Goal: Task Accomplishment & Management: Manage account settings

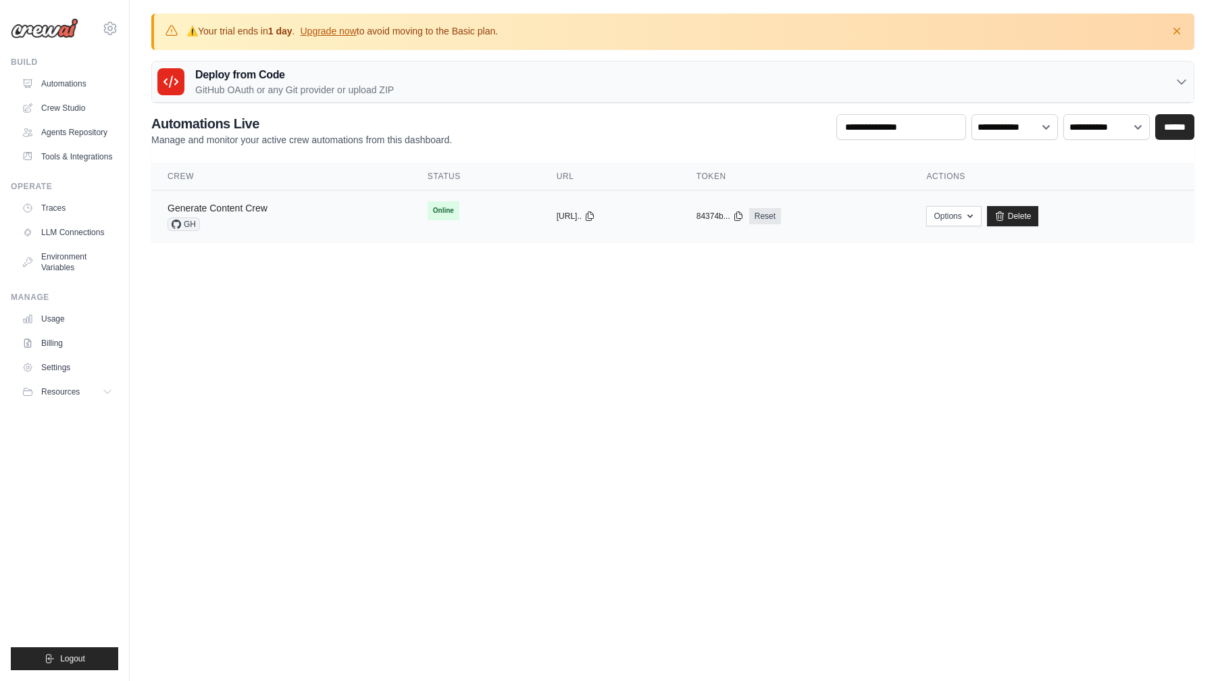
click at [259, 209] on link "Generate Content Crew" at bounding box center [218, 208] width 100 height 11
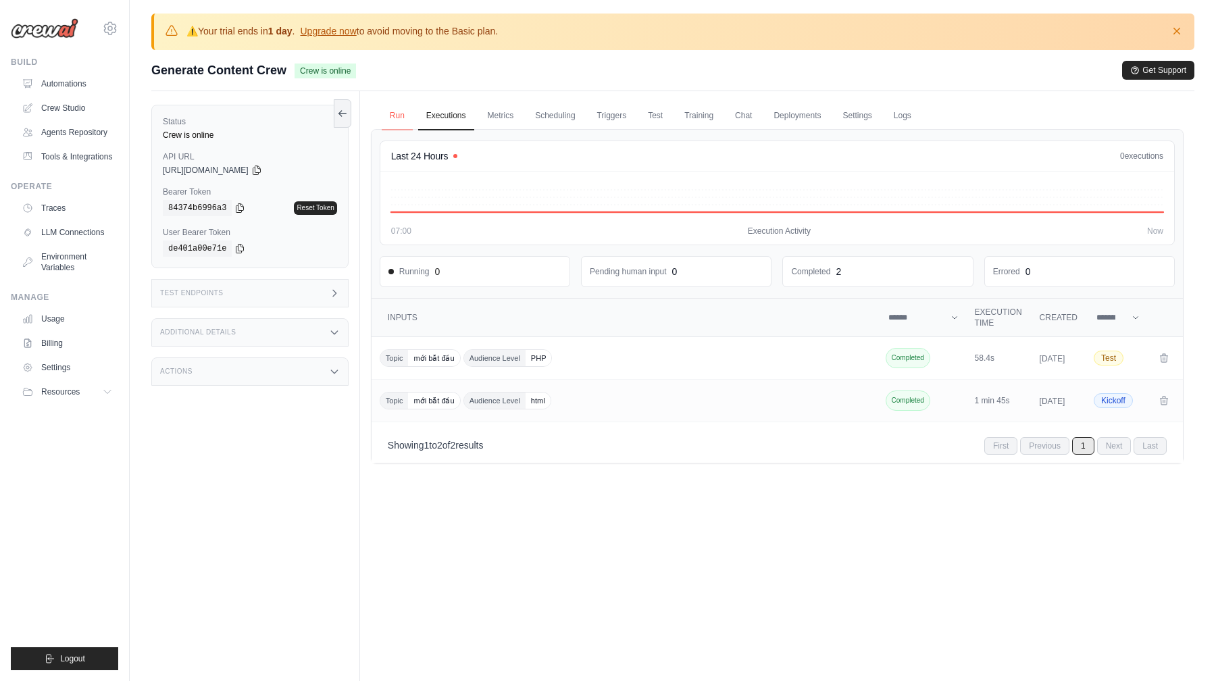
click at [402, 115] on link "Run" at bounding box center [397, 116] width 31 height 28
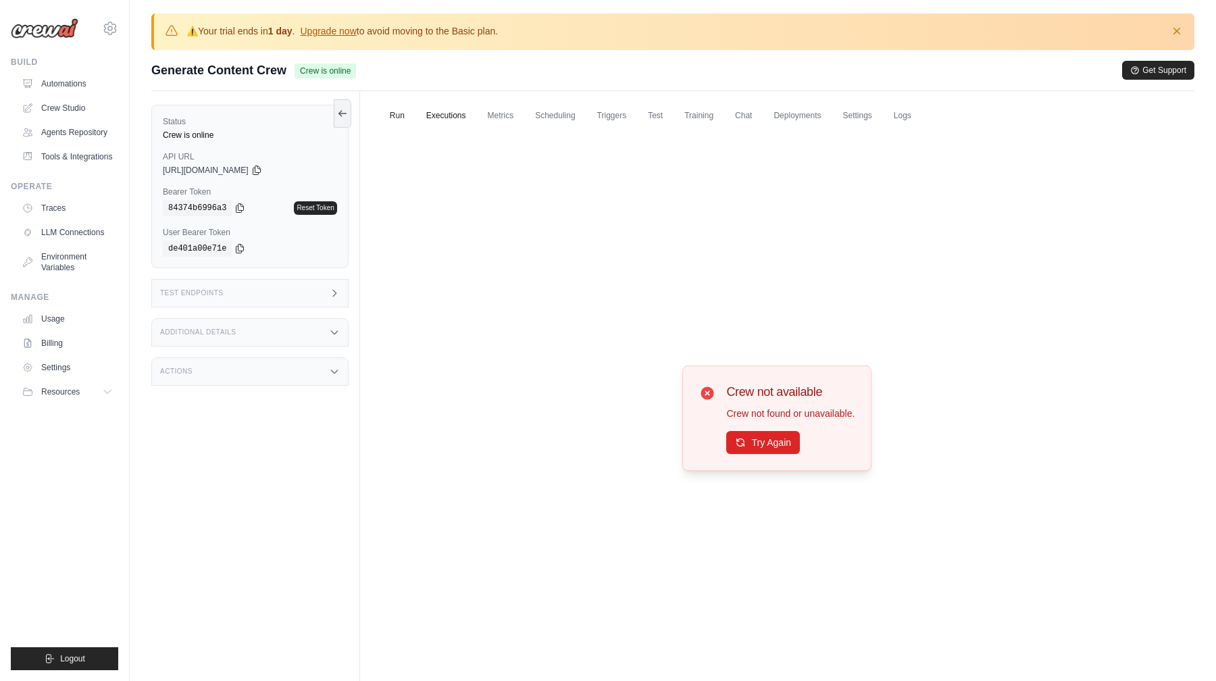
click at [453, 118] on link "Executions" at bounding box center [446, 116] width 56 height 28
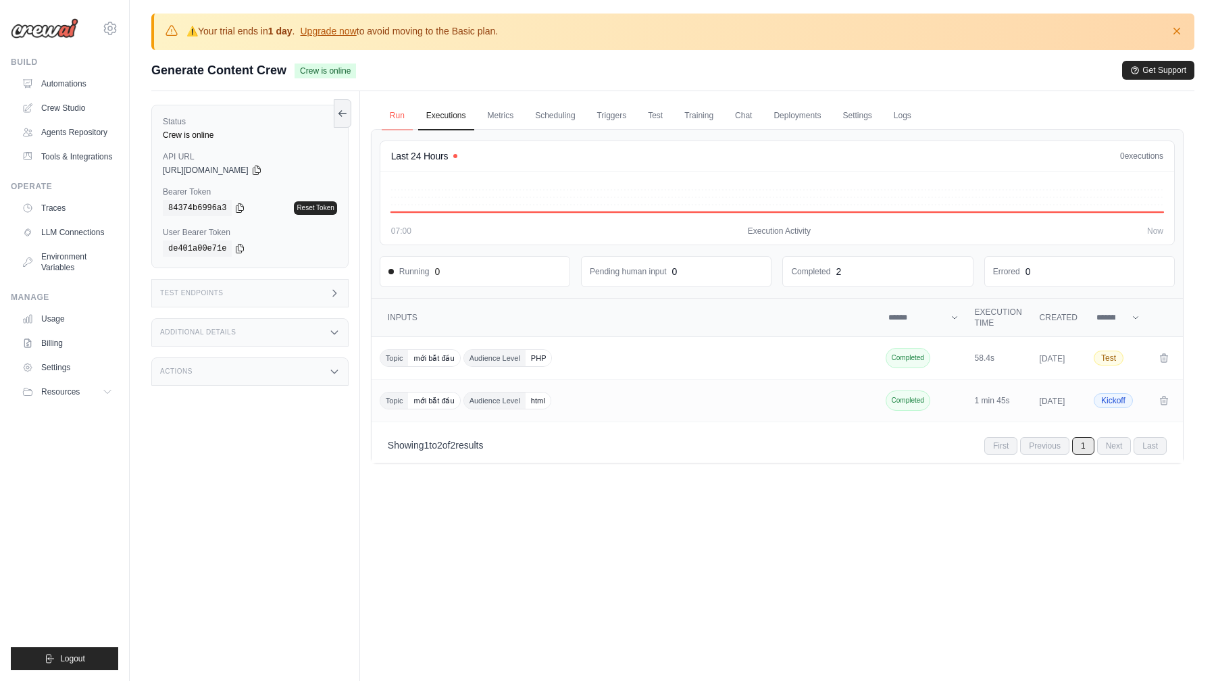
click at [394, 122] on link "Run" at bounding box center [397, 116] width 31 height 28
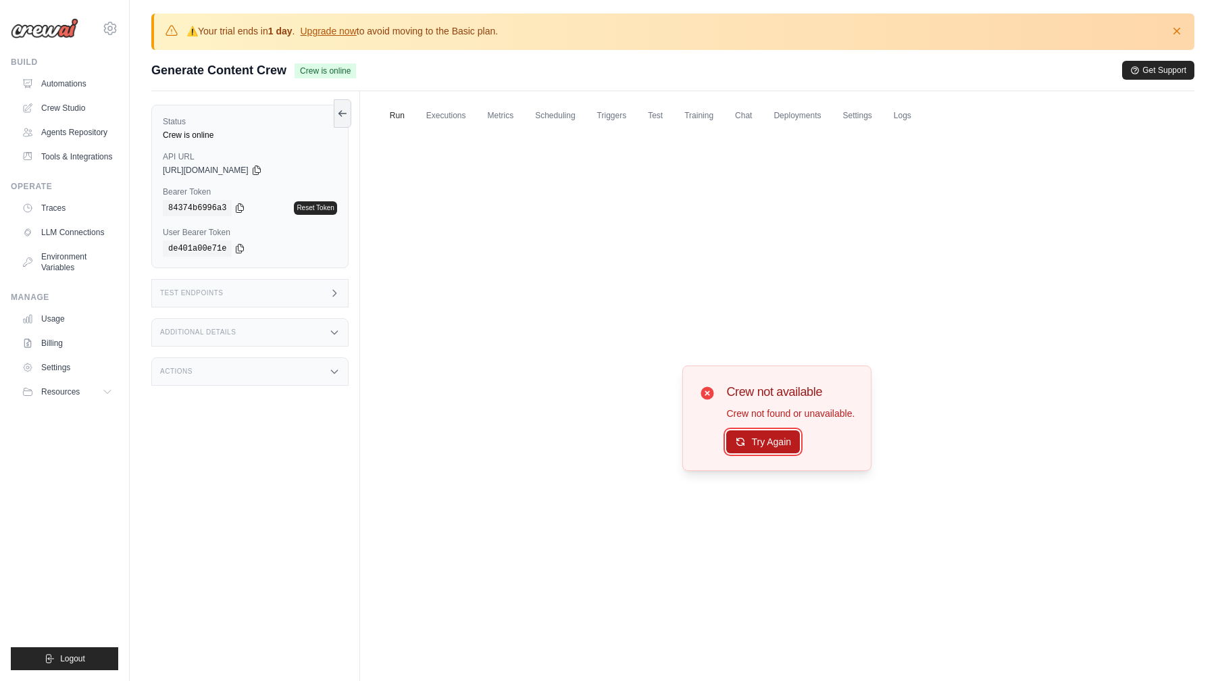
click at [767, 446] on button "Try Again" at bounding box center [763, 441] width 74 height 23
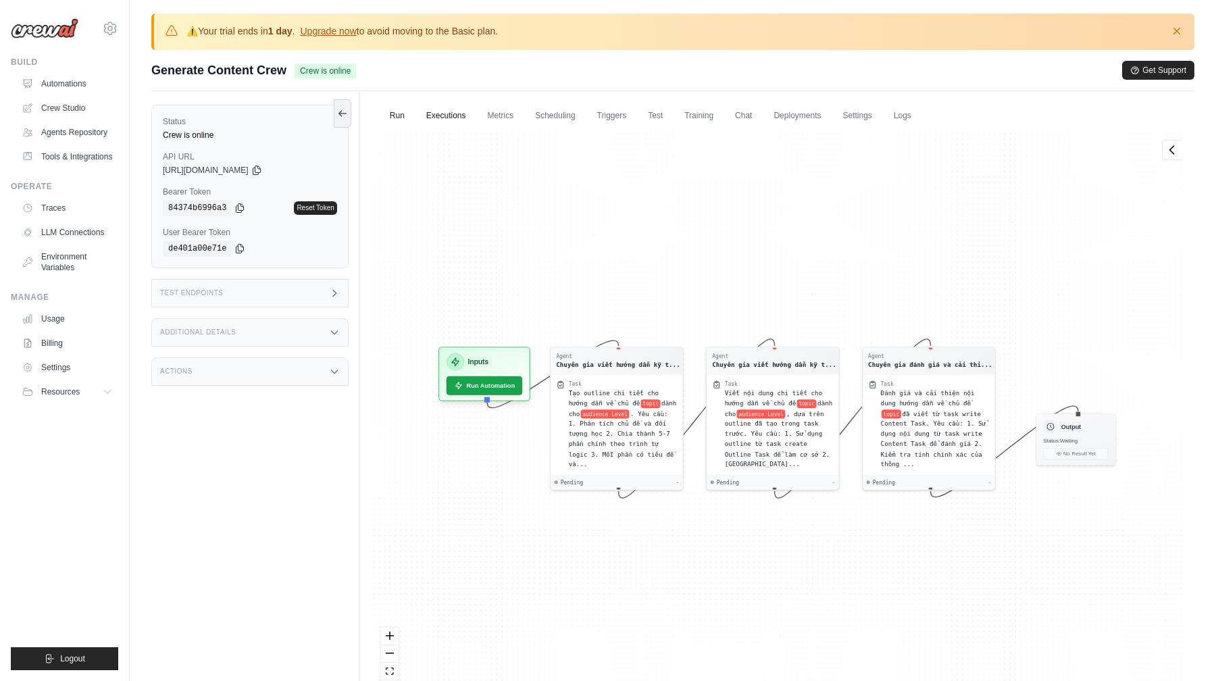
click at [447, 123] on link "Executions" at bounding box center [446, 116] width 56 height 28
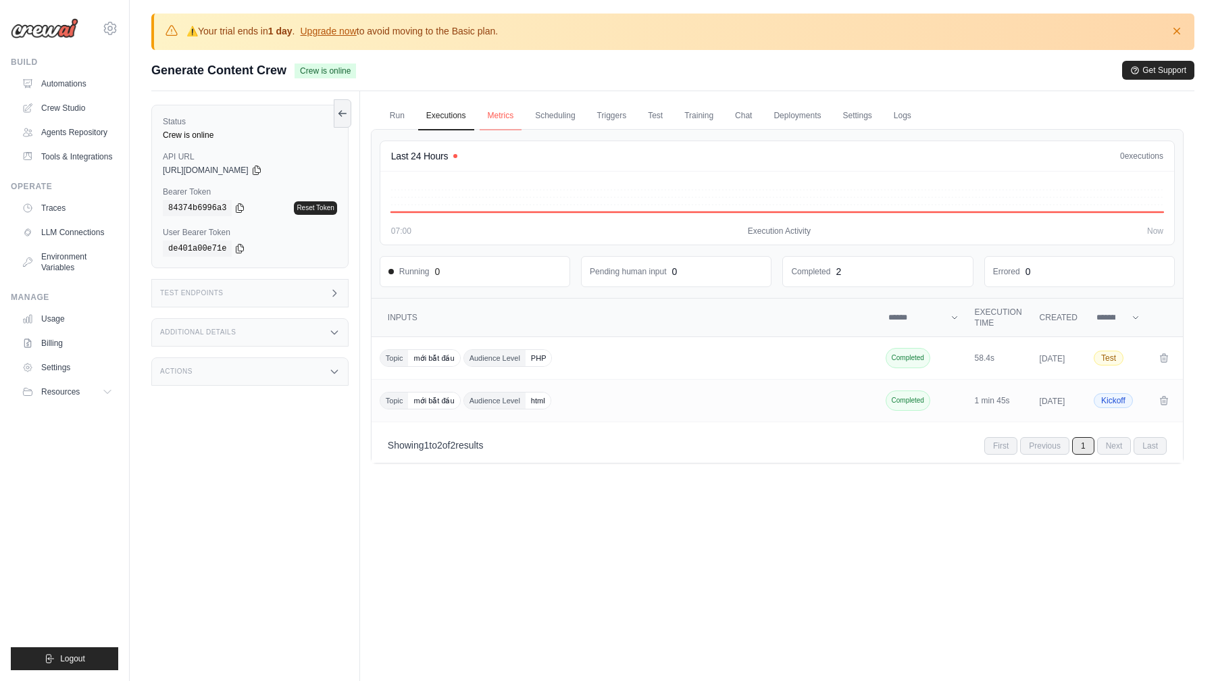
click at [507, 117] on link "Metrics" at bounding box center [501, 116] width 43 height 28
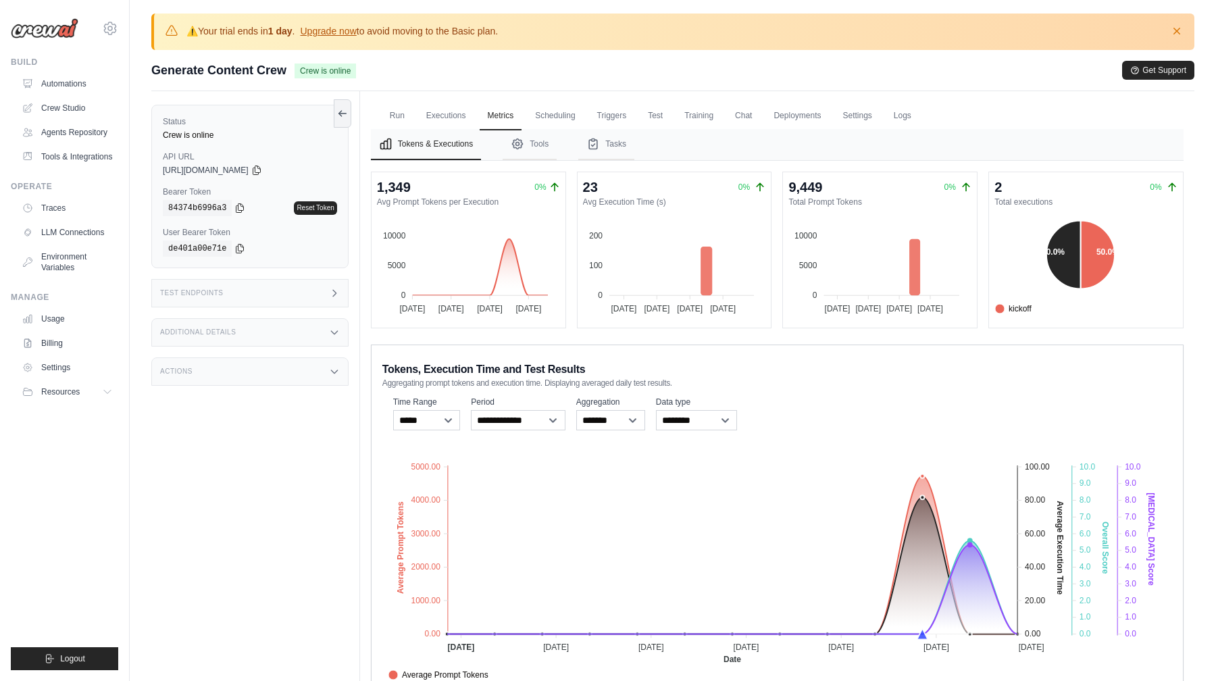
click at [336, 288] on icon at bounding box center [334, 293] width 11 height 11
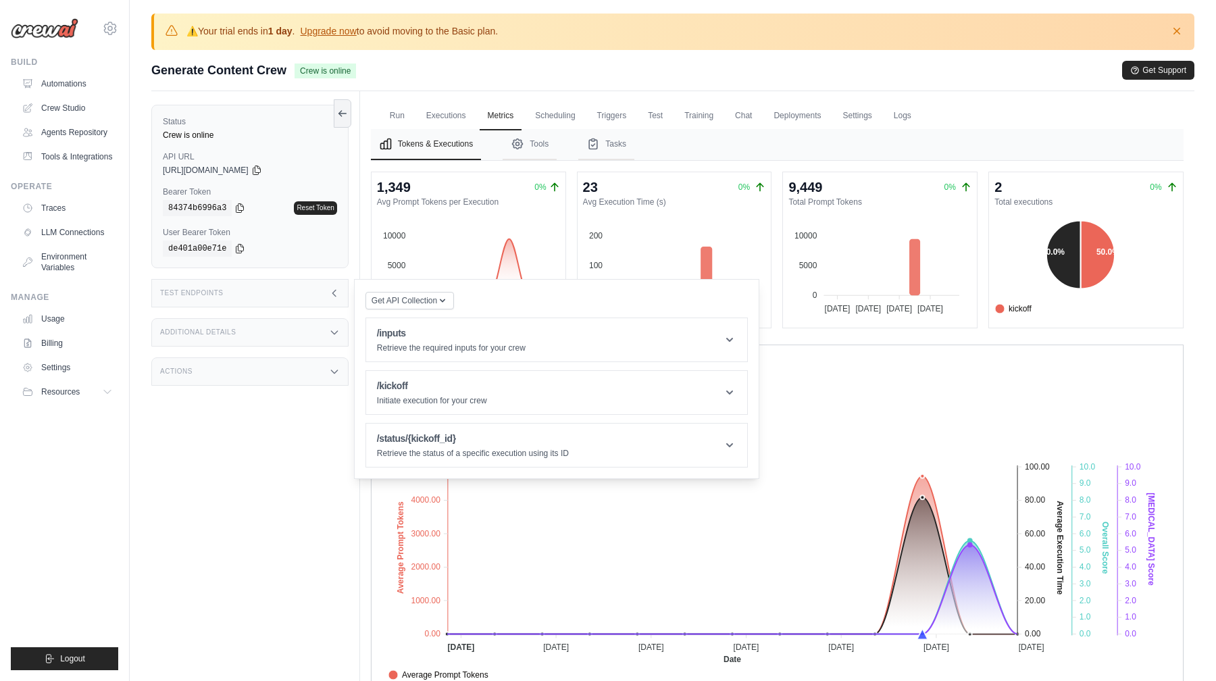
click at [321, 335] on div "Additional Details" at bounding box center [249, 332] width 197 height 28
click at [297, 461] on div "Actions" at bounding box center [249, 451] width 197 height 28
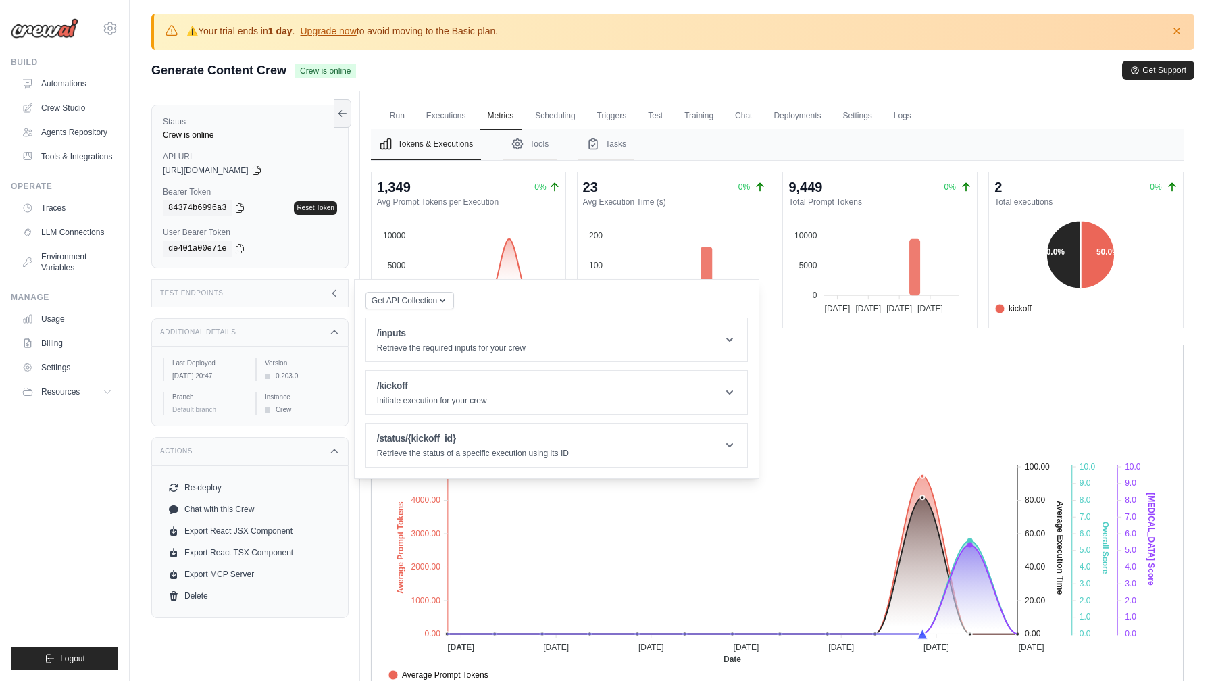
click at [323, 295] on div "Test Endpoints" at bounding box center [249, 293] width 197 height 28
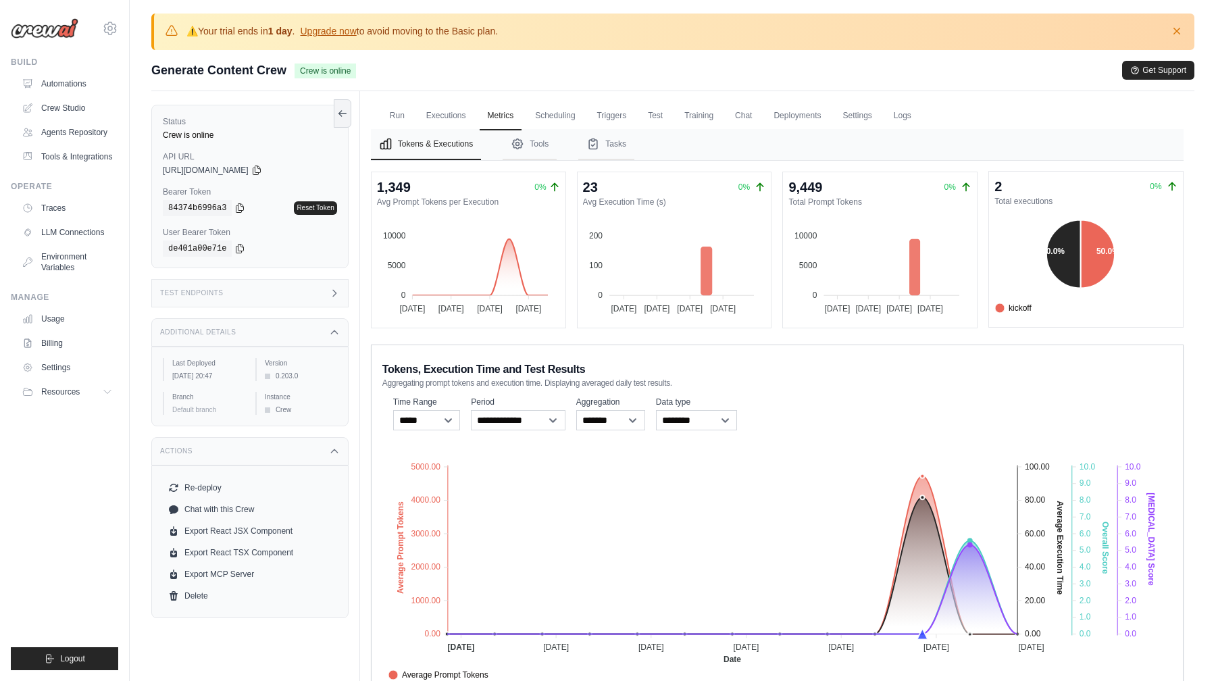
click at [1013, 230] on foreignobject "kickoff test" at bounding box center [1080, 265] width 183 height 101
click at [399, 113] on link "Run" at bounding box center [397, 116] width 31 height 28
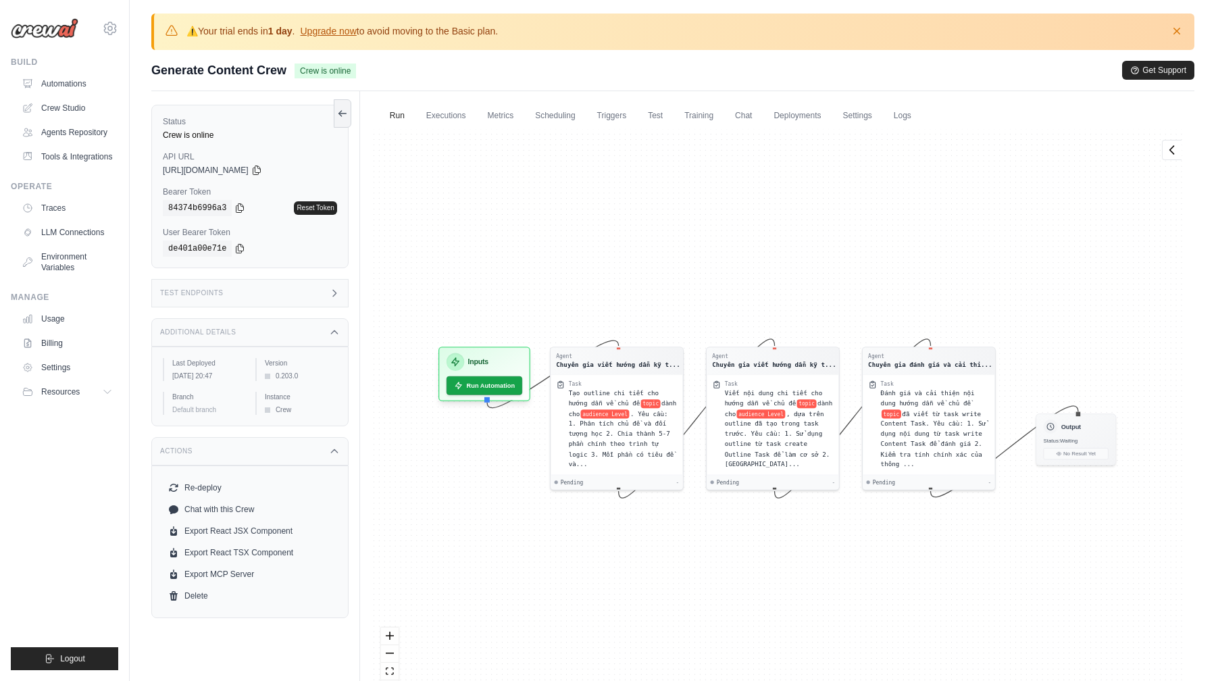
click at [694, 266] on div "Agent Chuyên gia viết hướng dẫn kỹ t... Task Tạo outline chi tiết cho hướng dẫn…" at bounding box center [777, 418] width 813 height 579
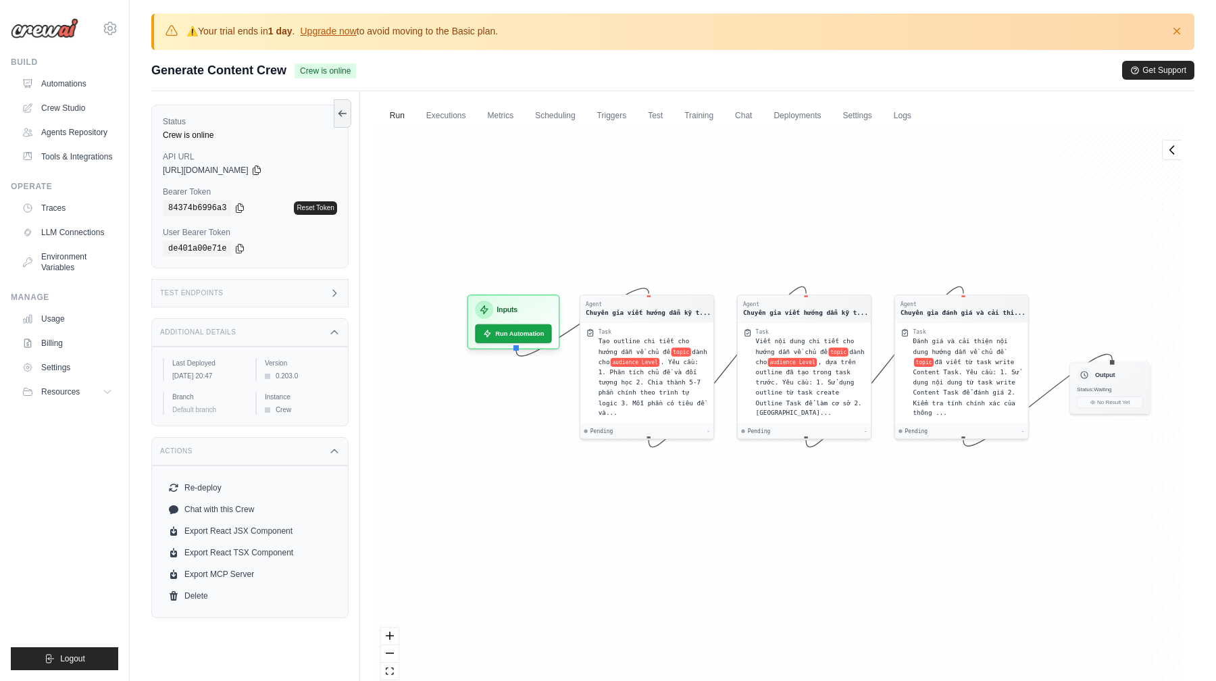
drag, startPoint x: 802, startPoint y: 376, endPoint x: 800, endPoint y: 272, distance: 104.7
click at [800, 272] on div "Agent Chuyên gia viết hướng dẫn kỹ t... Task Tạo outline chi tiết cho hướng dẫn…" at bounding box center [777, 418] width 813 height 579
click at [465, 116] on link "Executions" at bounding box center [446, 116] width 56 height 28
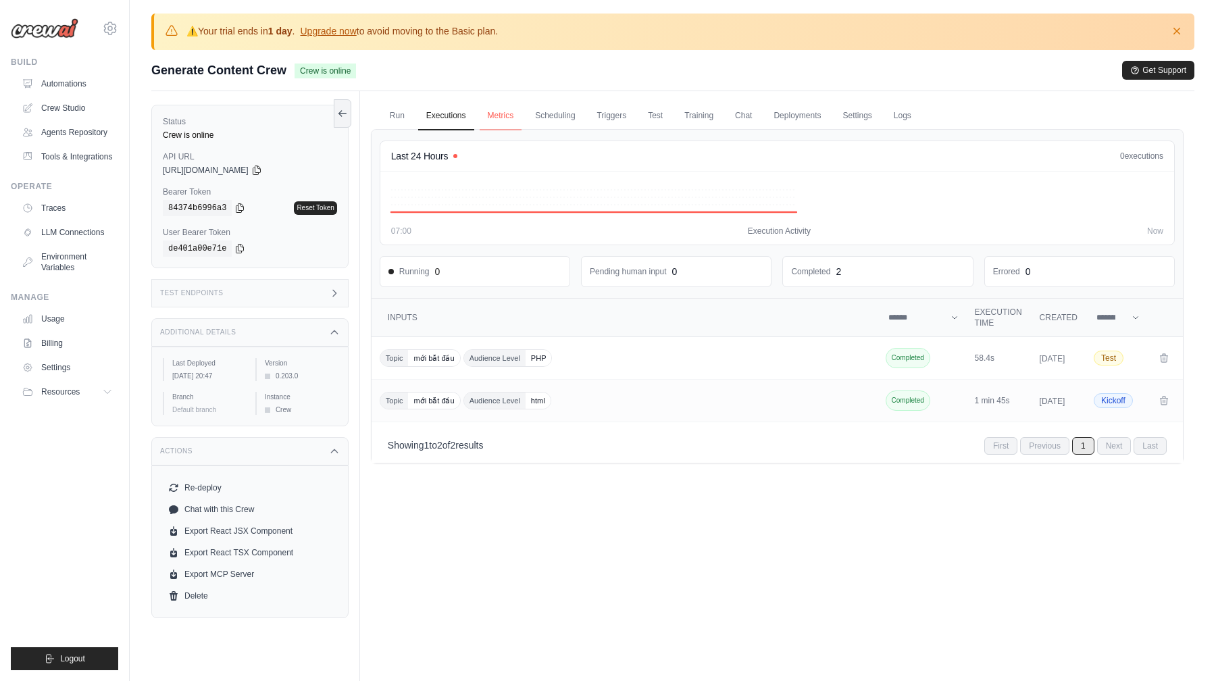
click at [494, 116] on link "Metrics" at bounding box center [501, 116] width 43 height 28
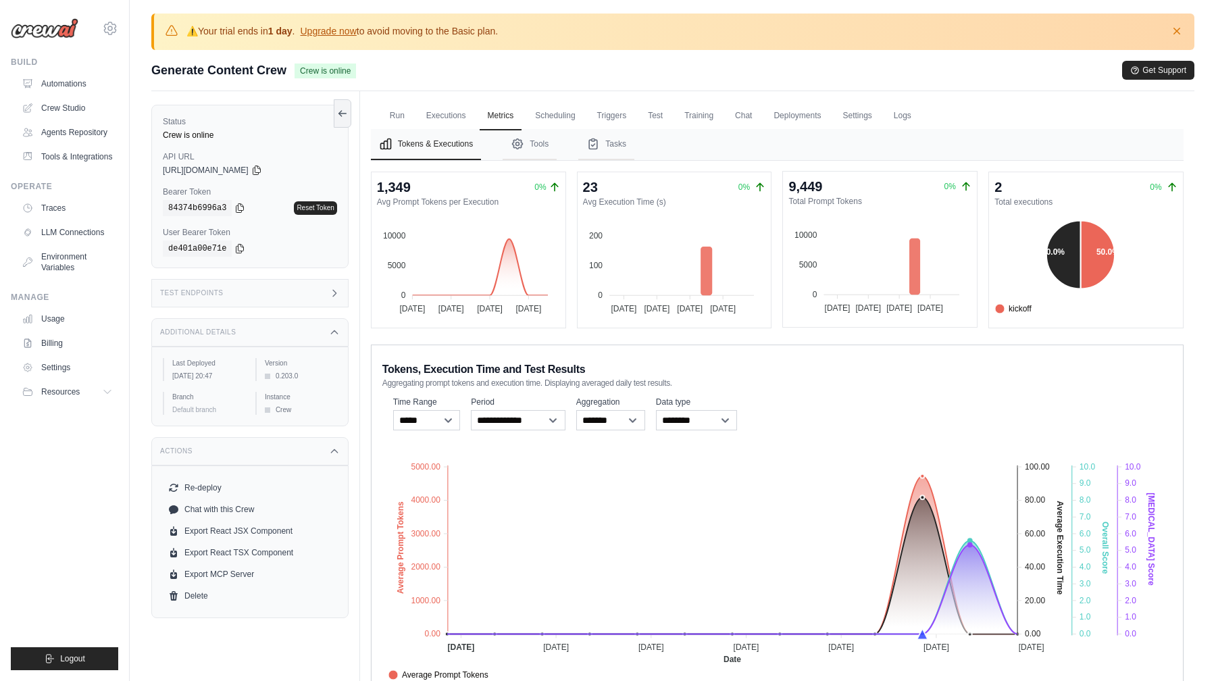
click at [831, 184] on div "9,449 0%" at bounding box center [879, 186] width 183 height 19
click at [964, 185] on icon at bounding box center [966, 186] width 11 height 11
click at [843, 197] on dt "Total Prompt Tokens" at bounding box center [879, 201] width 183 height 11
click at [812, 191] on div "9,449" at bounding box center [805, 186] width 34 height 19
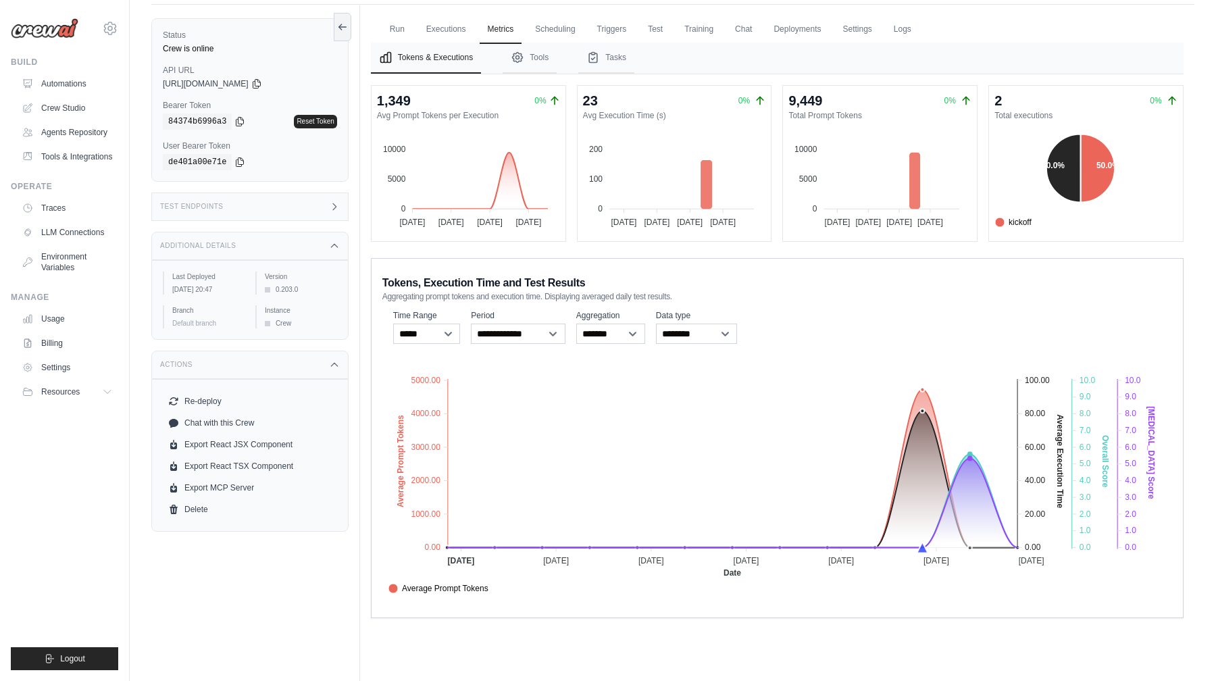
scroll to position [104, 0]
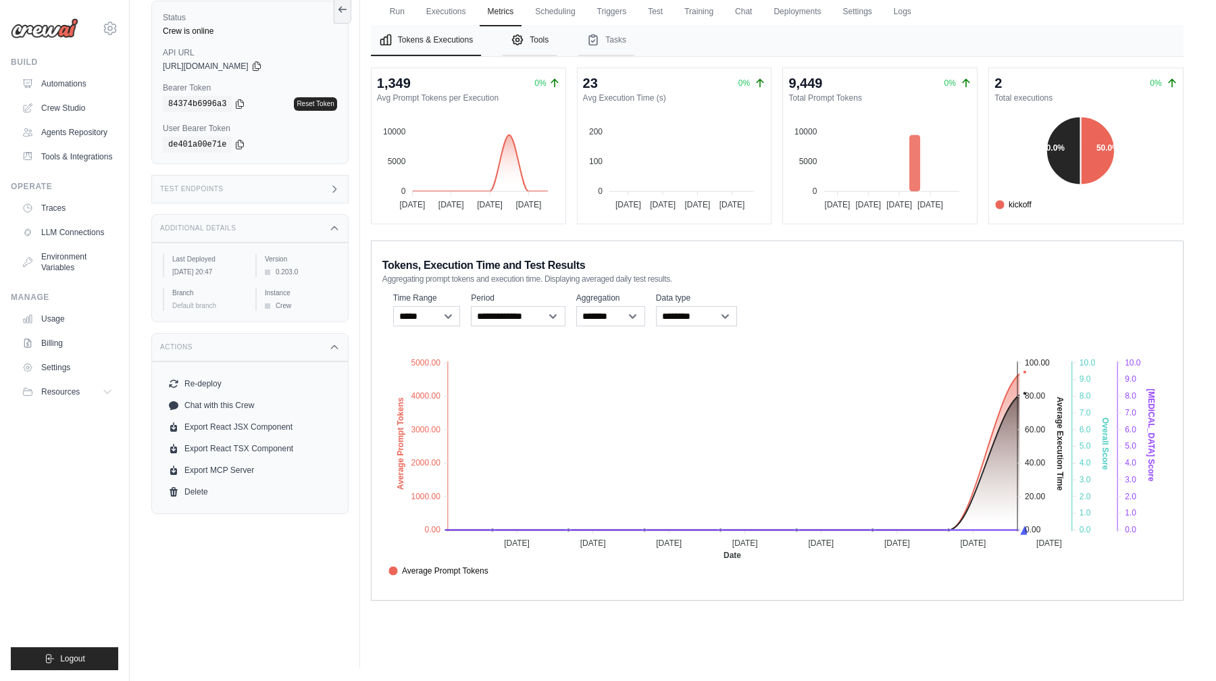
click at [538, 34] on button "Tools" at bounding box center [530, 40] width 54 height 31
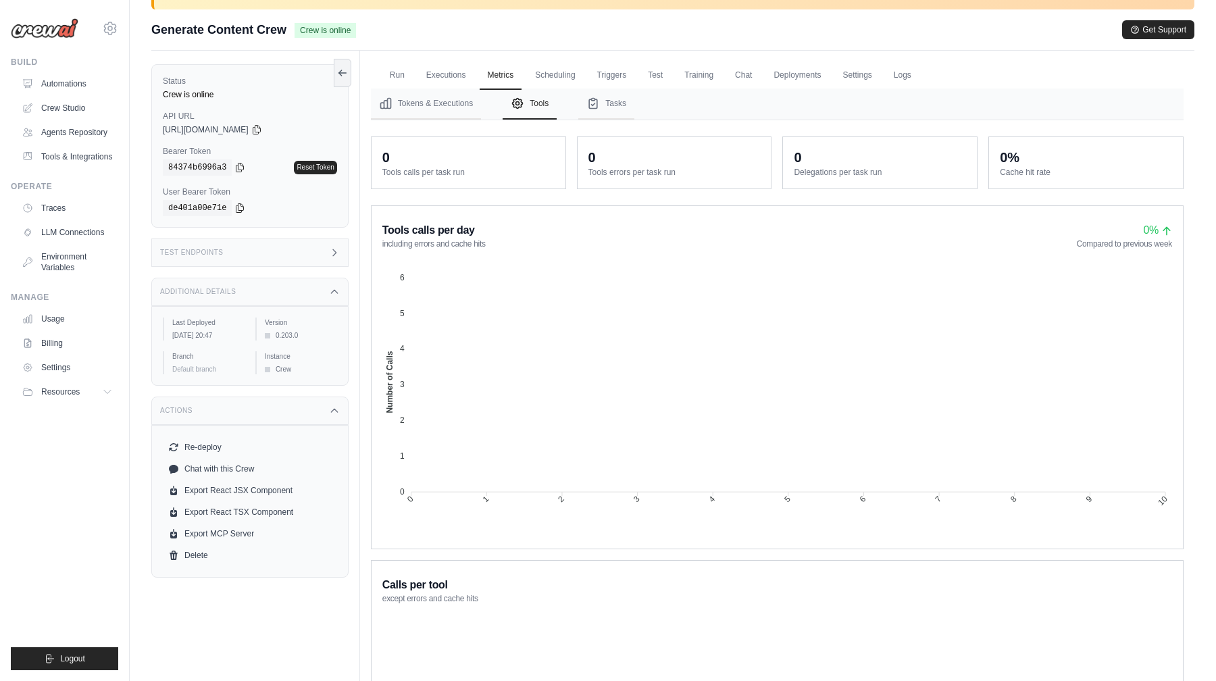
scroll to position [0, 0]
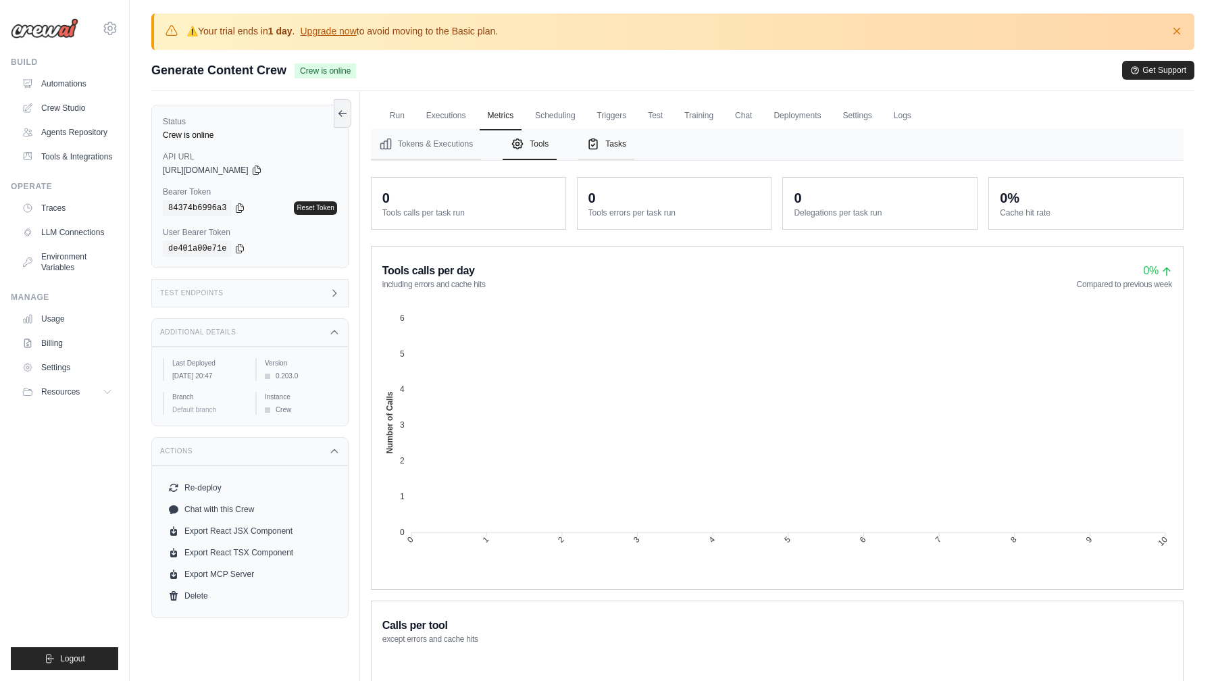
click at [606, 142] on button "Tasks" at bounding box center [606, 144] width 56 height 31
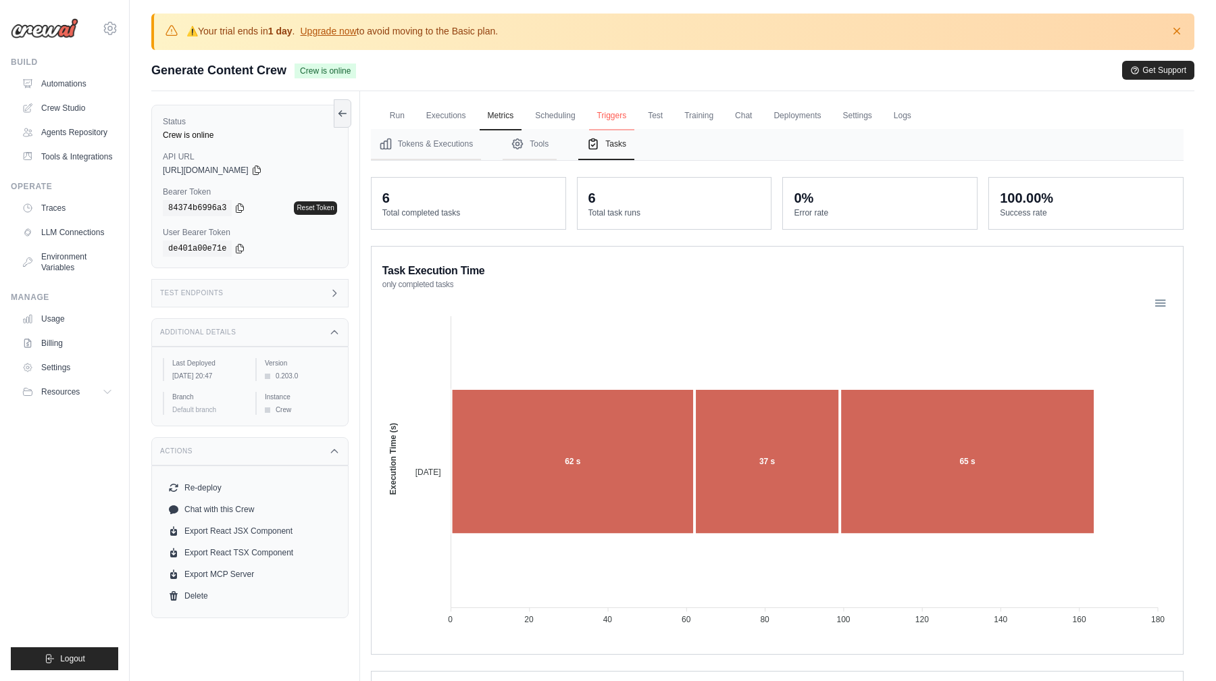
click at [618, 113] on link "Triggers" at bounding box center [612, 116] width 46 height 28
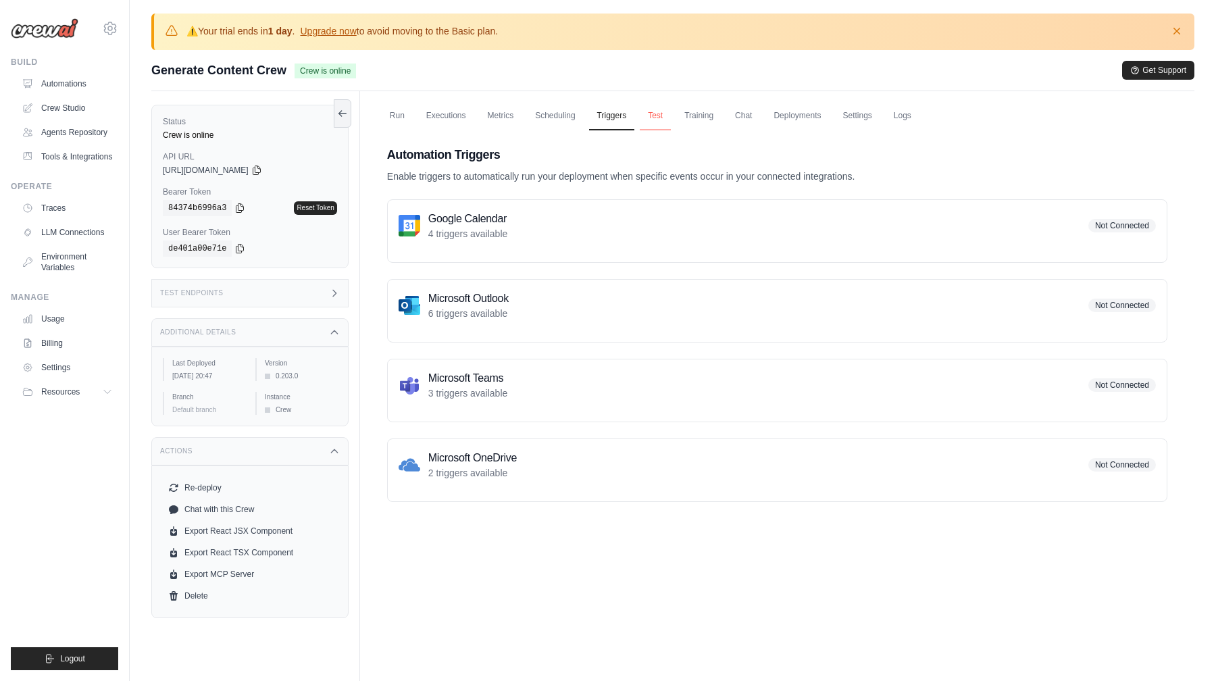
click at [659, 115] on link "Test" at bounding box center [655, 116] width 31 height 28
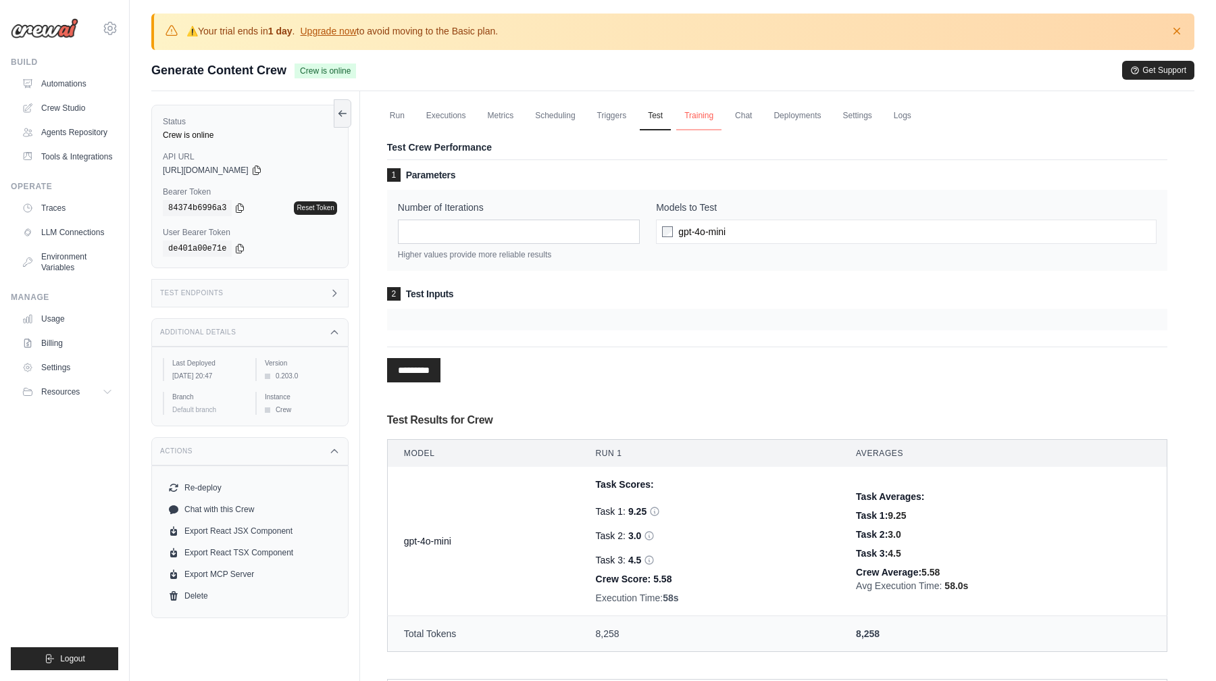
click at [705, 121] on link "Training" at bounding box center [698, 116] width 45 height 28
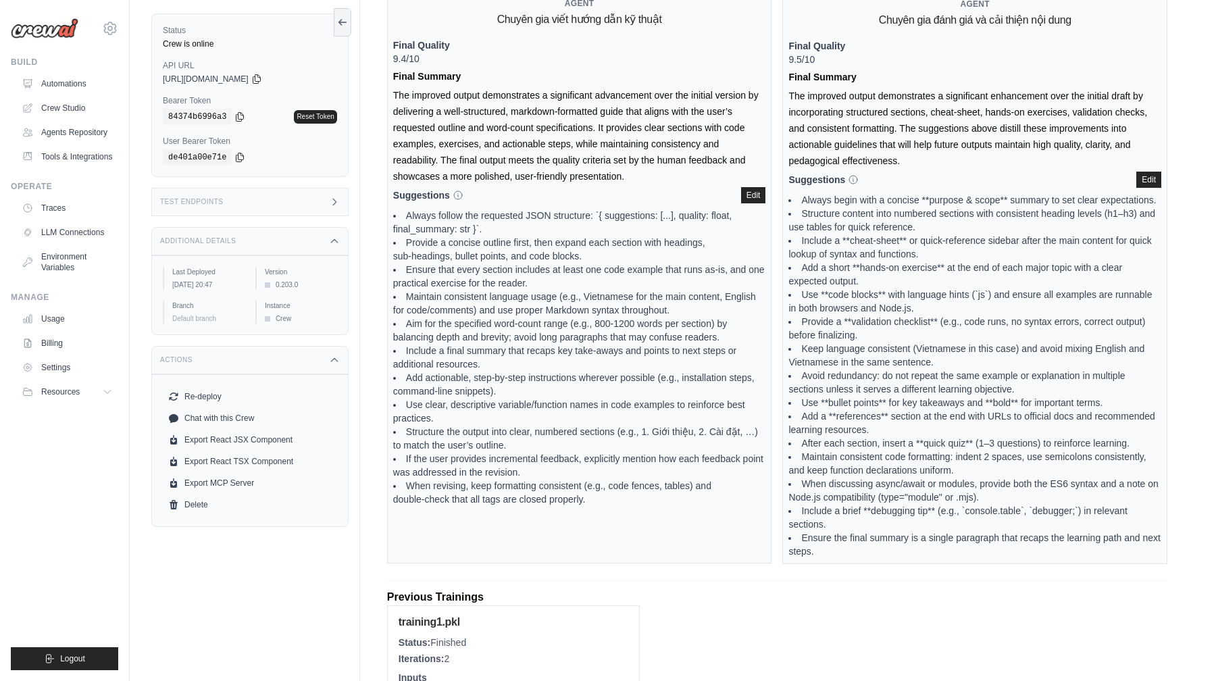
scroll to position [432, 0]
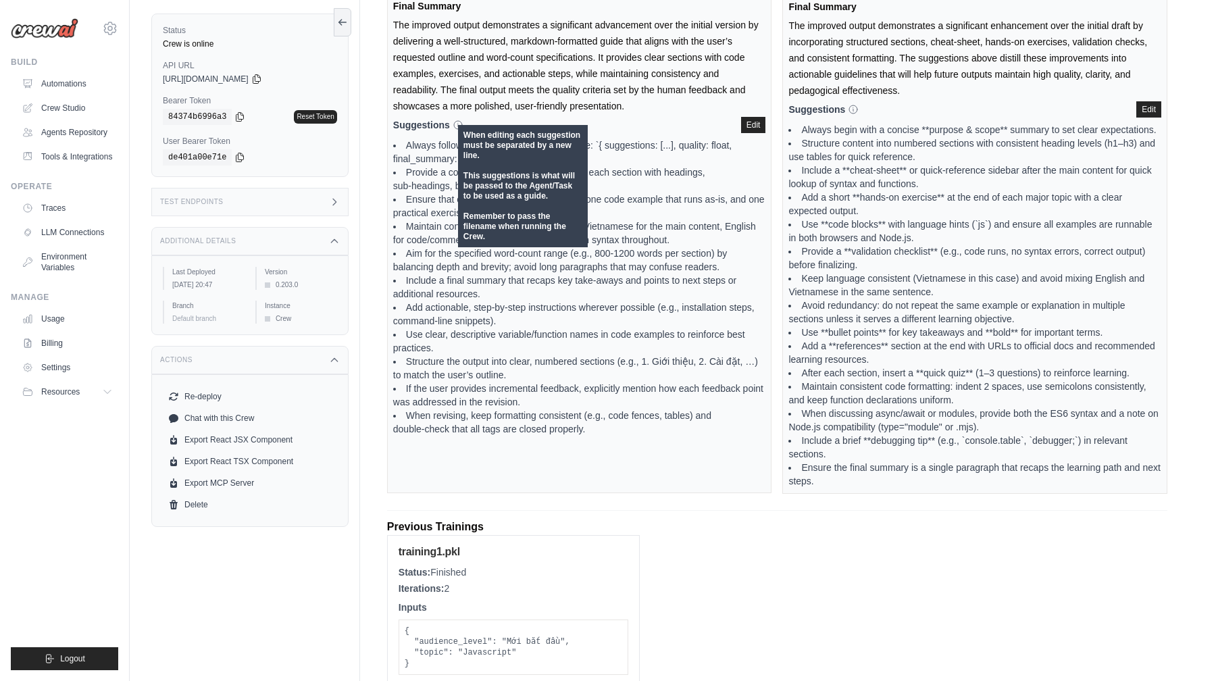
click at [459, 120] on icon at bounding box center [458, 125] width 11 height 11
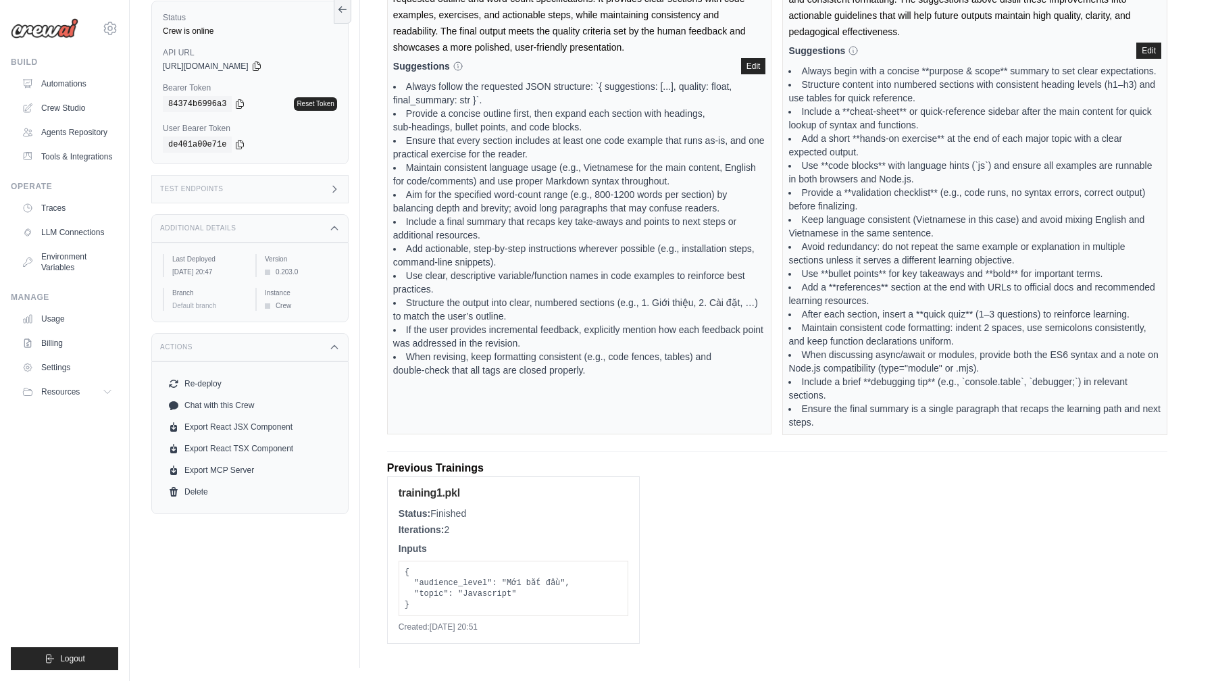
scroll to position [0, 0]
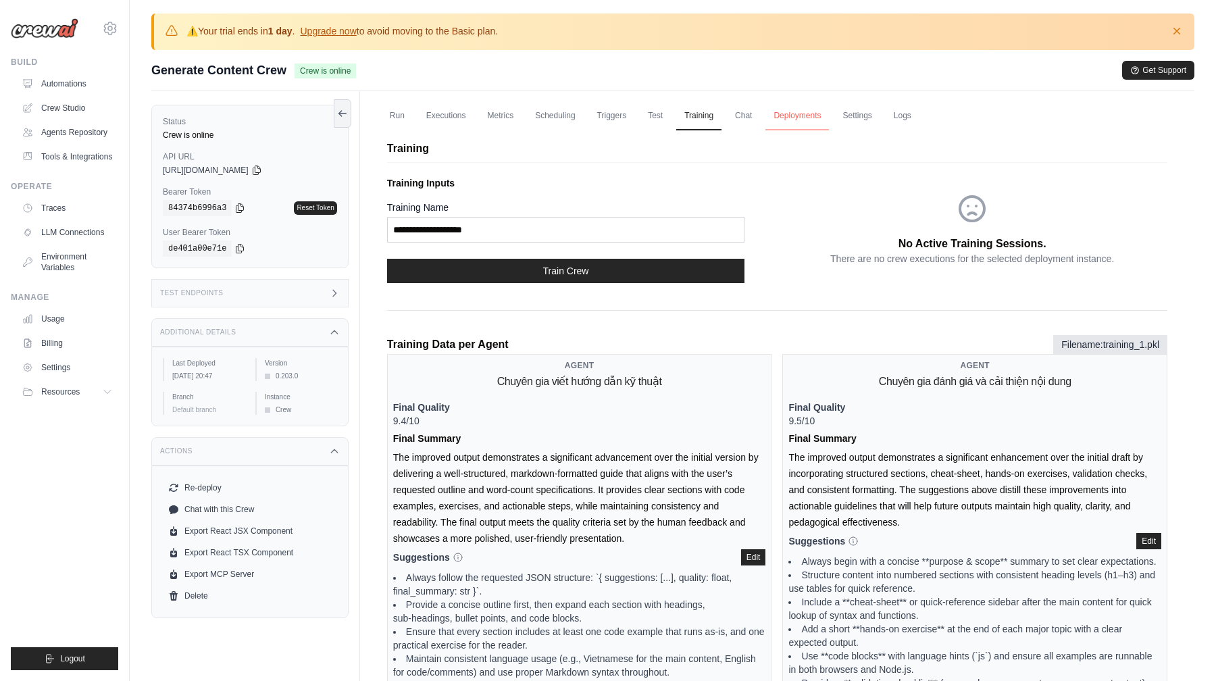
click at [765, 119] on link "Deployments" at bounding box center [796, 116] width 63 height 28
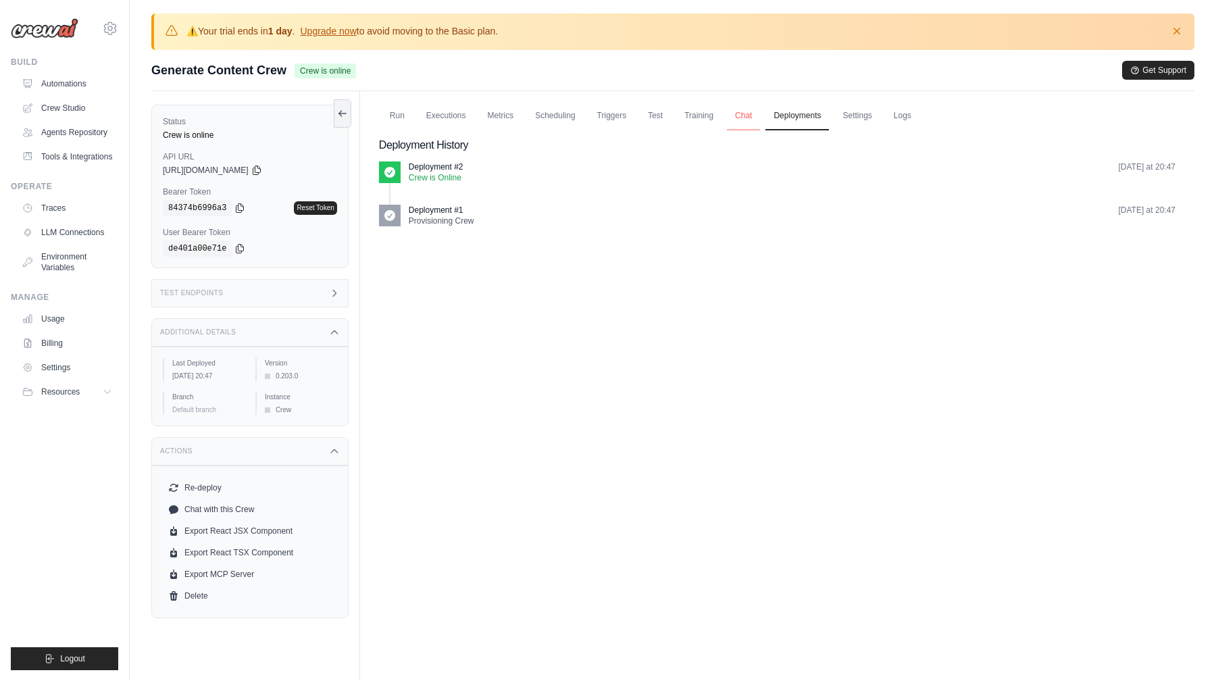
click at [734, 118] on link "Chat" at bounding box center [743, 116] width 33 height 28
click at [850, 130] on link "Settings" at bounding box center [856, 116] width 45 height 28
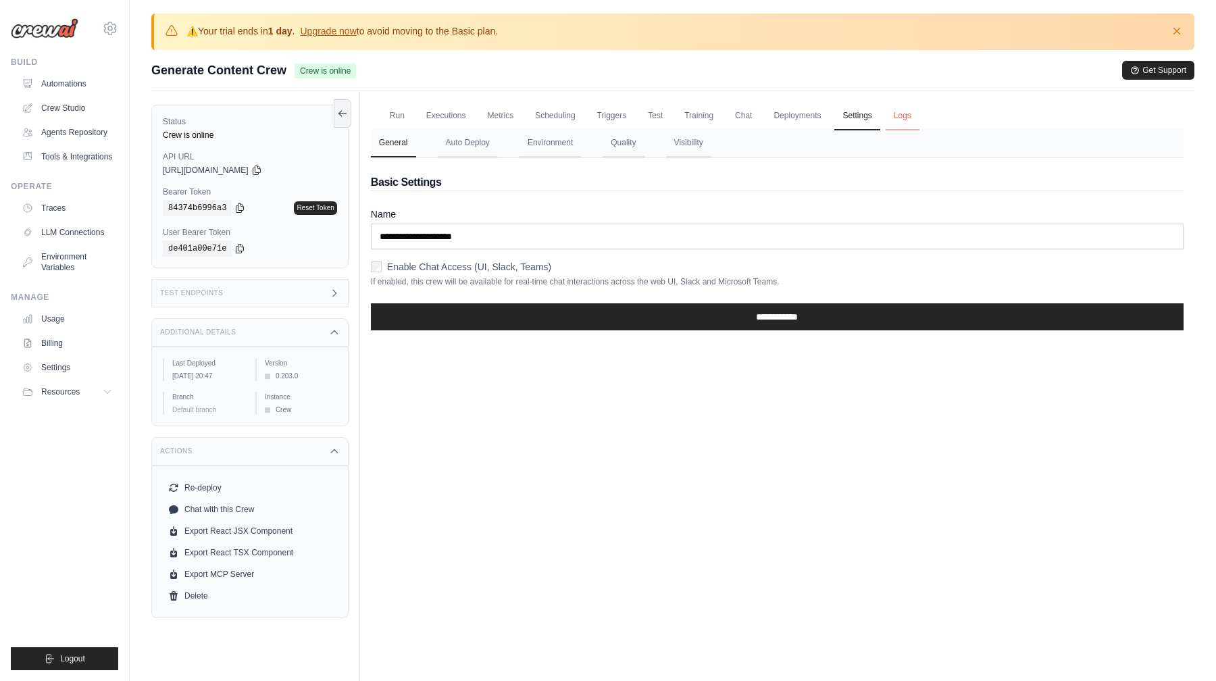
click at [906, 126] on link "Logs" at bounding box center [903, 116] width 34 height 28
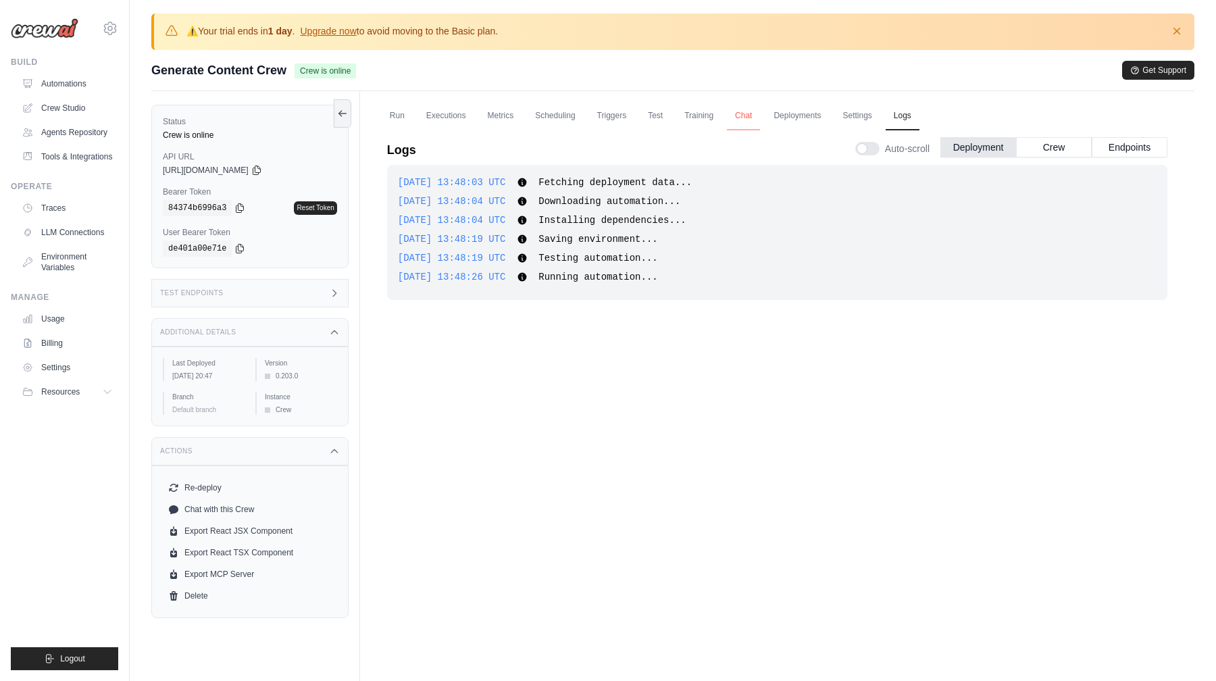
click at [750, 118] on link "Chat" at bounding box center [743, 116] width 33 height 28
click at [530, 130] on div "Logs Auto-scroll Deployment Crew Endpoints" at bounding box center [777, 146] width 780 height 38
click at [557, 122] on link "Scheduling" at bounding box center [555, 116] width 56 height 28
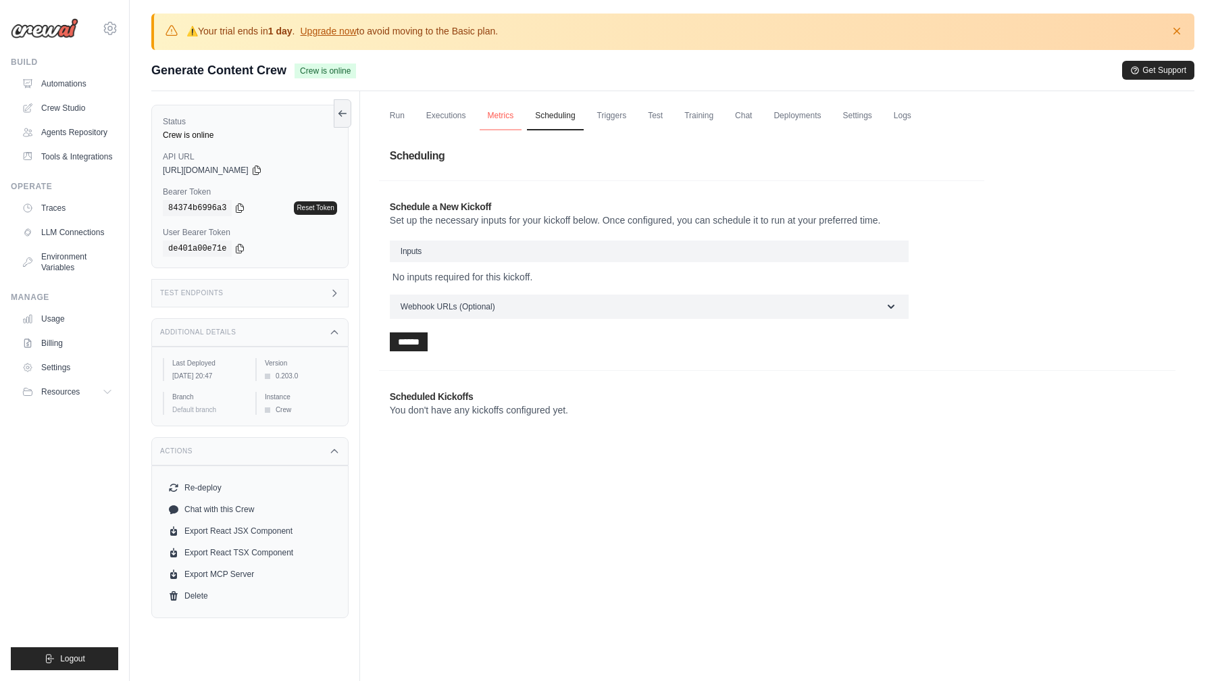
click at [487, 122] on link "Metrics" at bounding box center [501, 116] width 43 height 28
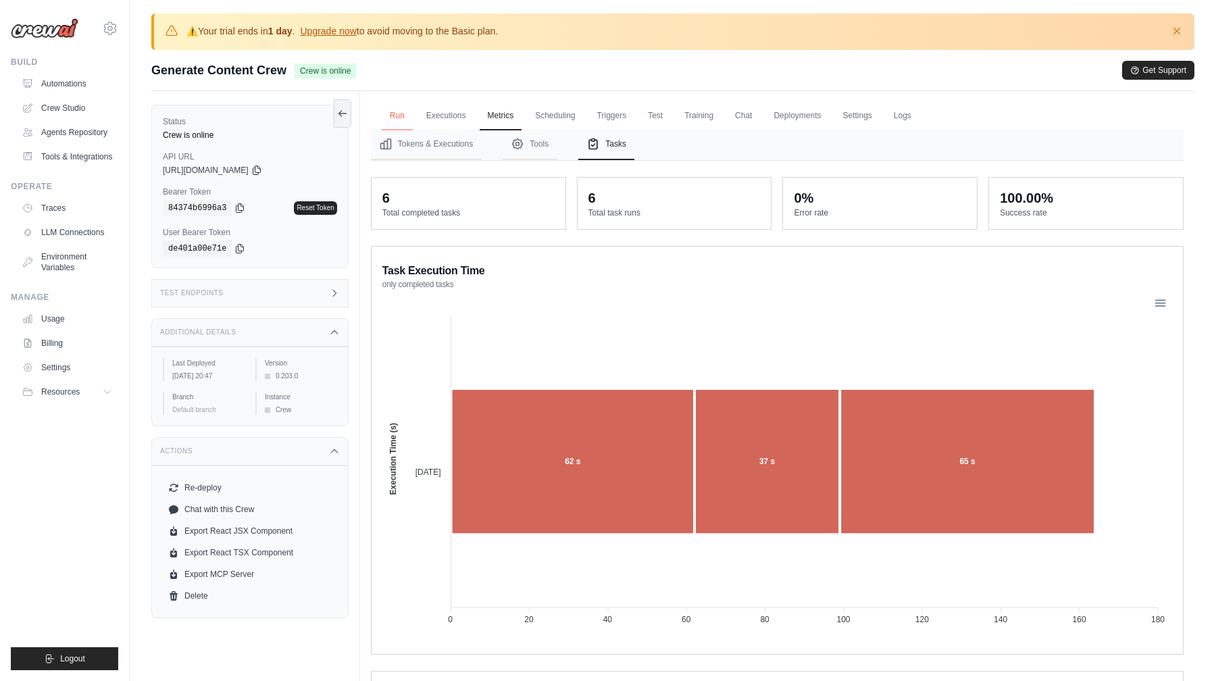
click at [394, 118] on link "Run" at bounding box center [397, 116] width 31 height 28
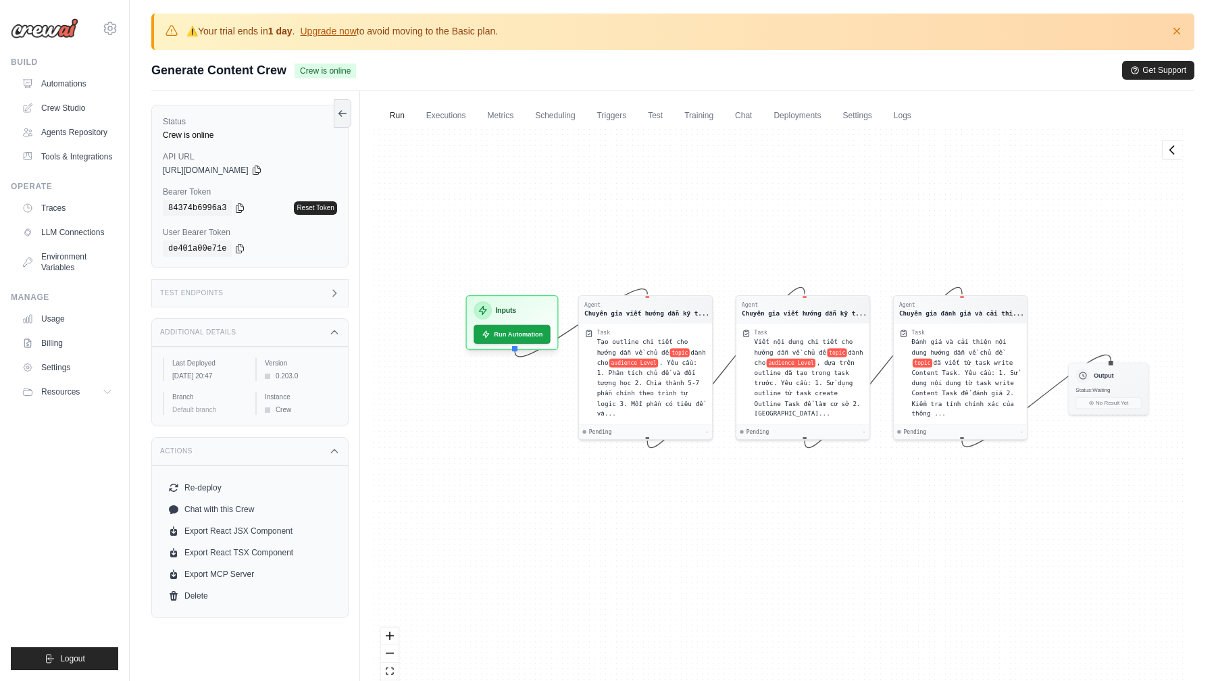
click at [463, 130] on div "Agent Chuyên gia viết hướng dẫn kỹ t... Task Tạo outline chi tiết cho hướng dẫn…" at bounding box center [777, 418] width 813 height 579
click at [451, 124] on link "Executions" at bounding box center [446, 116] width 56 height 28
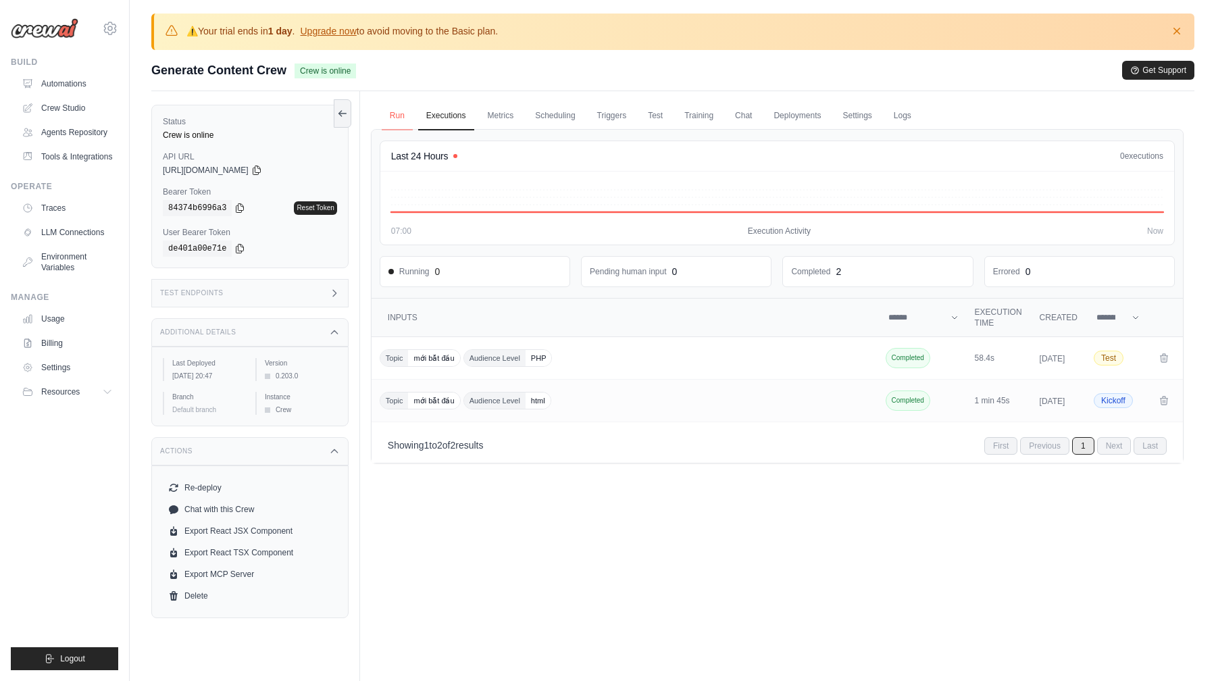
click at [405, 122] on link "Run" at bounding box center [397, 116] width 31 height 28
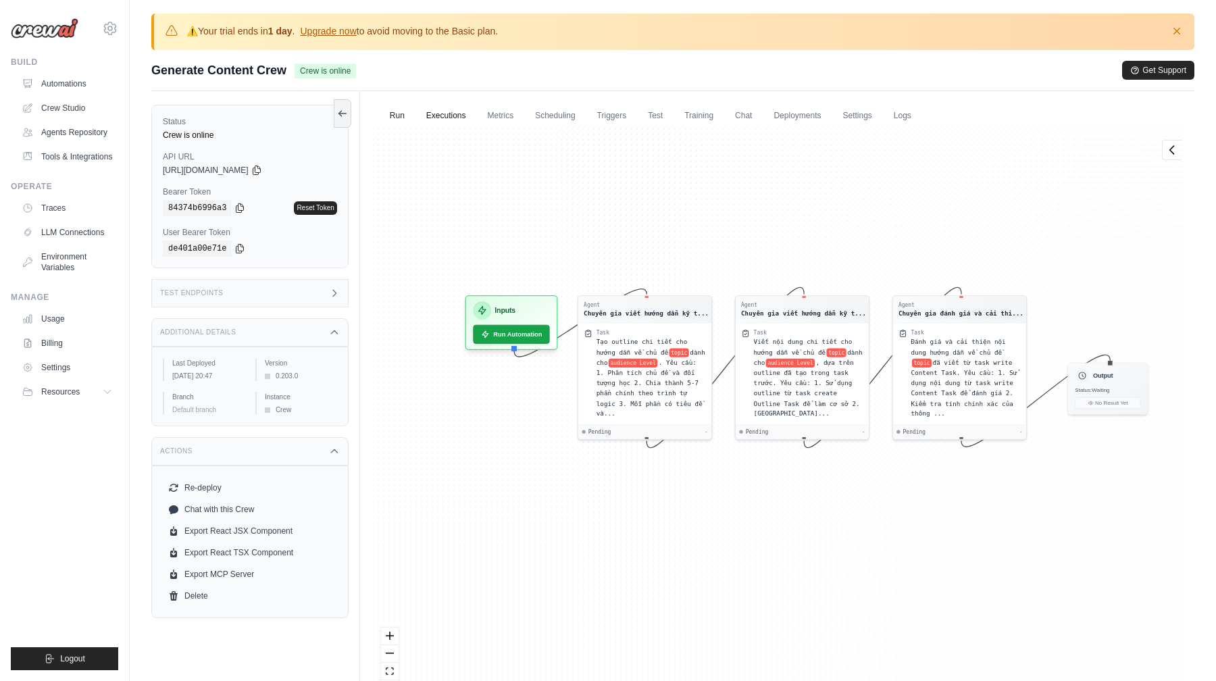
click at [436, 122] on link "Executions" at bounding box center [446, 116] width 56 height 28
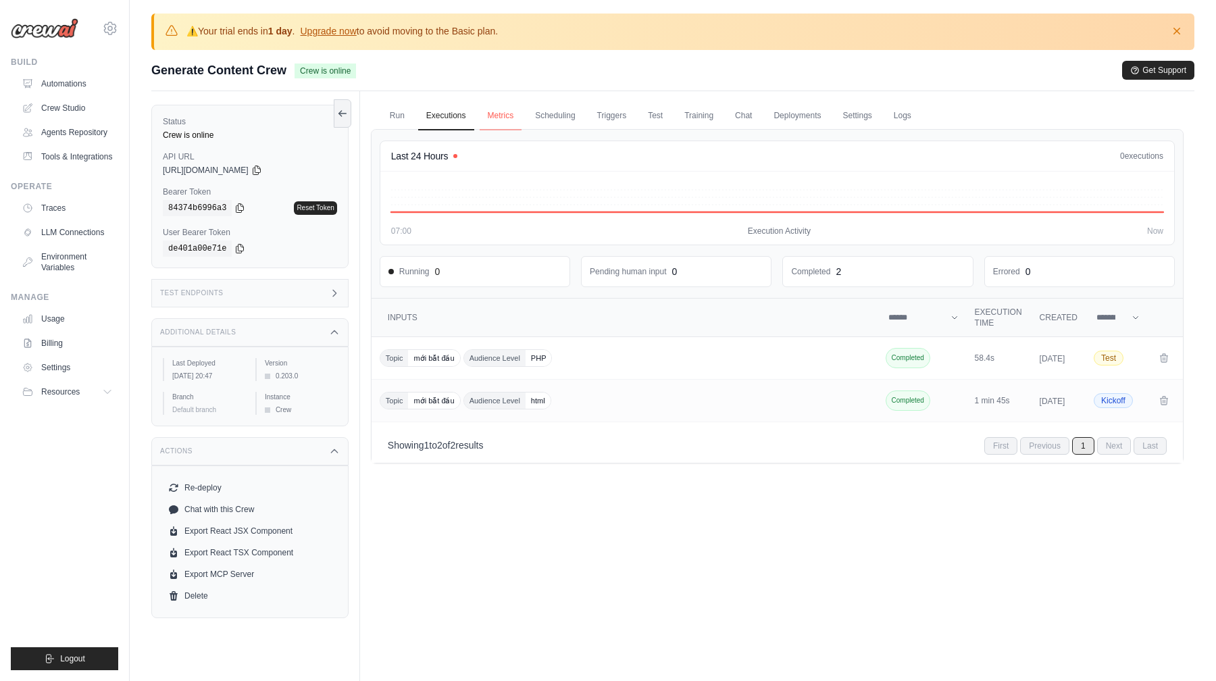
click at [490, 113] on link "Metrics" at bounding box center [501, 116] width 43 height 28
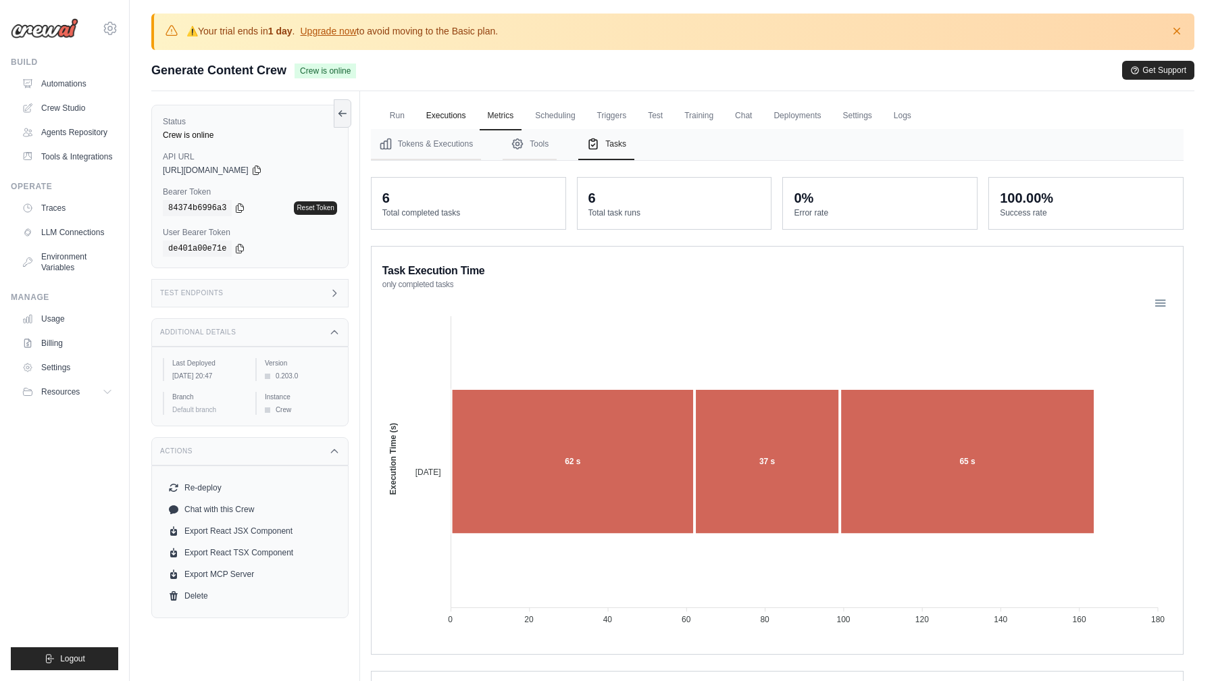
click at [441, 122] on link "Executions" at bounding box center [446, 116] width 56 height 28
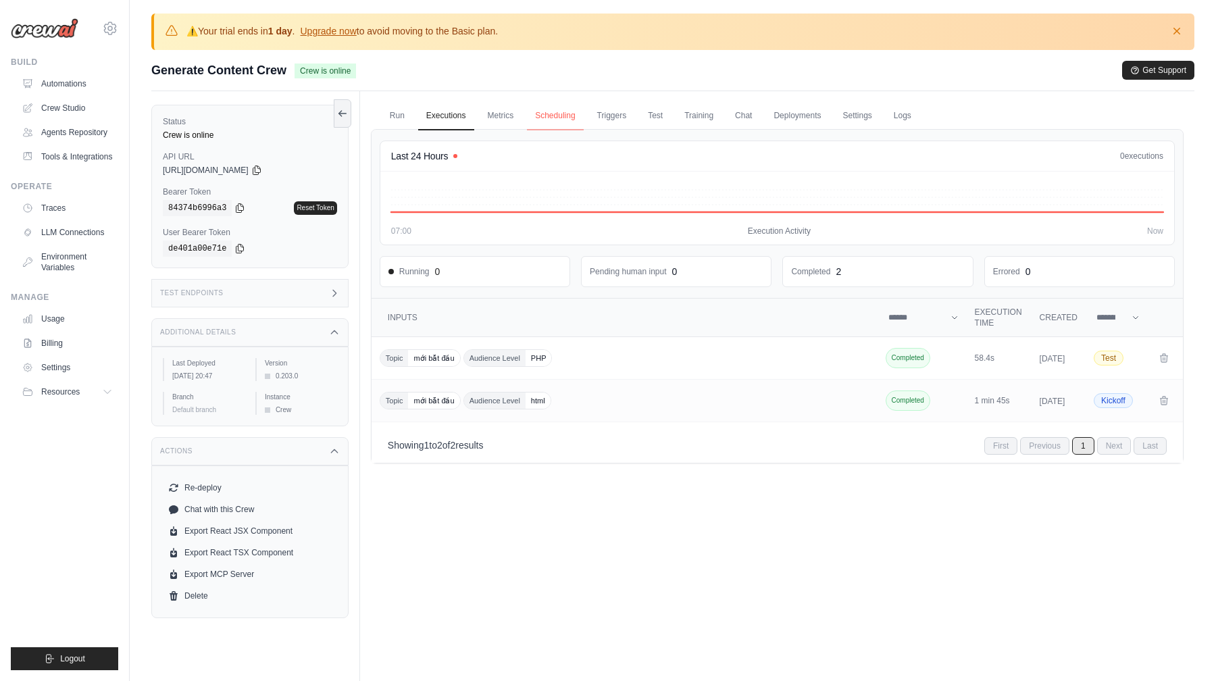
click at [570, 124] on link "Scheduling" at bounding box center [555, 116] width 56 height 28
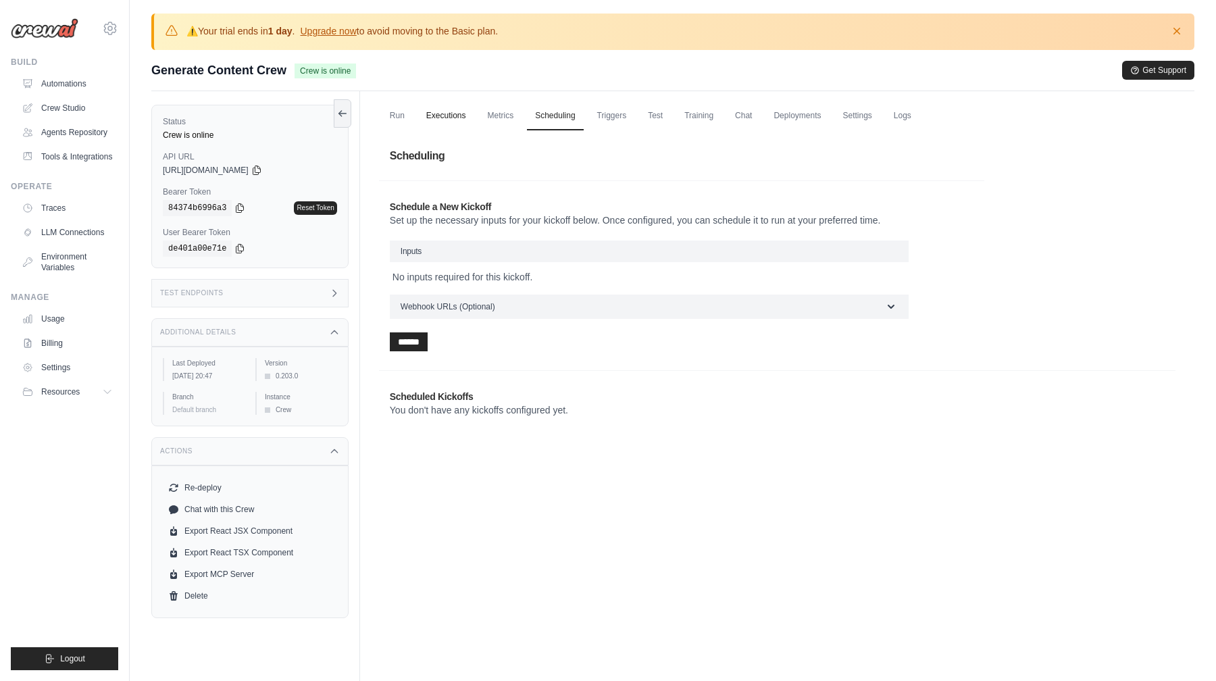
click at [459, 127] on link "Executions" at bounding box center [446, 116] width 56 height 28
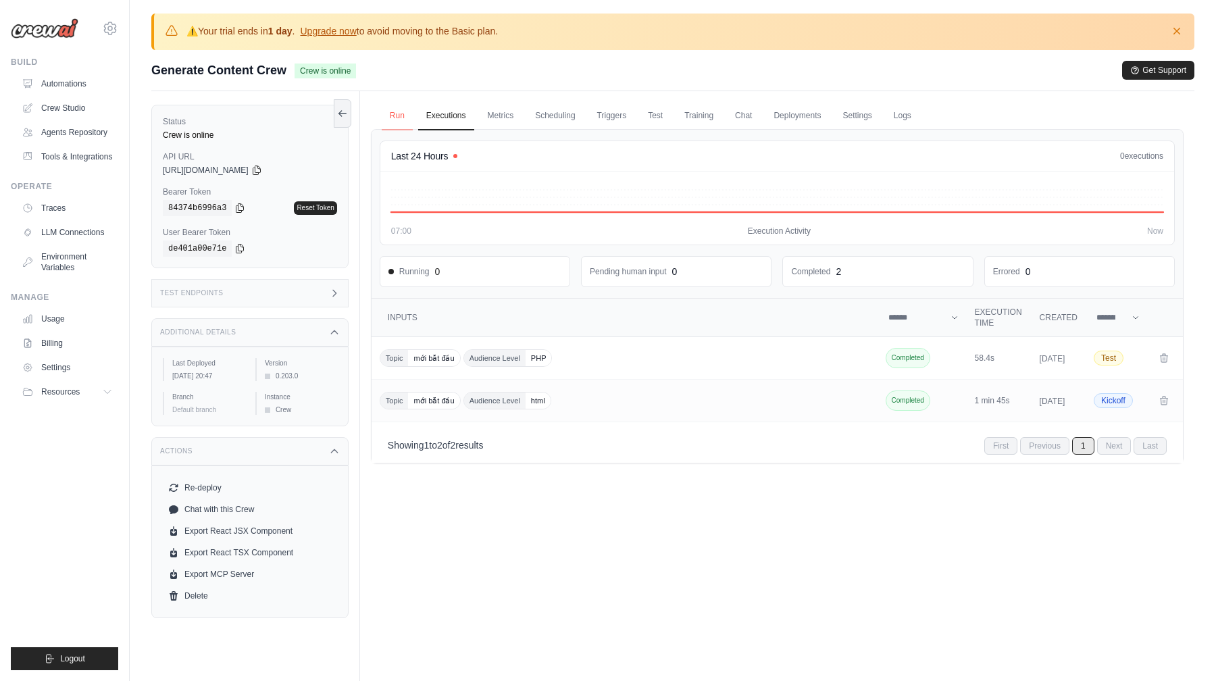
click at [403, 113] on link "Run" at bounding box center [397, 116] width 31 height 28
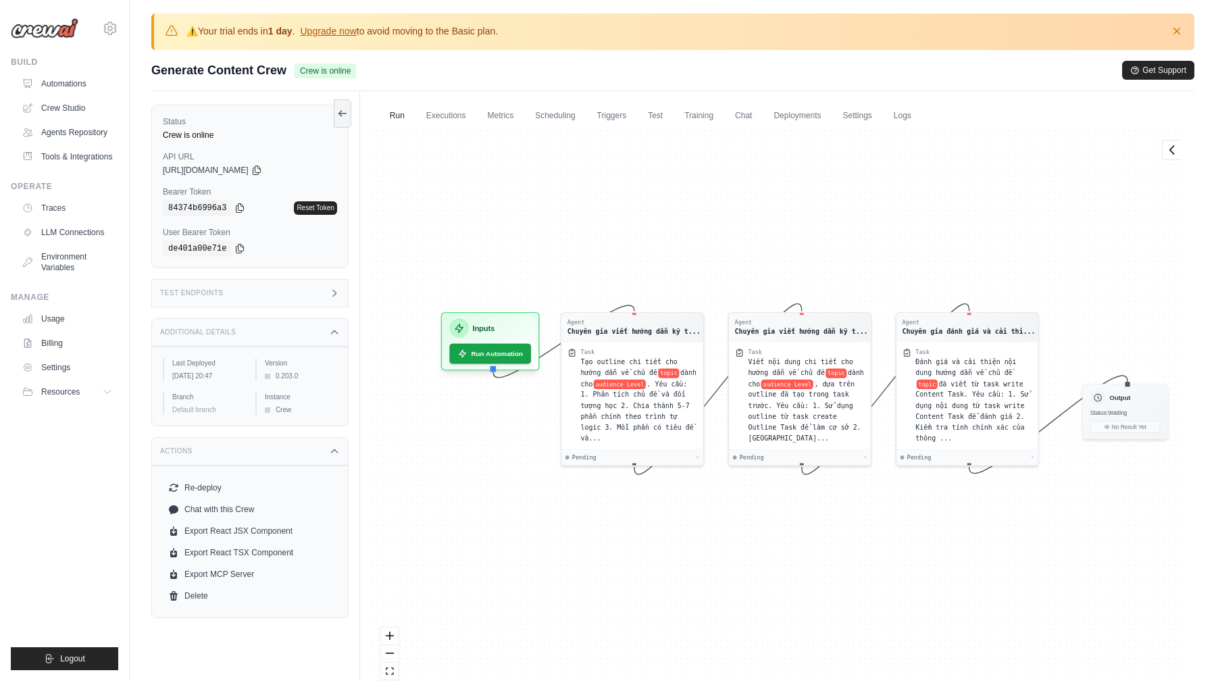
drag, startPoint x: 729, startPoint y: 230, endPoint x: 716, endPoint y: 249, distance: 23.4
click at [716, 249] on div "Agent Chuyên gia viết hướng dẫn kỹ t... Task Tạo outline chi tiết cho hướng dẫn…" at bounding box center [777, 418] width 813 height 579
click at [445, 122] on link "Executions" at bounding box center [446, 116] width 56 height 28
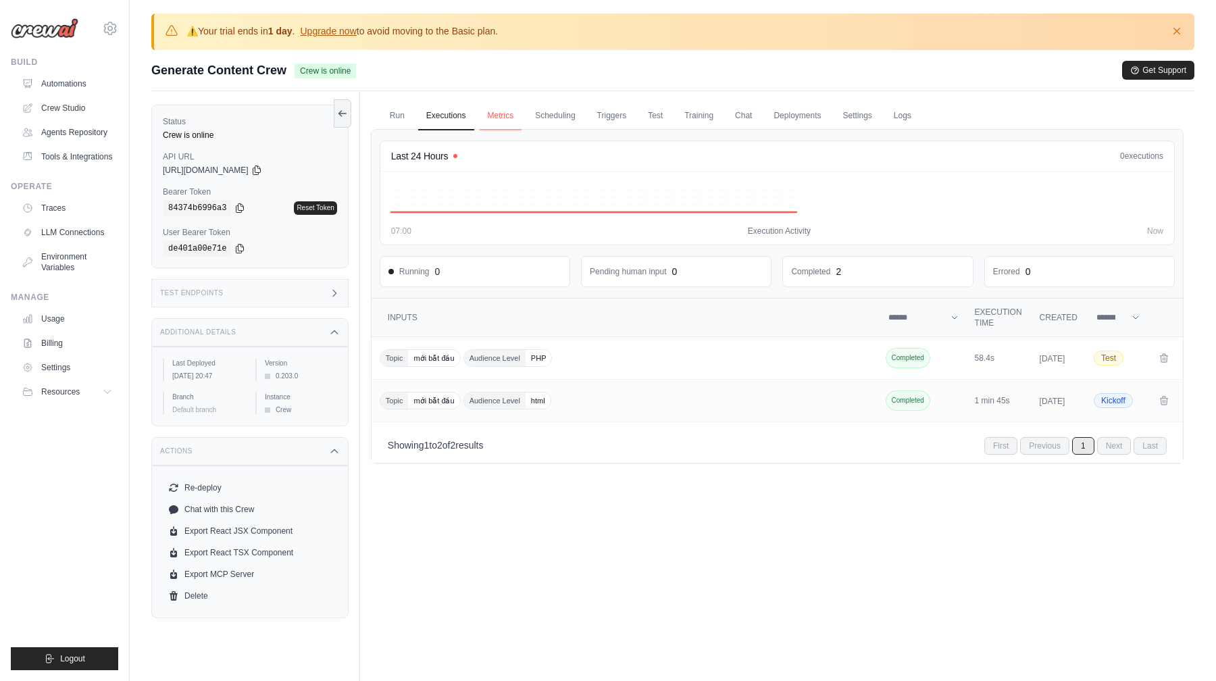
click at [507, 119] on link "Metrics" at bounding box center [501, 116] width 43 height 28
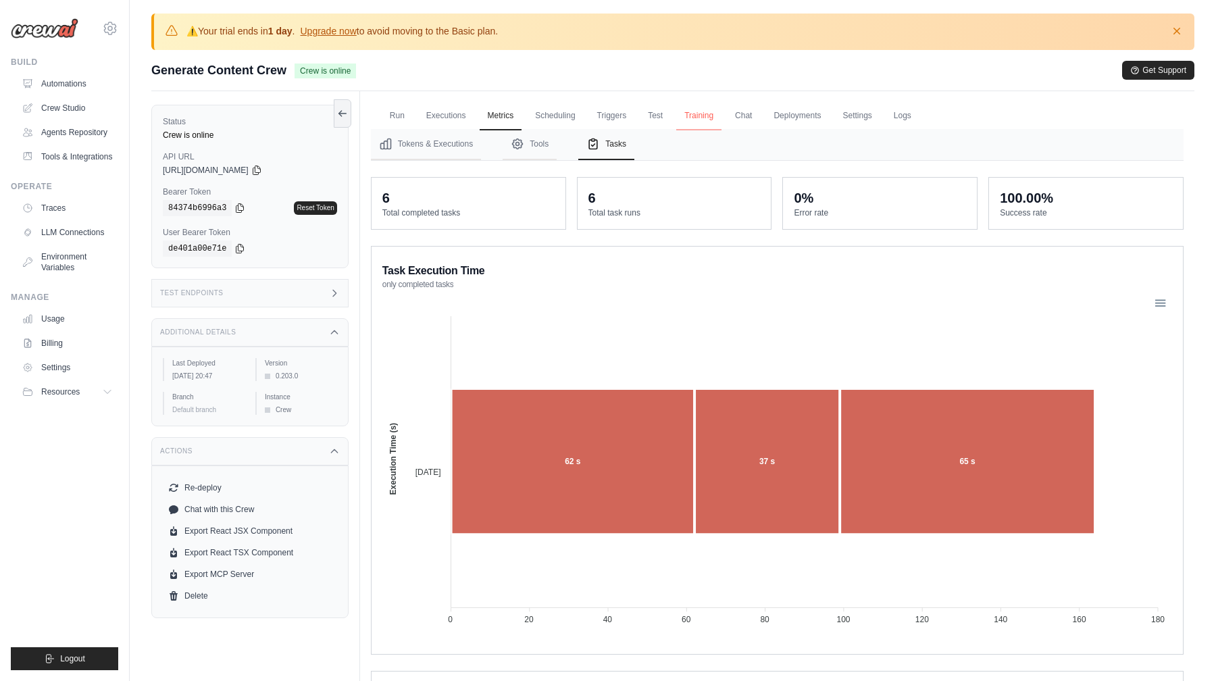
click at [710, 122] on link "Training" at bounding box center [698, 116] width 45 height 28
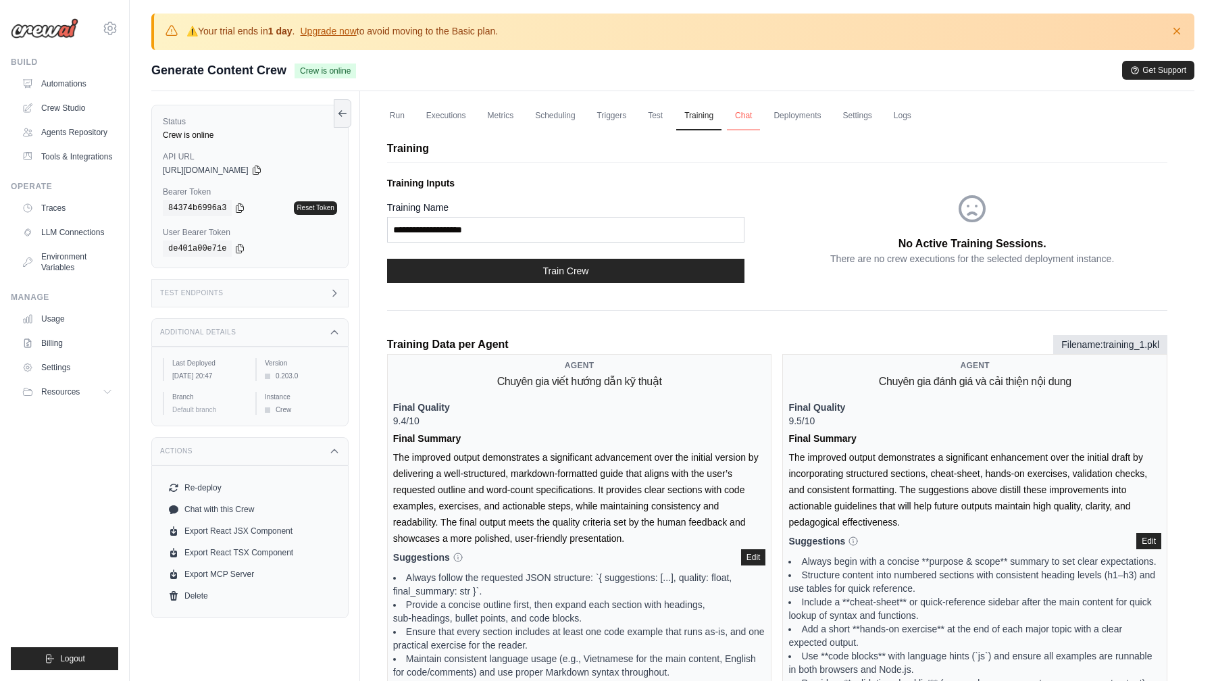
click at [746, 126] on link "Chat" at bounding box center [743, 116] width 33 height 28
click at [809, 124] on link "Deployments" at bounding box center [796, 116] width 63 height 28
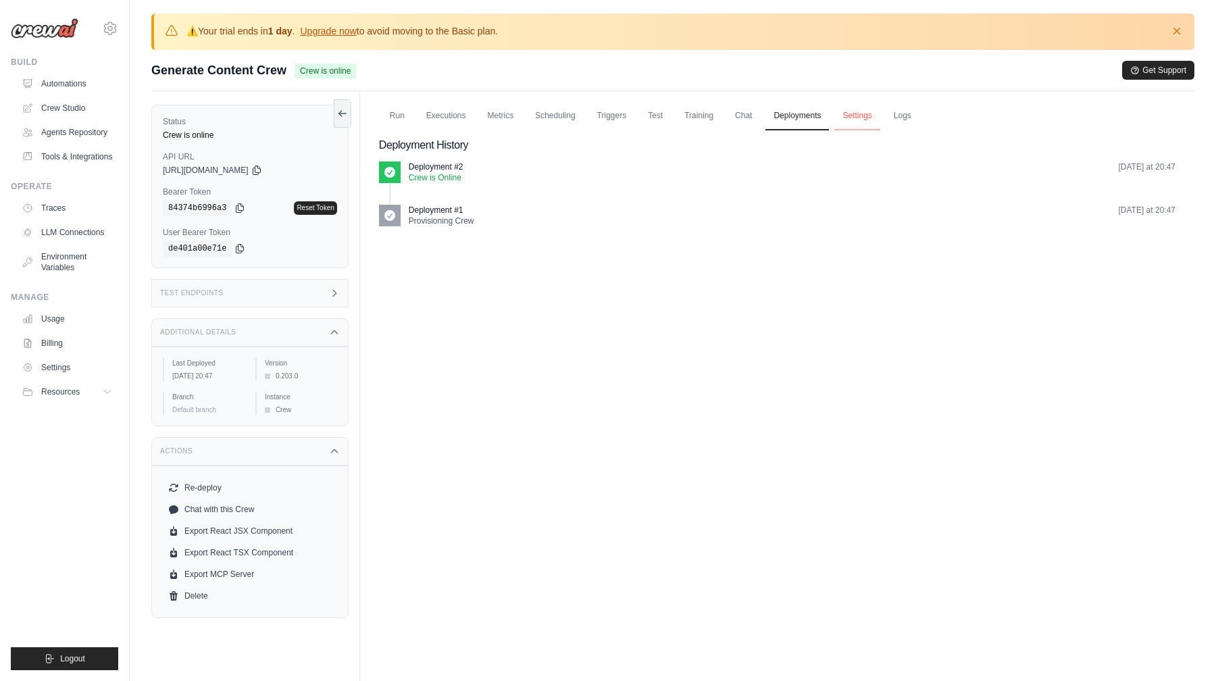
click at [856, 114] on link "Settings" at bounding box center [856, 116] width 45 height 28
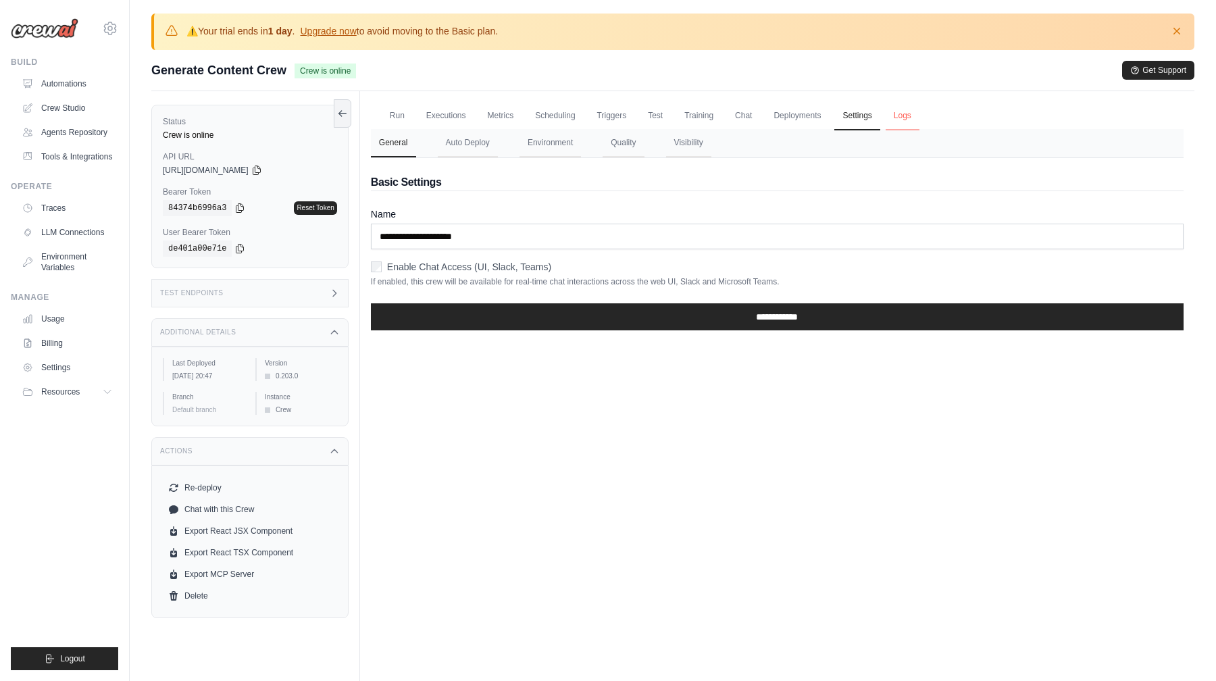
click at [892, 110] on link "Logs" at bounding box center [903, 116] width 34 height 28
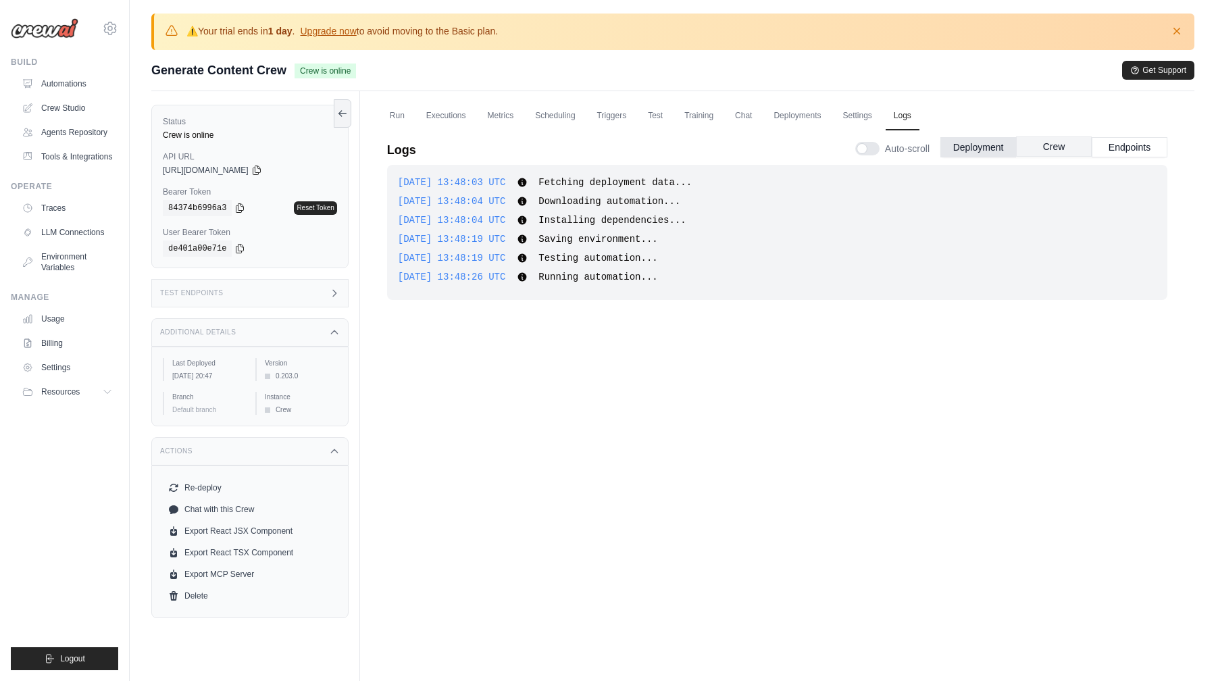
click at [1052, 152] on button "Crew" at bounding box center [1054, 146] width 76 height 20
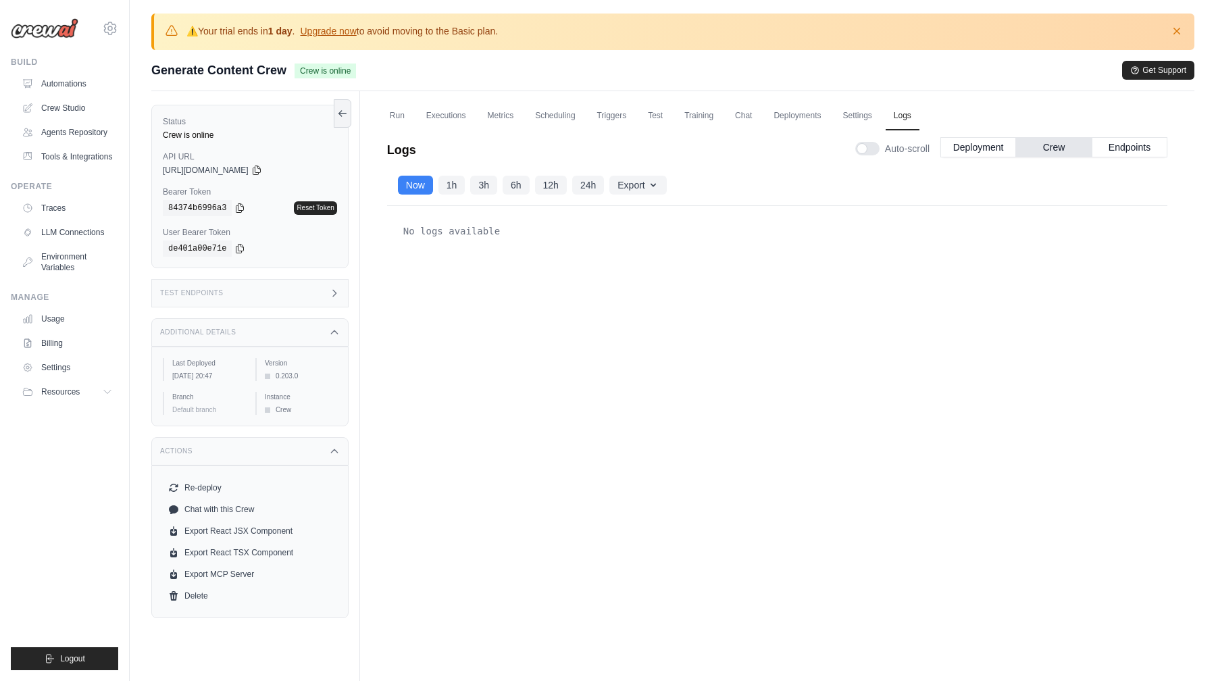
click at [1127, 125] on div "Logs Auto-scroll Deployment Crew Endpoints 2025-10-11 13:48:03 UTC Fetching dep…" at bounding box center [777, 411] width 813 height 579
click at [1127, 134] on div "Auto-scroll Deployment Crew Endpoints" at bounding box center [1011, 146] width 312 height 38
click at [1112, 161] on div "Auto-scroll Deployment Crew Endpoints" at bounding box center [1011, 146] width 312 height 38
click at [1119, 147] on button "Endpoints" at bounding box center [1130, 146] width 76 height 20
click at [407, 126] on link "Run" at bounding box center [397, 116] width 31 height 28
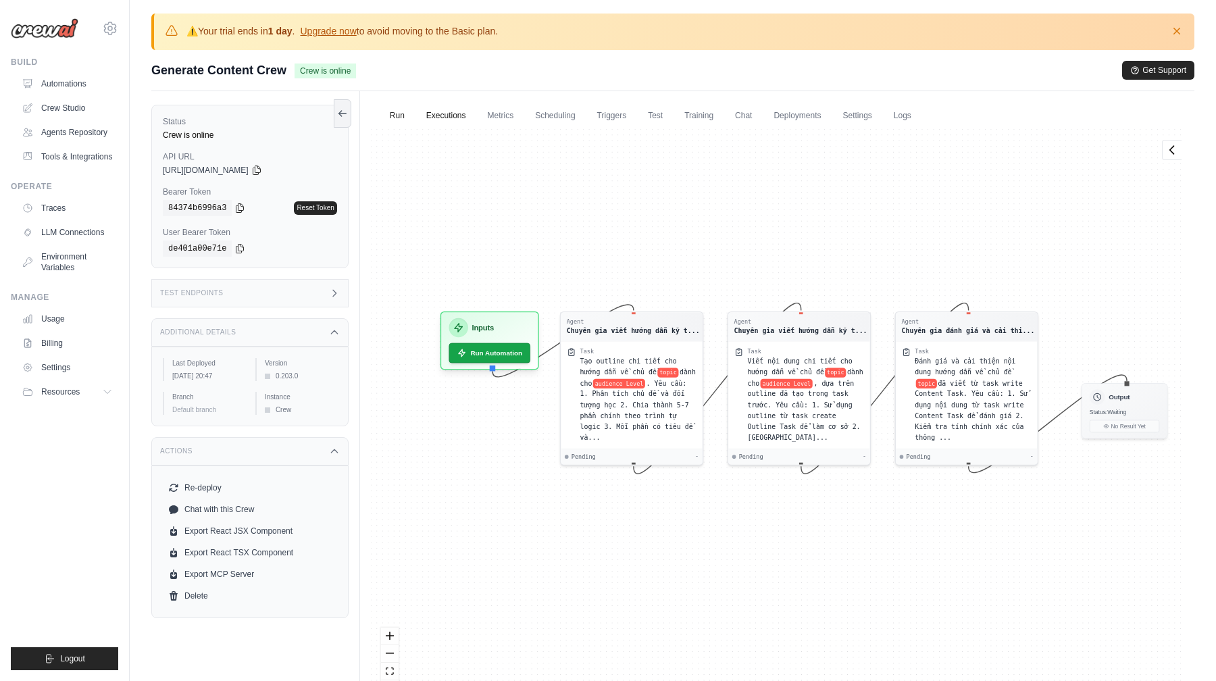
click at [453, 123] on link "Executions" at bounding box center [446, 116] width 56 height 28
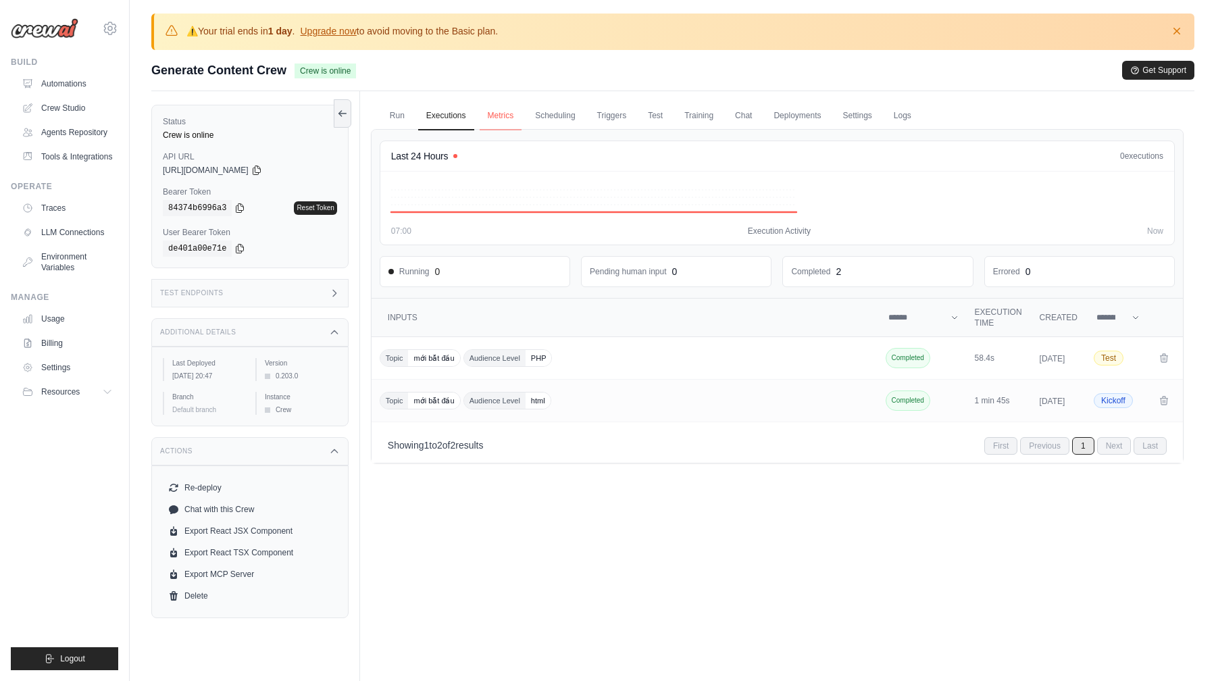
click at [505, 122] on link "Metrics" at bounding box center [501, 116] width 43 height 28
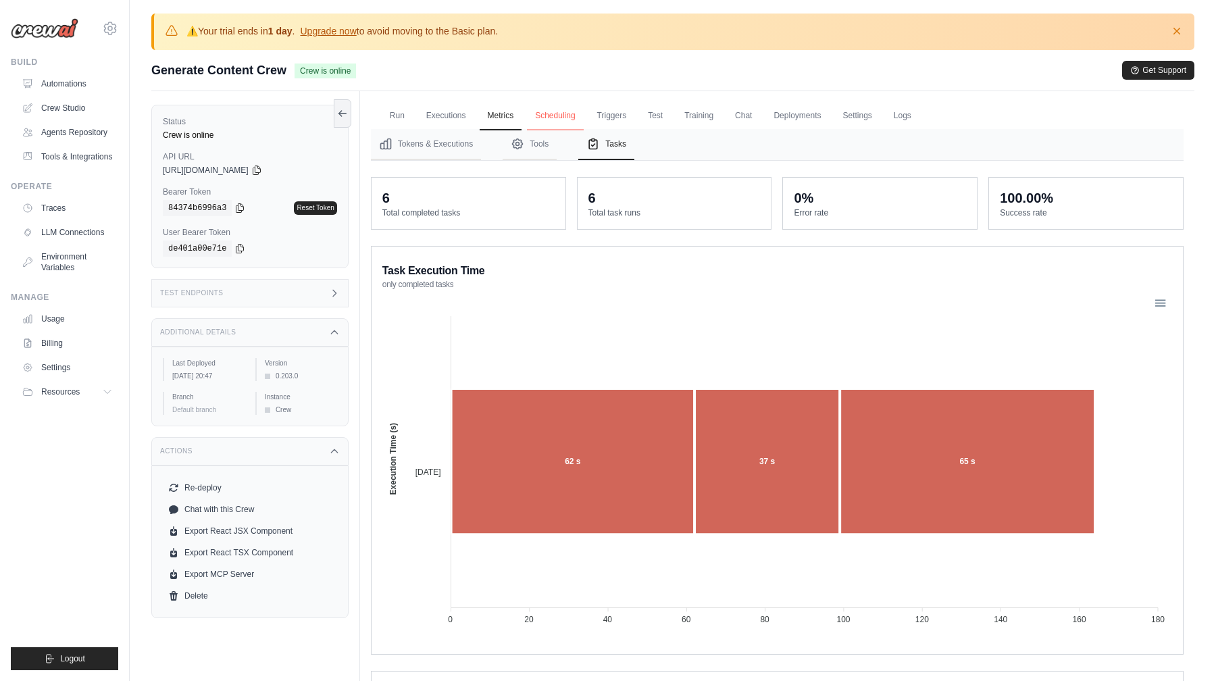
click at [555, 115] on link "Scheduling" at bounding box center [555, 116] width 56 height 28
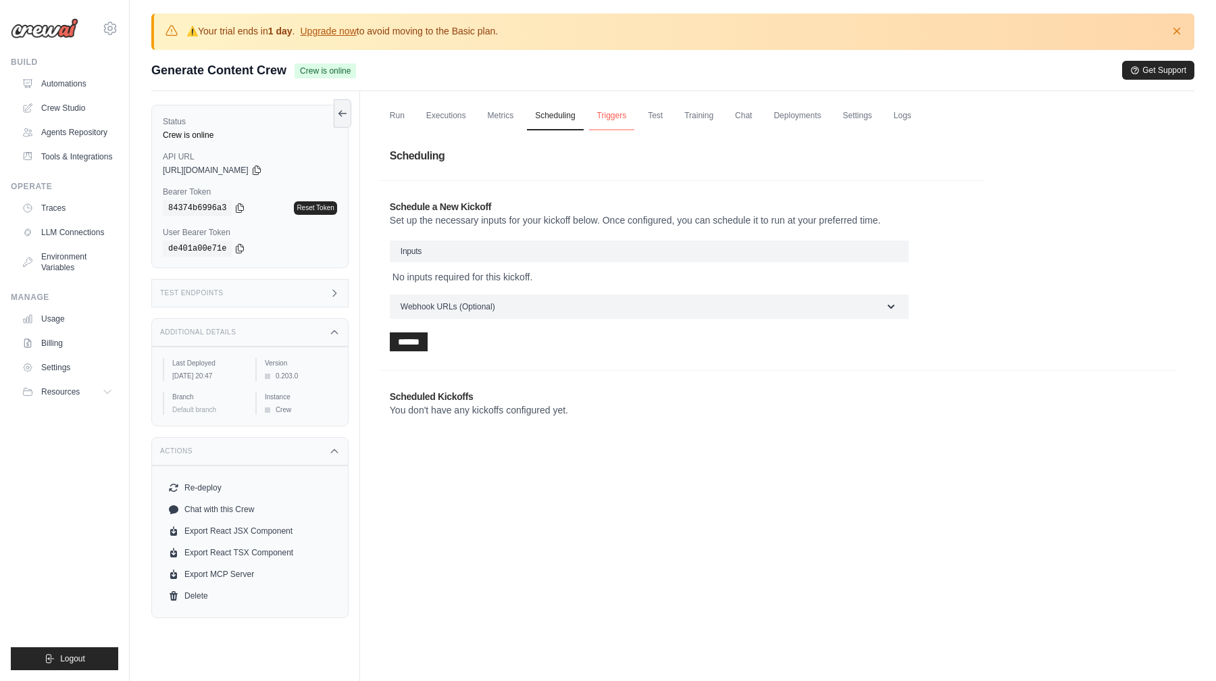
click at [625, 114] on link "Triggers" at bounding box center [612, 116] width 46 height 28
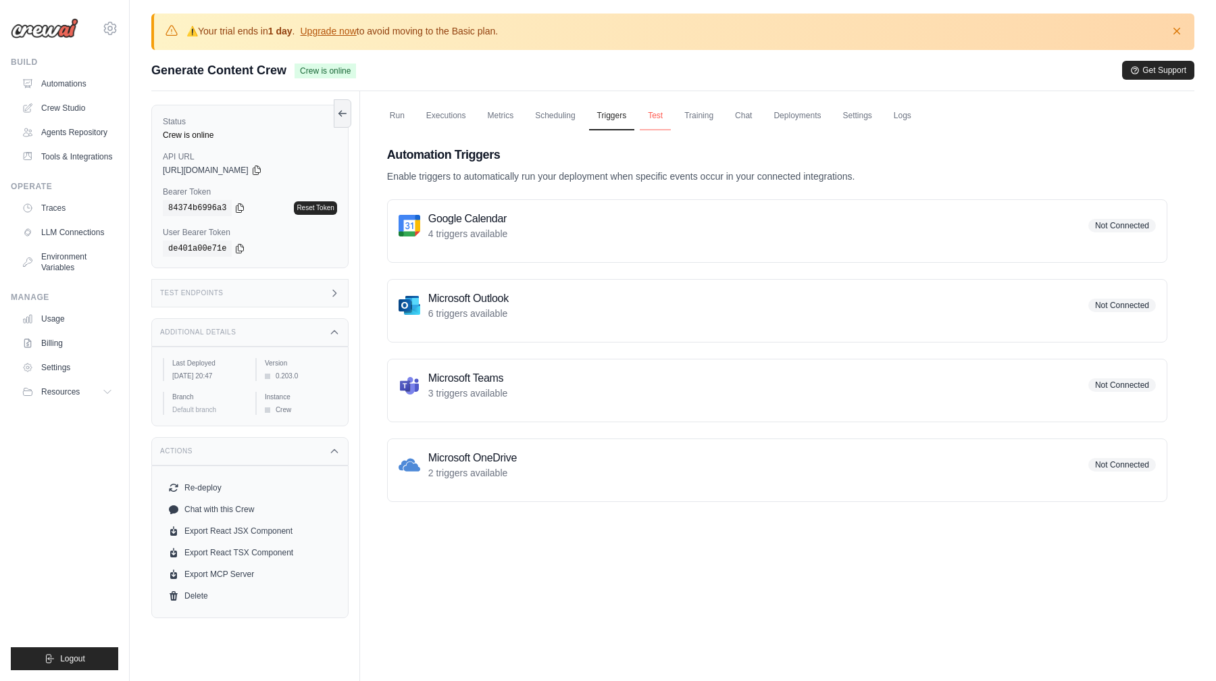
click at [666, 113] on link "Test" at bounding box center [655, 116] width 31 height 28
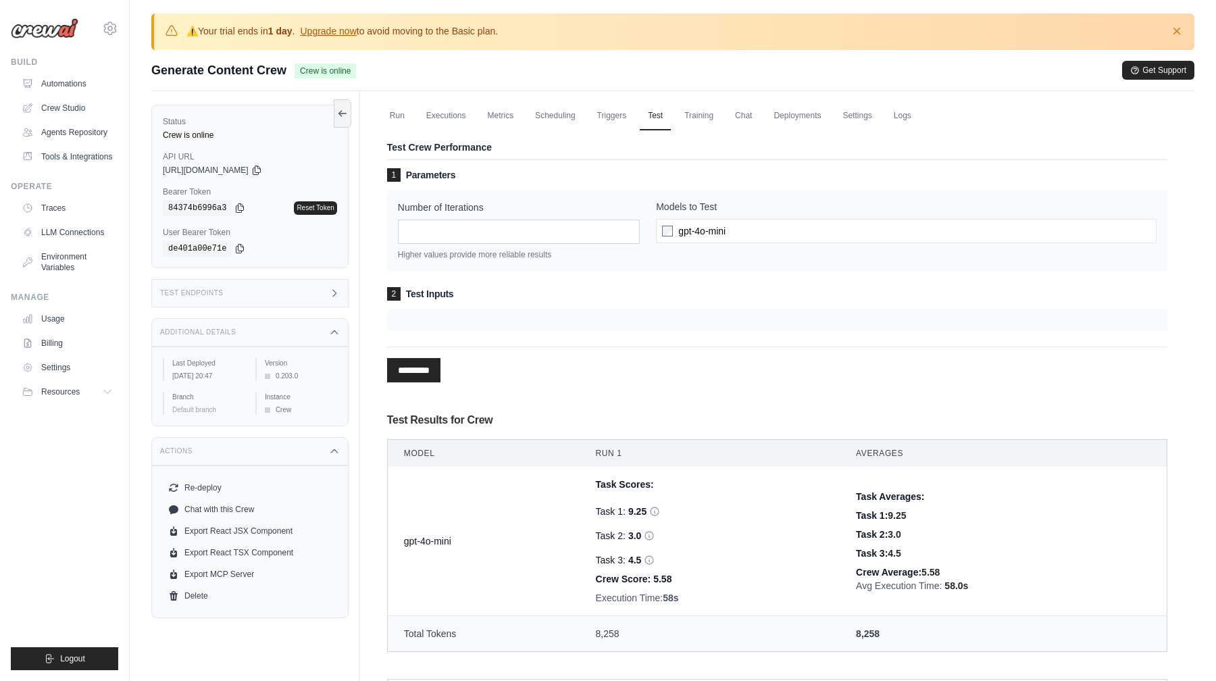
click at [691, 239] on div "gpt-4o-mini" at bounding box center [906, 231] width 501 height 24
click at [707, 113] on link "Training" at bounding box center [698, 116] width 45 height 28
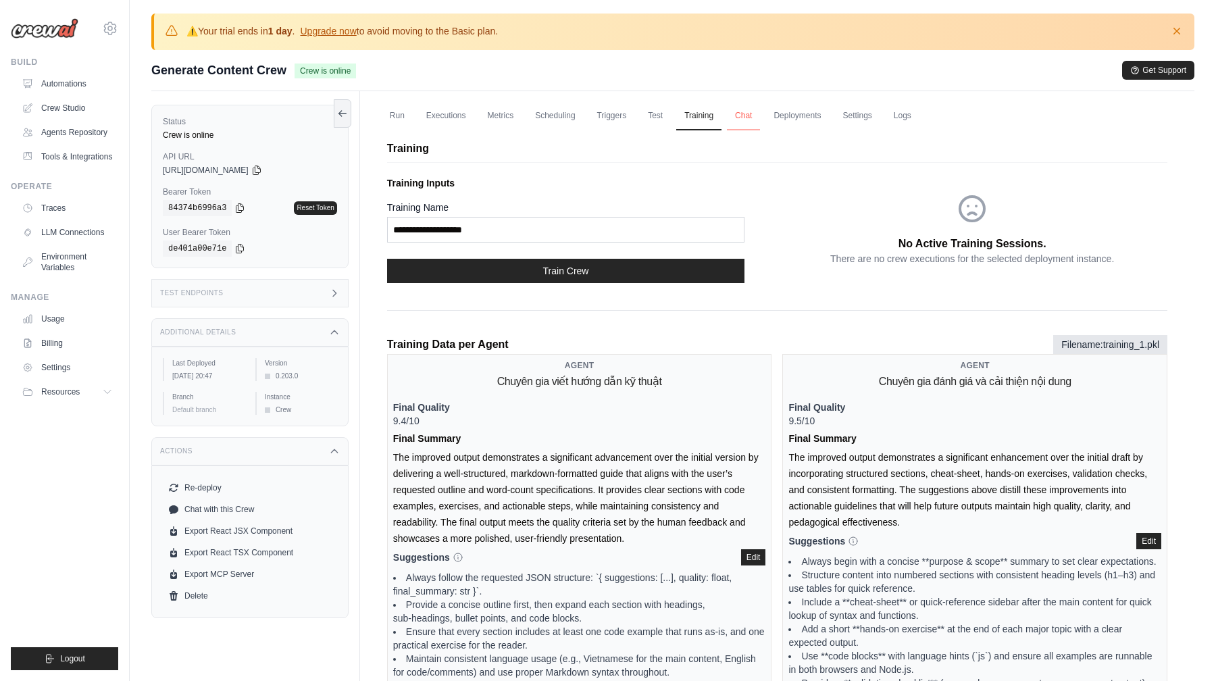
click at [748, 122] on link "Chat" at bounding box center [743, 116] width 33 height 28
click at [855, 120] on link "Settings" at bounding box center [856, 116] width 45 height 28
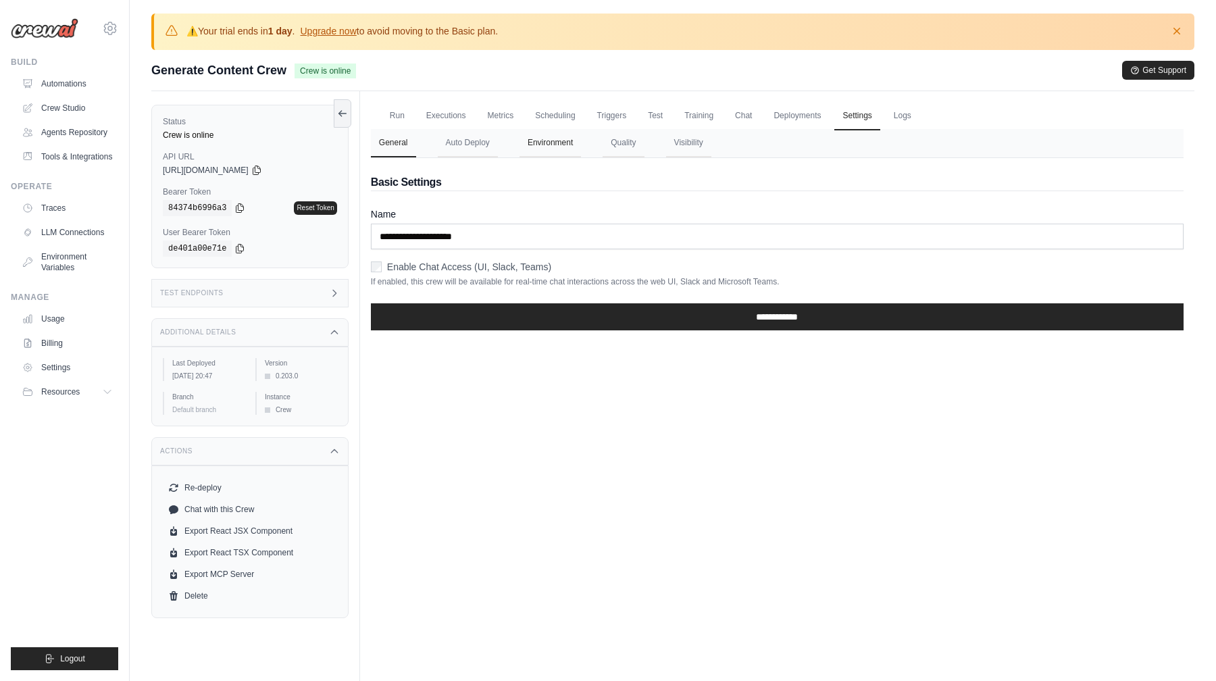
click at [567, 142] on button "Environment" at bounding box center [549, 143] width 61 height 28
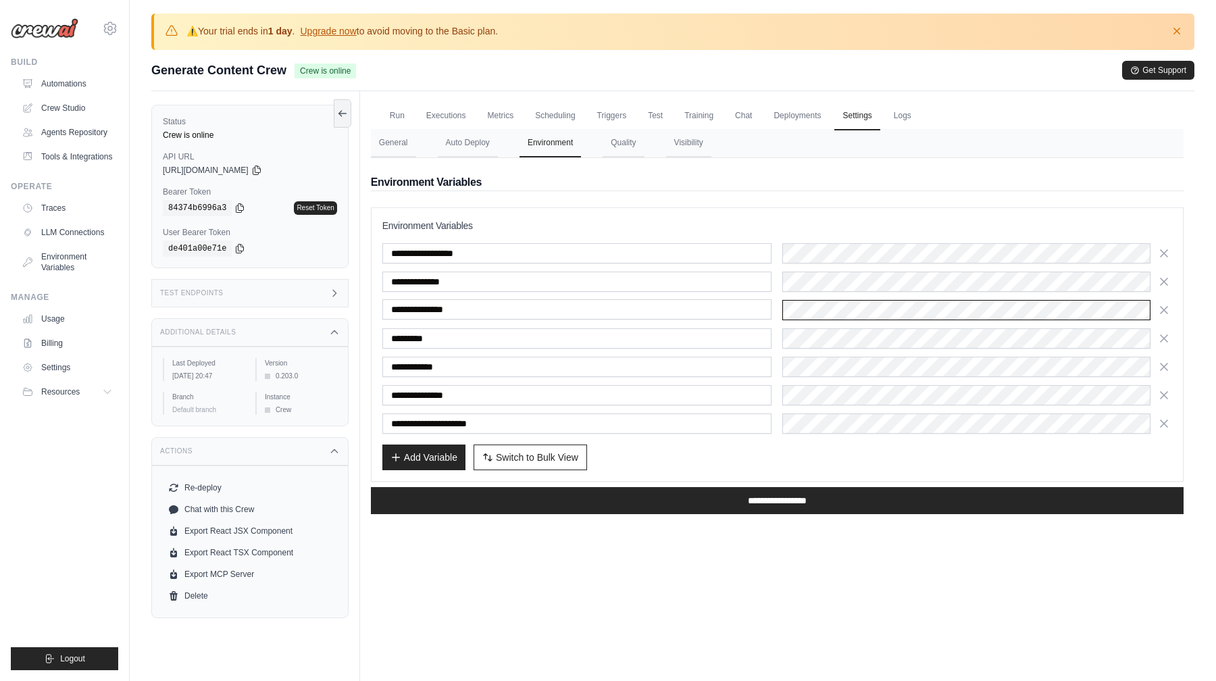
click at [673, 308] on div "**********" at bounding box center [777, 310] width 790 height 20
click at [752, 303] on div "**********" at bounding box center [777, 310] width 790 height 20
click at [779, 333] on div "*********" at bounding box center [777, 338] width 790 height 20
click at [914, 322] on div "**********" at bounding box center [777, 338] width 790 height 190
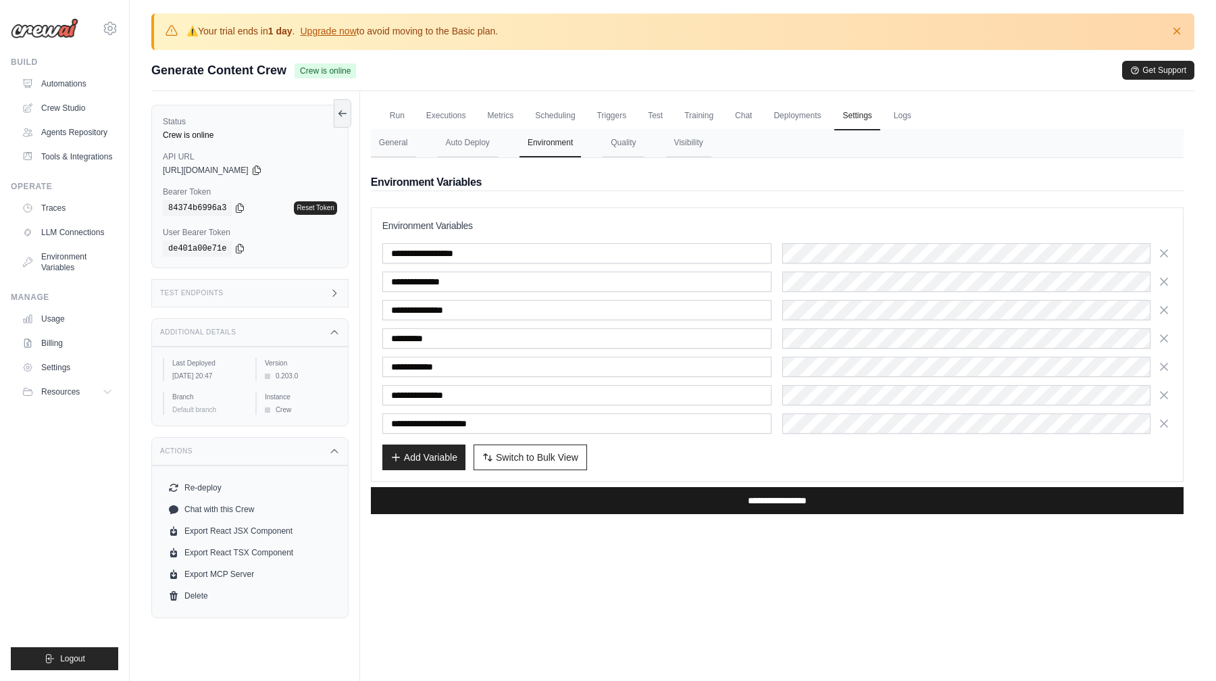
click at [582, 494] on input "**********" at bounding box center [777, 500] width 813 height 27
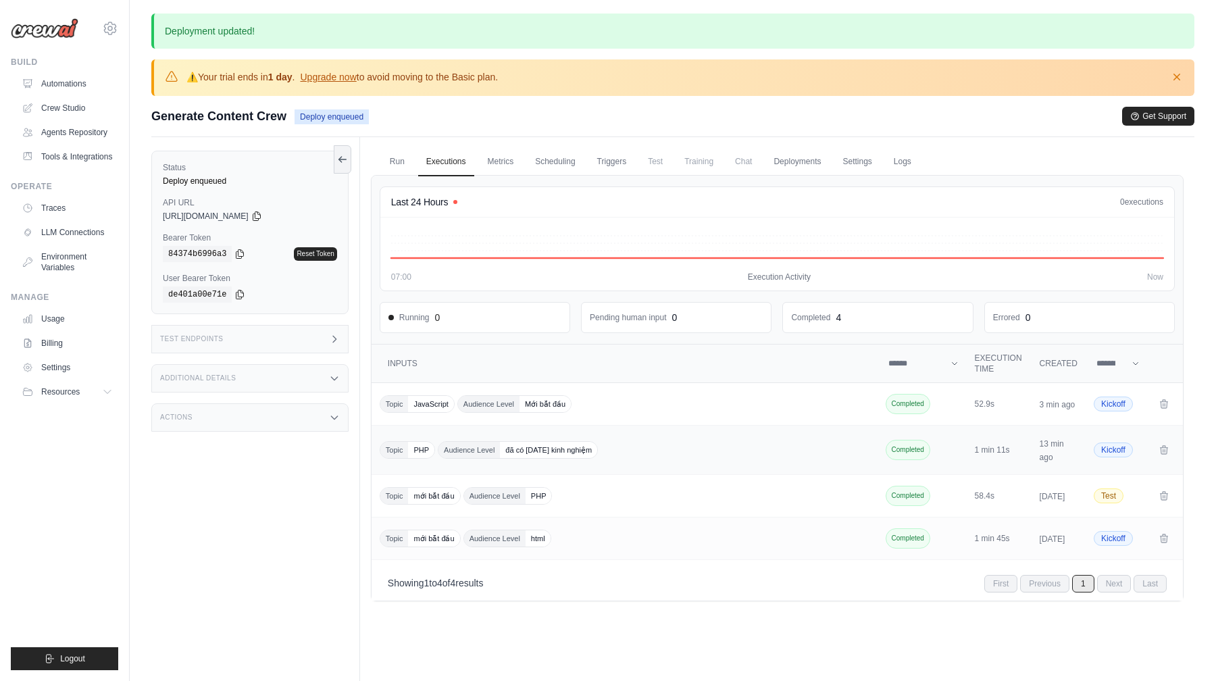
click at [624, 447] on div "Topic PHP Audience Level đã có 1 năm kinh nghiệm" at bounding box center [626, 450] width 492 height 18
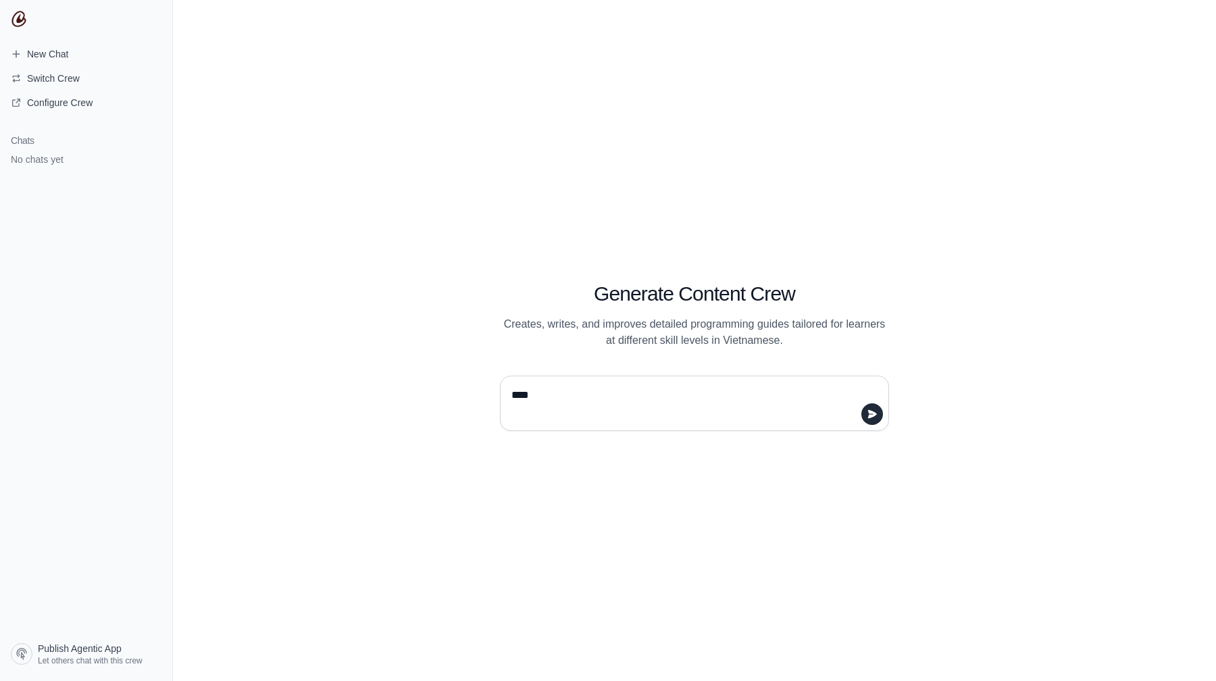
type textarea "*****"
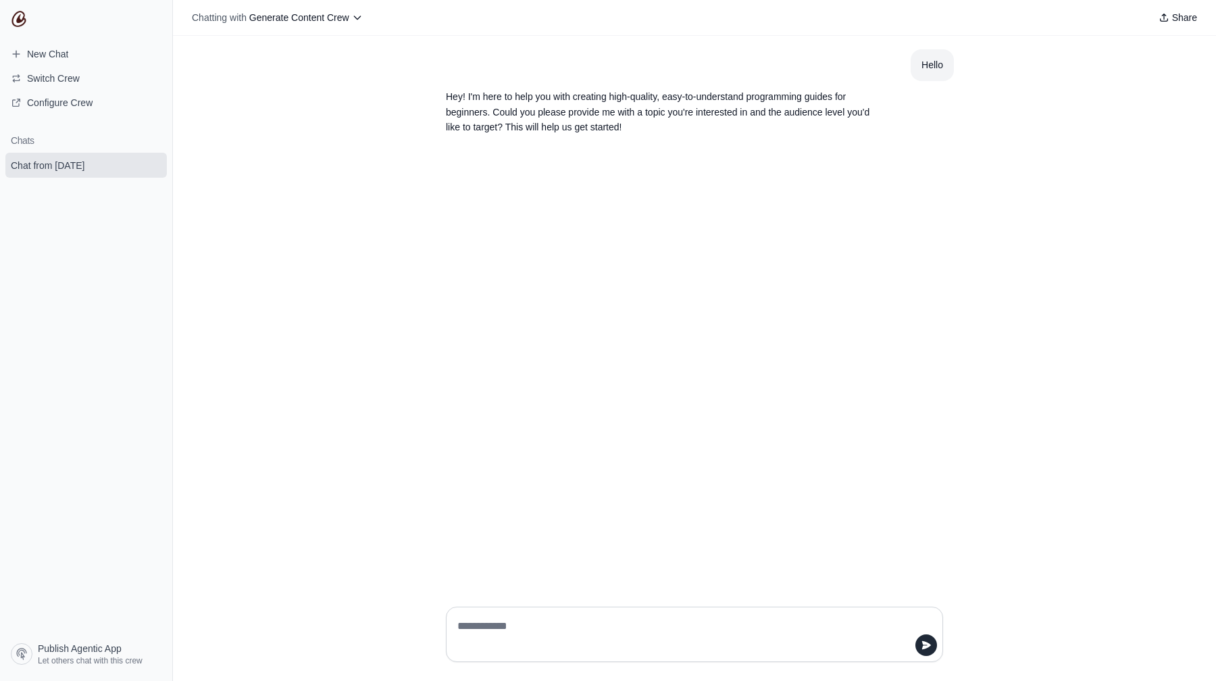
click at [586, 640] on textarea at bounding box center [690, 634] width 471 height 38
type textarea "*****"
type textarea "**********"
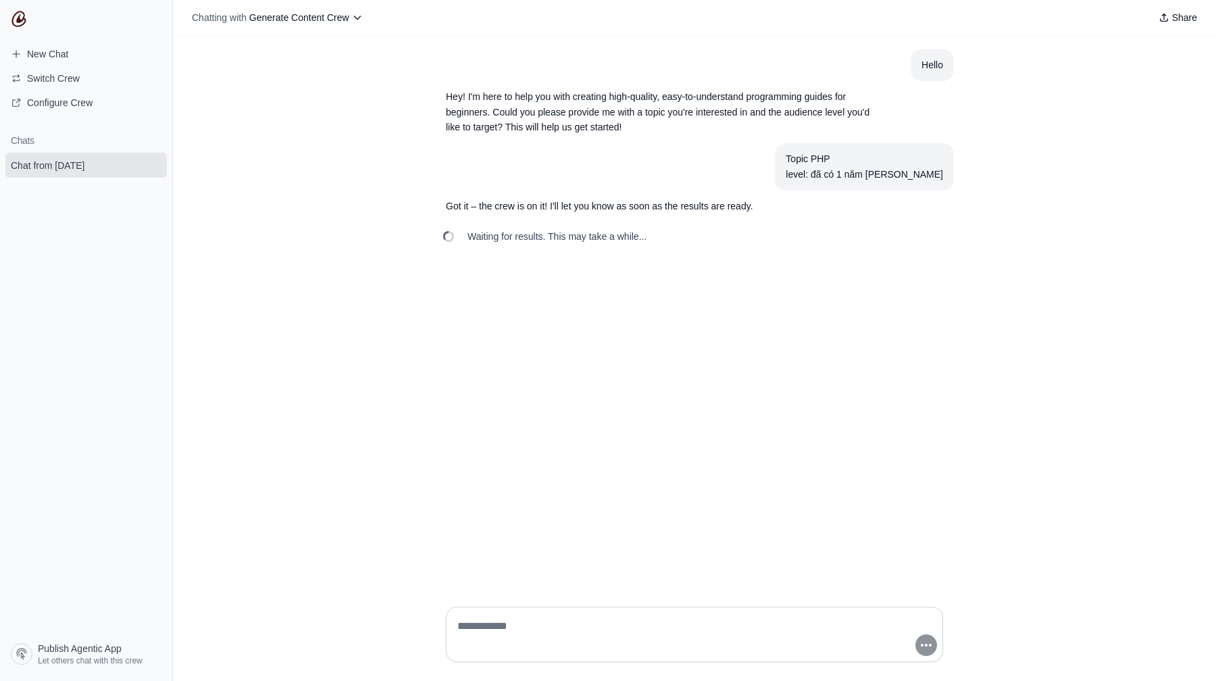
click at [625, 236] on span "Waiting for results. This may take a while..." at bounding box center [556, 237] width 179 height 14
click at [602, 232] on span "Waiting for results. This may take a while..." at bounding box center [556, 237] width 179 height 14
click at [632, 251] on div "Hello Hey! I'm here to help you with creating high-quality, easy-to-understand …" at bounding box center [694, 316] width 1043 height 560
click at [148, 161] on icon "submit" at bounding box center [153, 164] width 11 height 11
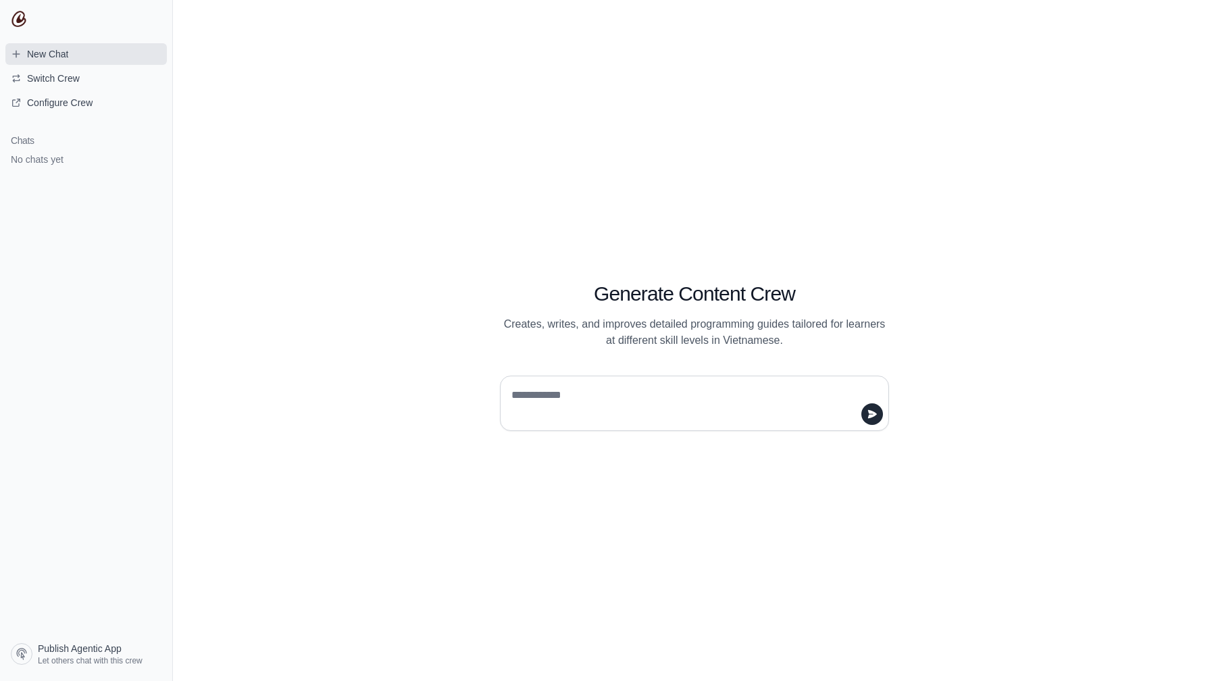
click at [106, 47] on link "New Chat" at bounding box center [85, 54] width 161 height 22
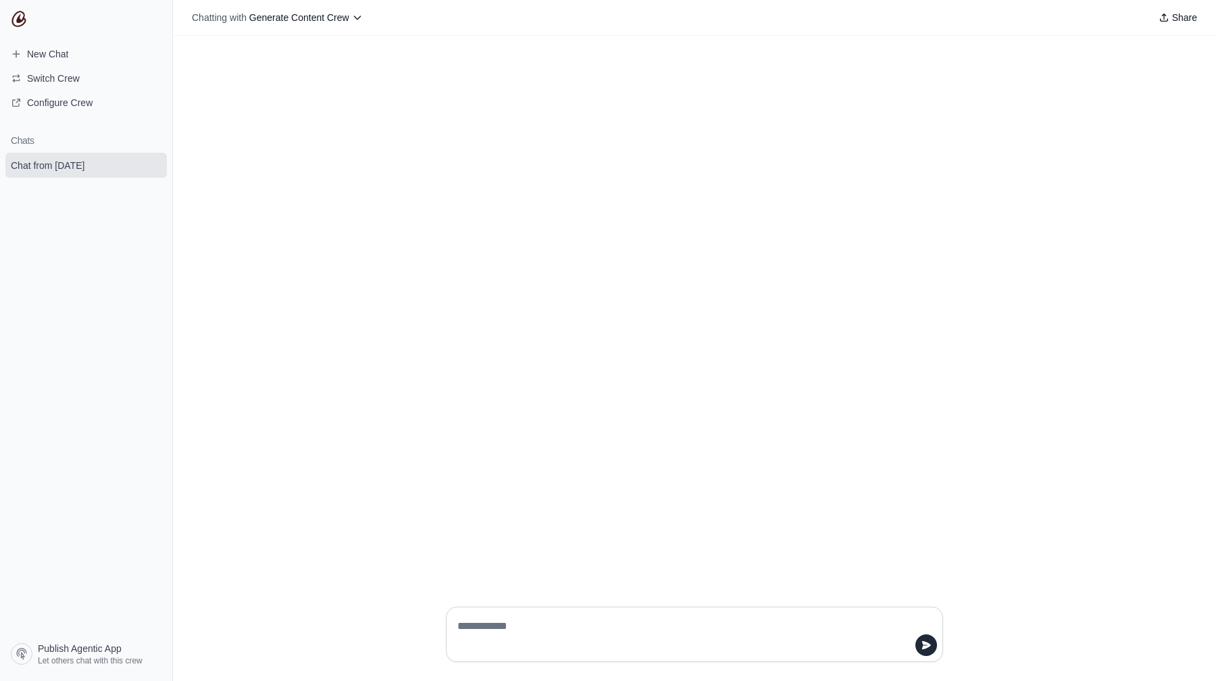
click at [572, 374] on div at bounding box center [694, 316] width 1043 height 560
click at [513, 612] on div at bounding box center [694, 634] width 497 height 55
click at [347, 19] on span "Generate Content Crew" at bounding box center [299, 17] width 100 height 11
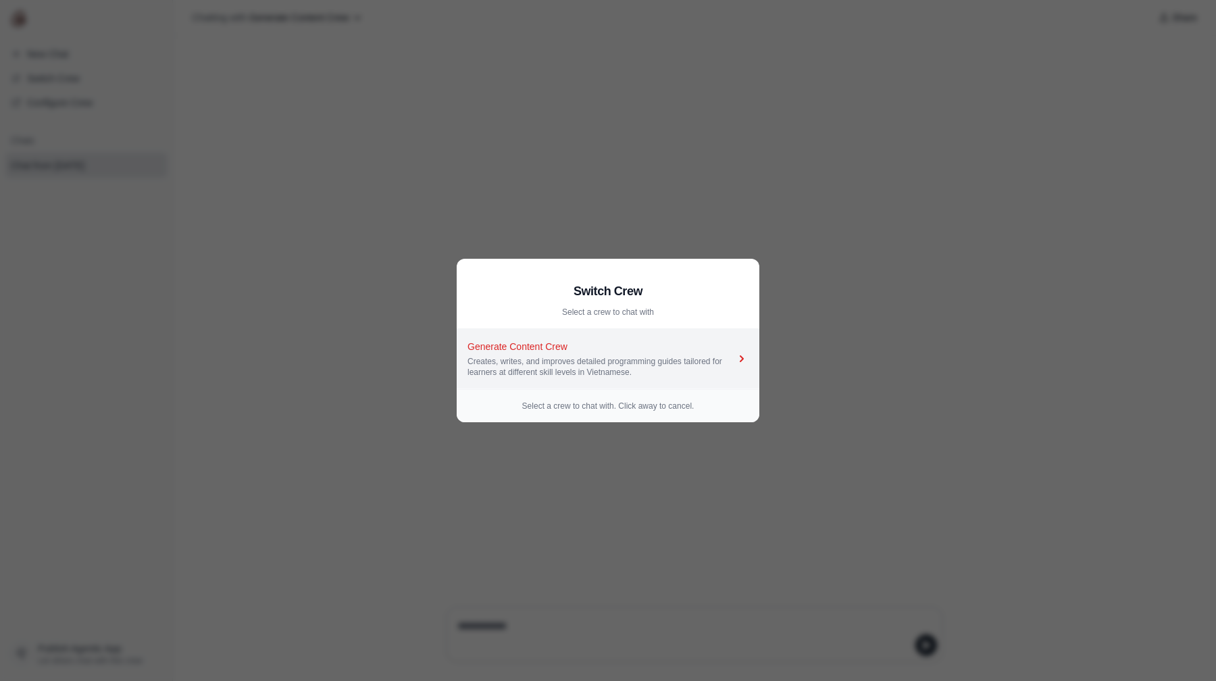
click at [557, 367] on div "Creates, writes, and improves detailed programming guides tailored for learners…" at bounding box center [600, 367] width 267 height 22
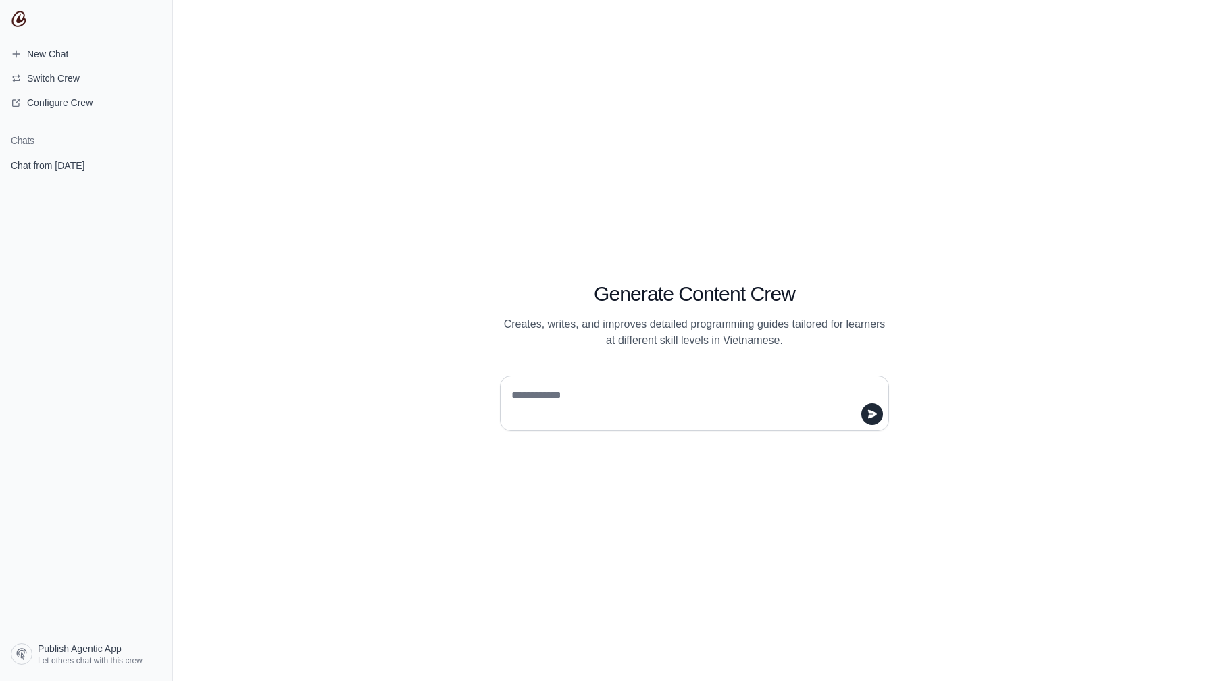
click at [557, 405] on textarea at bounding box center [690, 403] width 363 height 38
type textarea "**********"
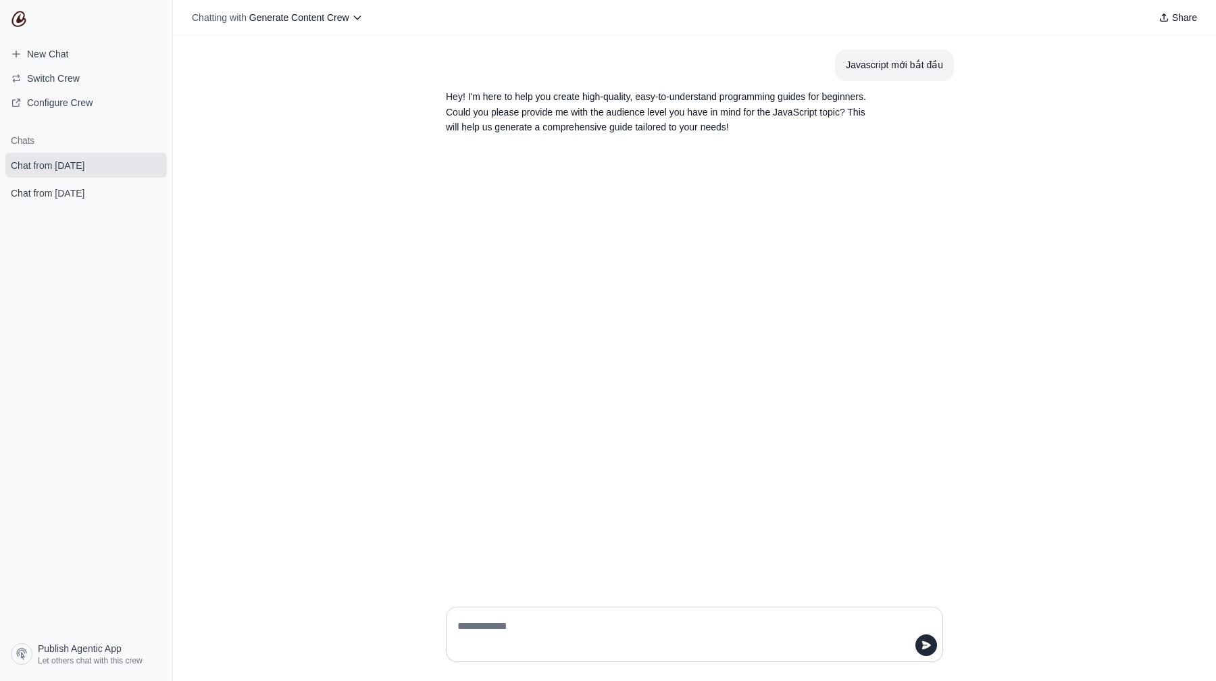
click at [130, 262] on section "Chats Chat from October 13 Chat from October 13" at bounding box center [86, 380] width 172 height 513
click at [155, 195] on icon "submit" at bounding box center [152, 192] width 7 height 9
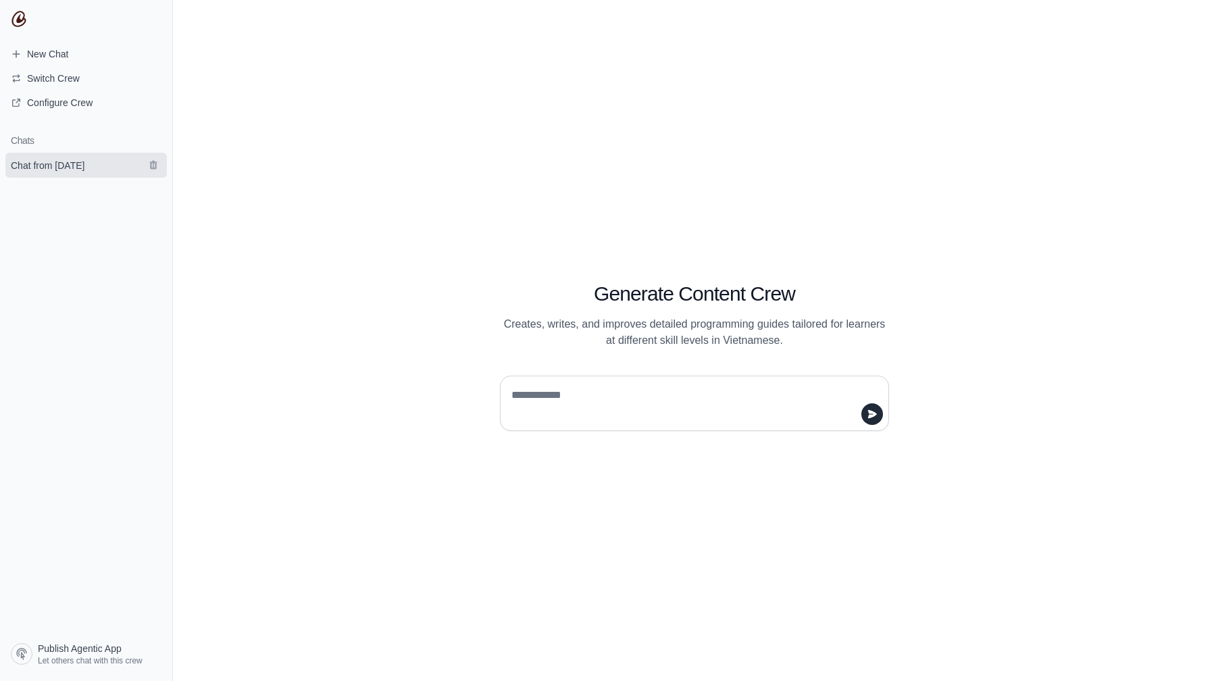
click at [122, 176] on link "Chat from October 13" at bounding box center [85, 165] width 161 height 25
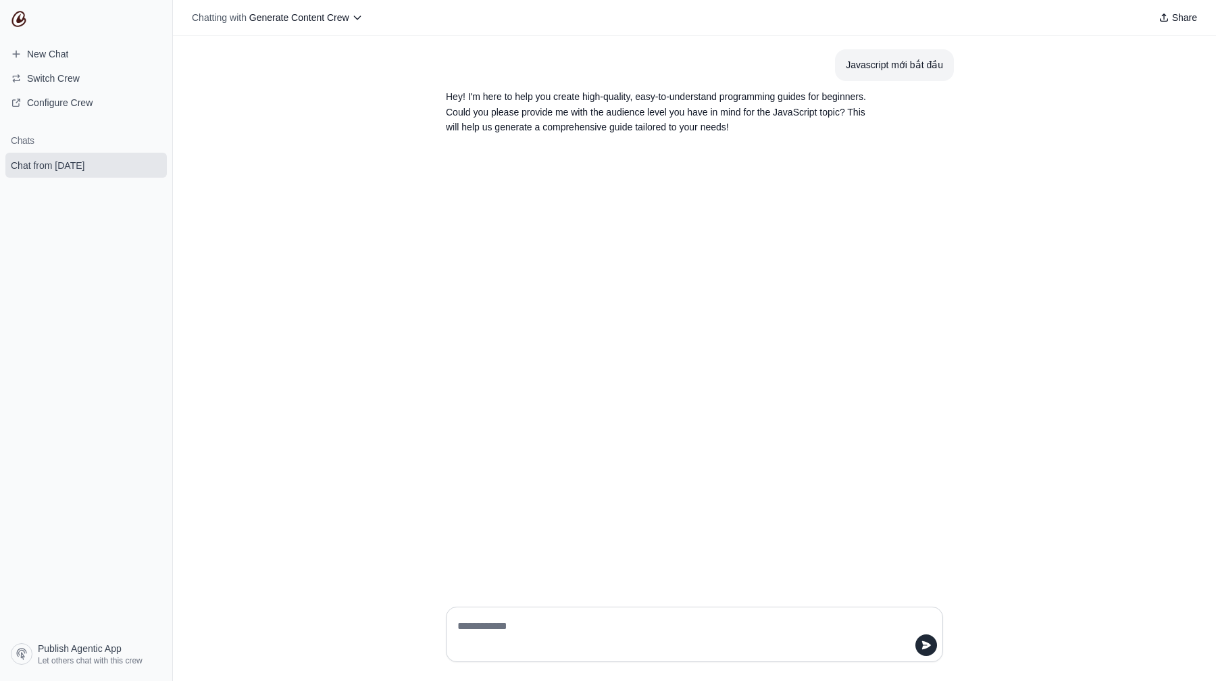
click at [589, 607] on div at bounding box center [694, 634] width 497 height 55
click at [579, 630] on textarea at bounding box center [690, 634] width 471 height 38
type textarea "**********"
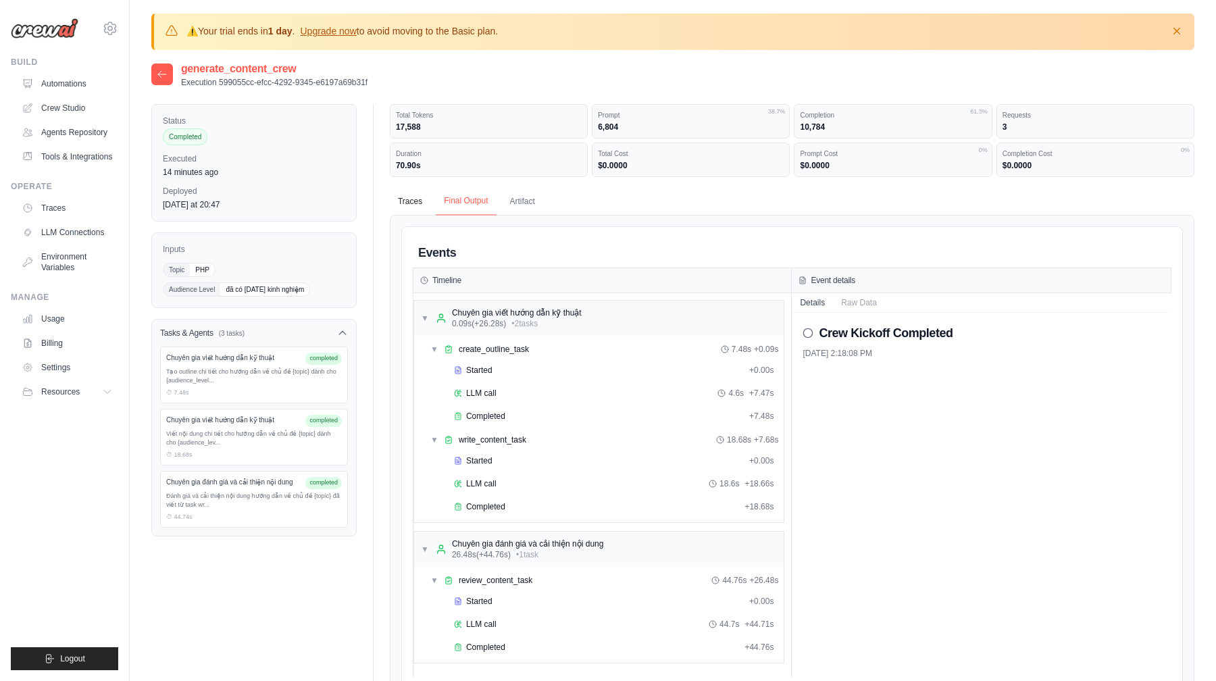
click at [479, 196] on button "Final Output" at bounding box center [466, 201] width 60 height 28
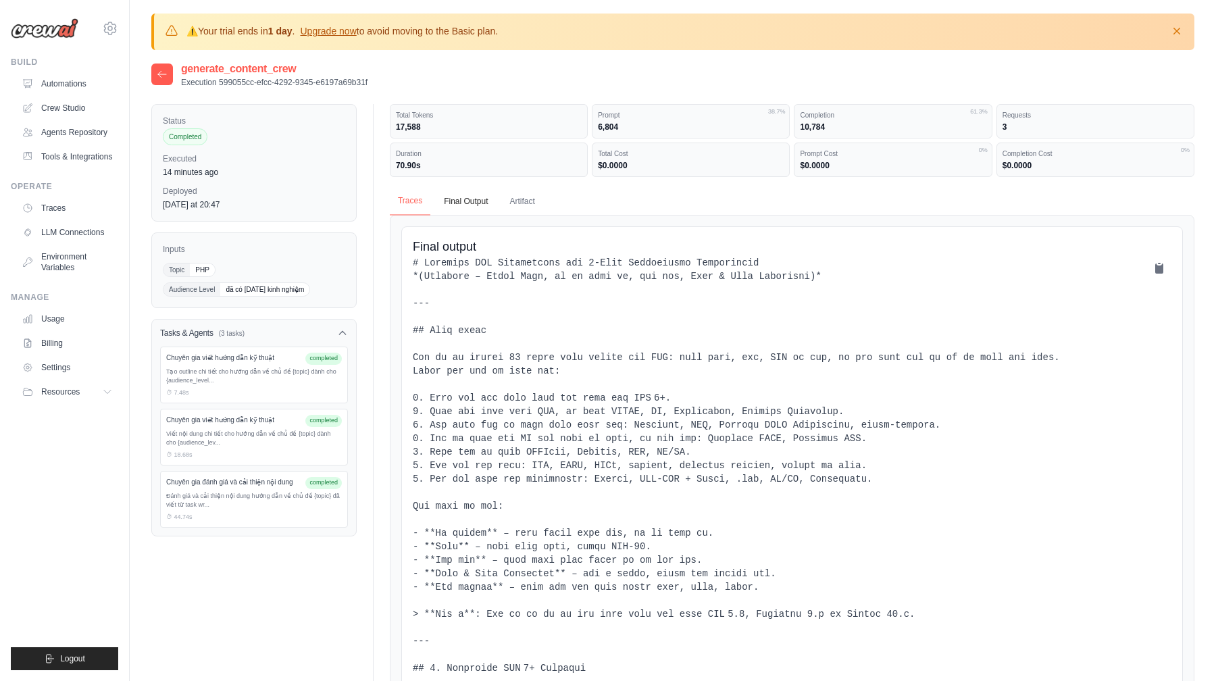
click at [414, 203] on button "Traces" at bounding box center [410, 201] width 41 height 28
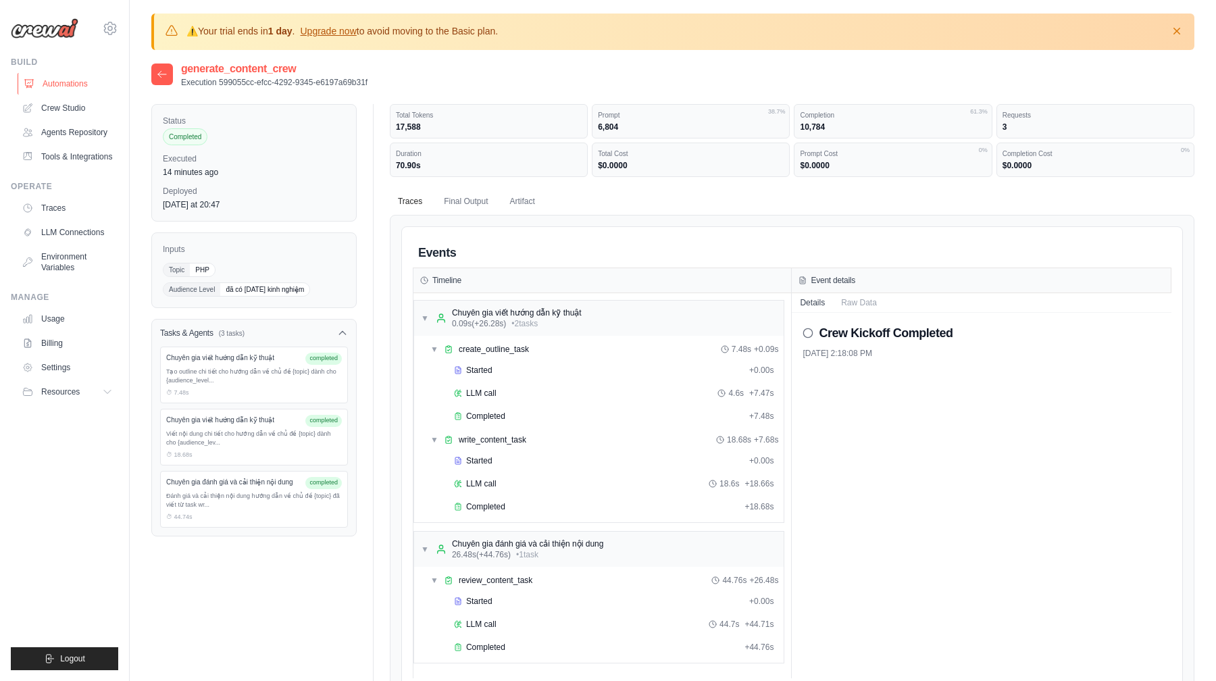
click at [88, 91] on link "Automations" at bounding box center [69, 84] width 102 height 22
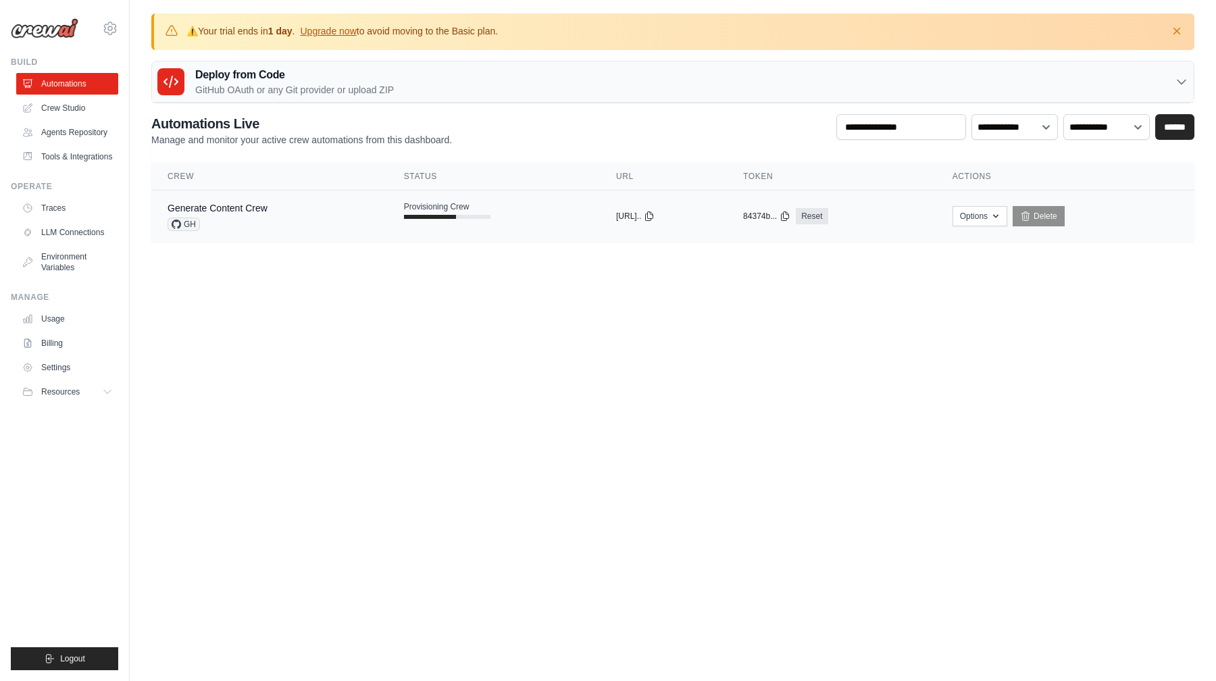
click at [267, 209] on div "Generate Content Crew GH" at bounding box center [270, 216] width 204 height 30
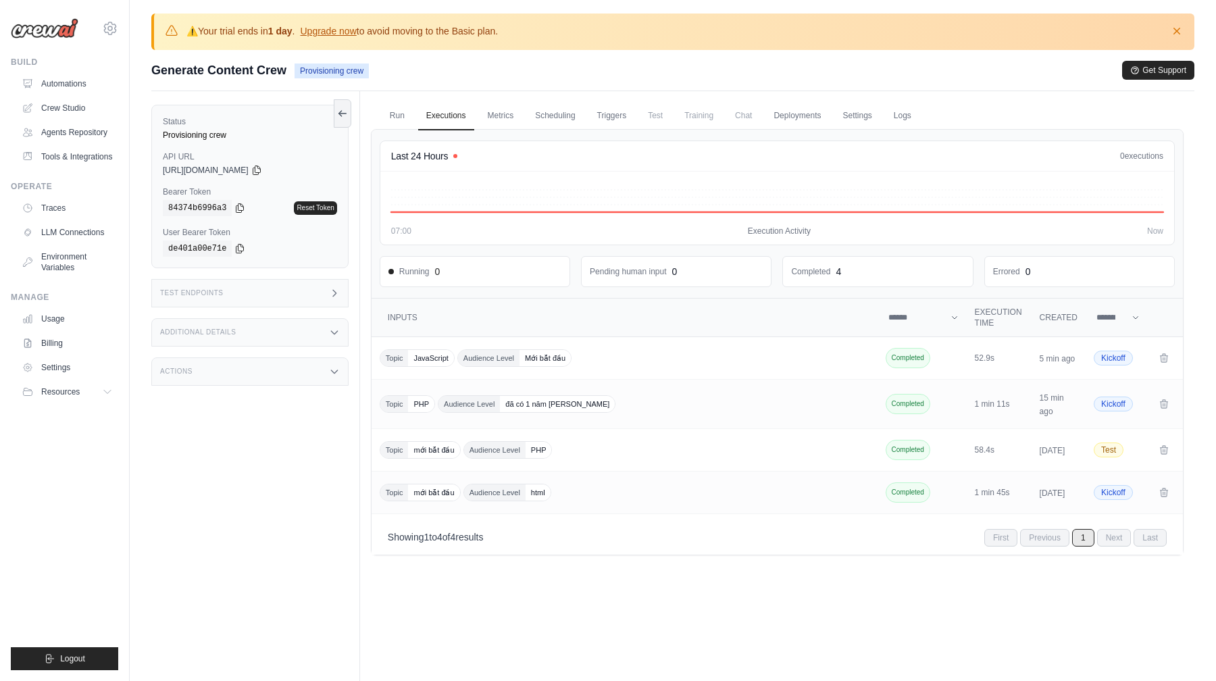
click at [648, 82] on div "Submit a support request Describe your issue or question * Please be specific a…" at bounding box center [672, 76] width 1043 height 30
click at [798, 111] on link "Deployments" at bounding box center [796, 116] width 63 height 28
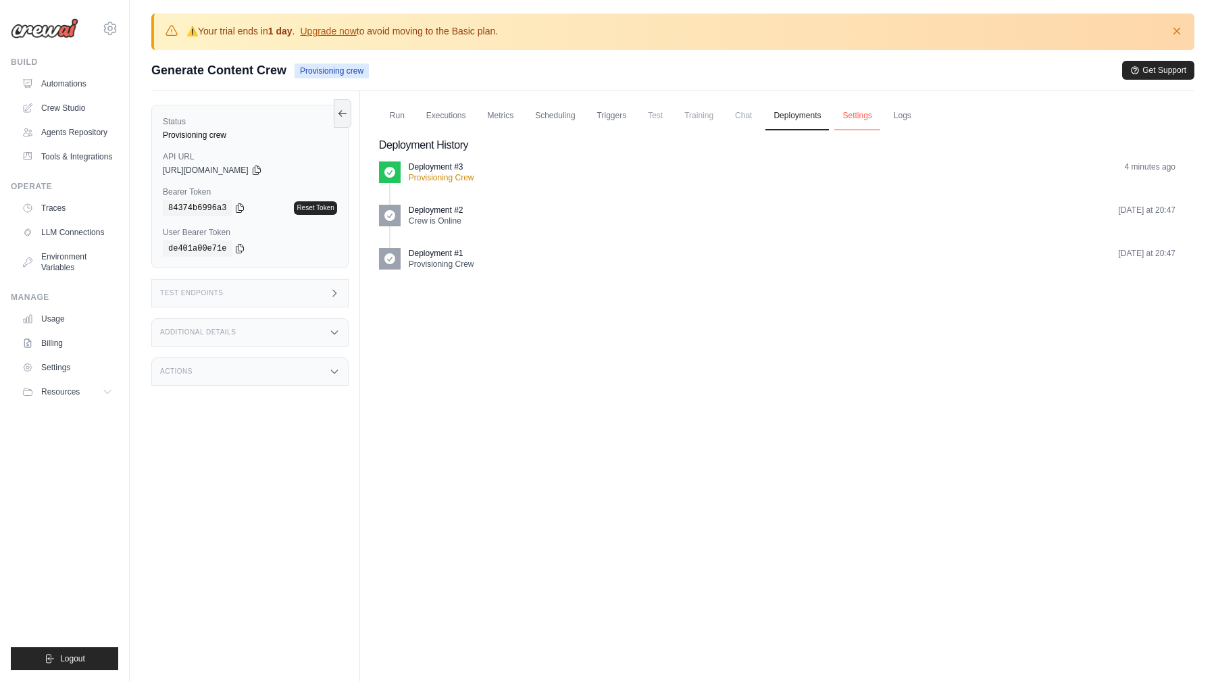
click at [839, 120] on link "Settings" at bounding box center [856, 116] width 45 height 28
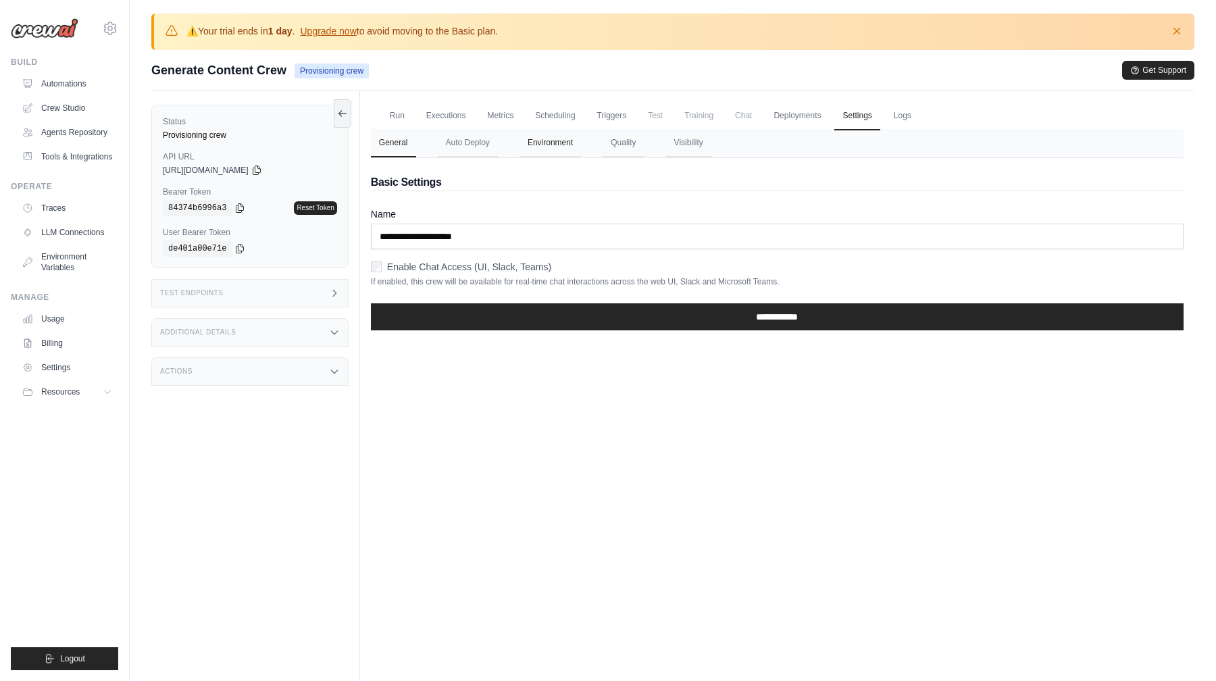
click at [547, 143] on button "Environment" at bounding box center [549, 143] width 61 height 28
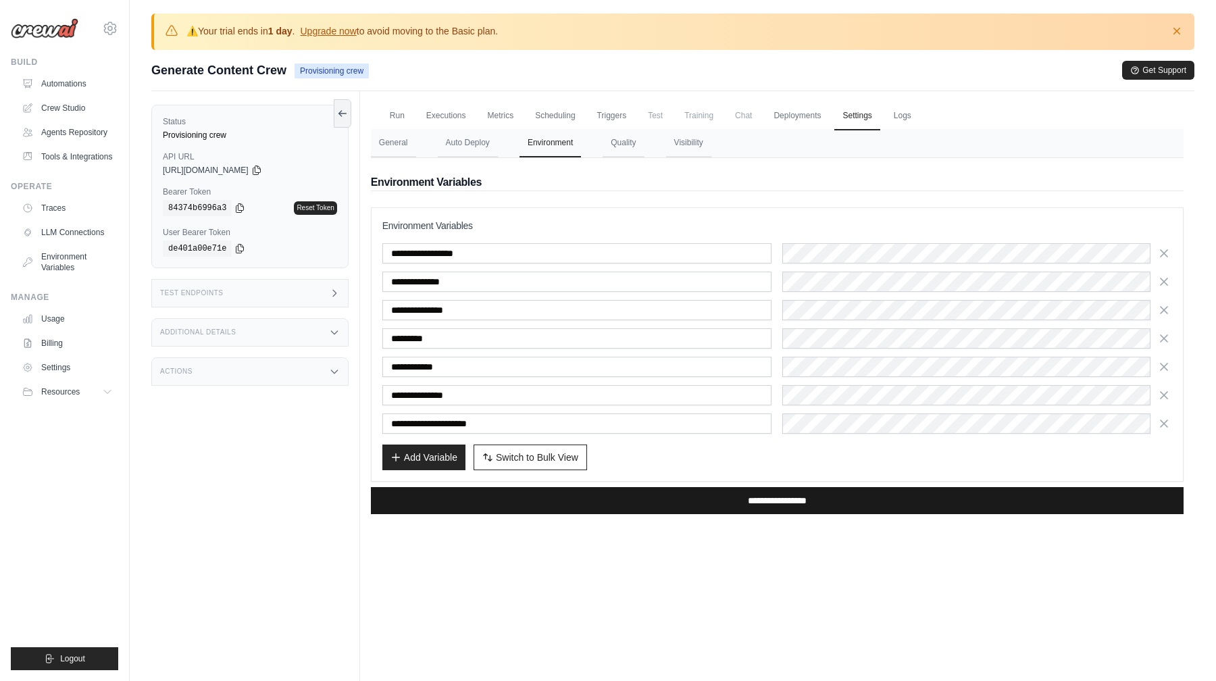
click at [827, 490] on input "**********" at bounding box center [777, 500] width 813 height 27
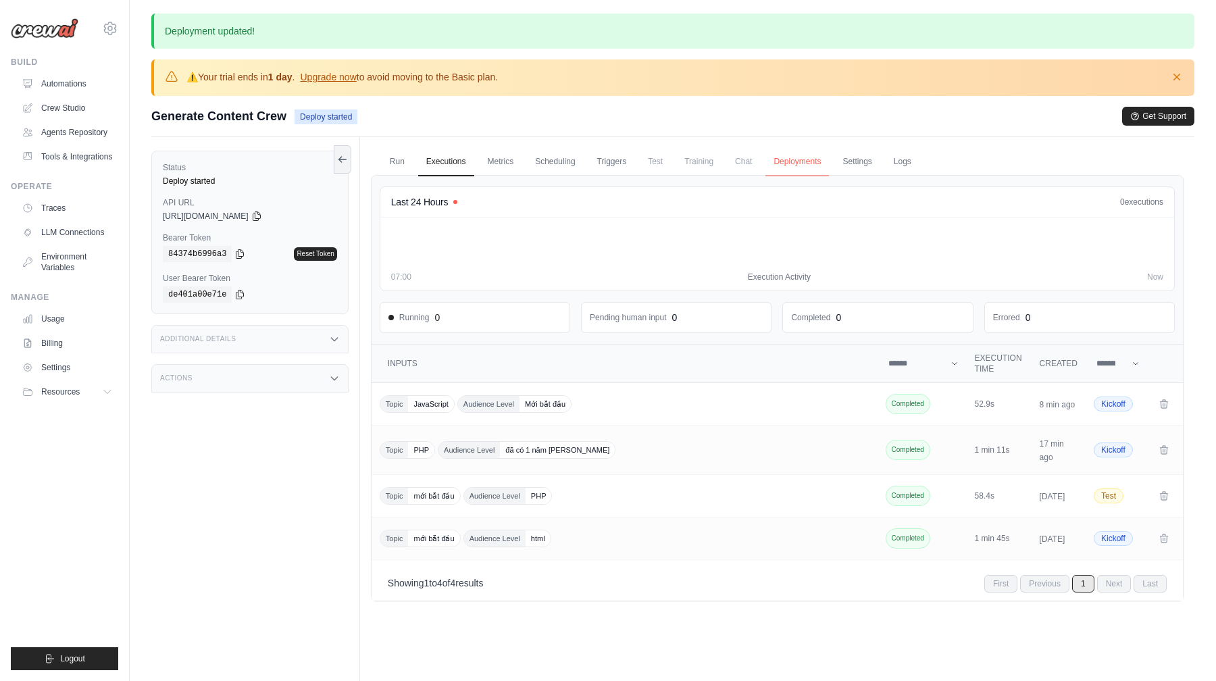
click at [815, 157] on link "Deployments" at bounding box center [796, 162] width 63 height 28
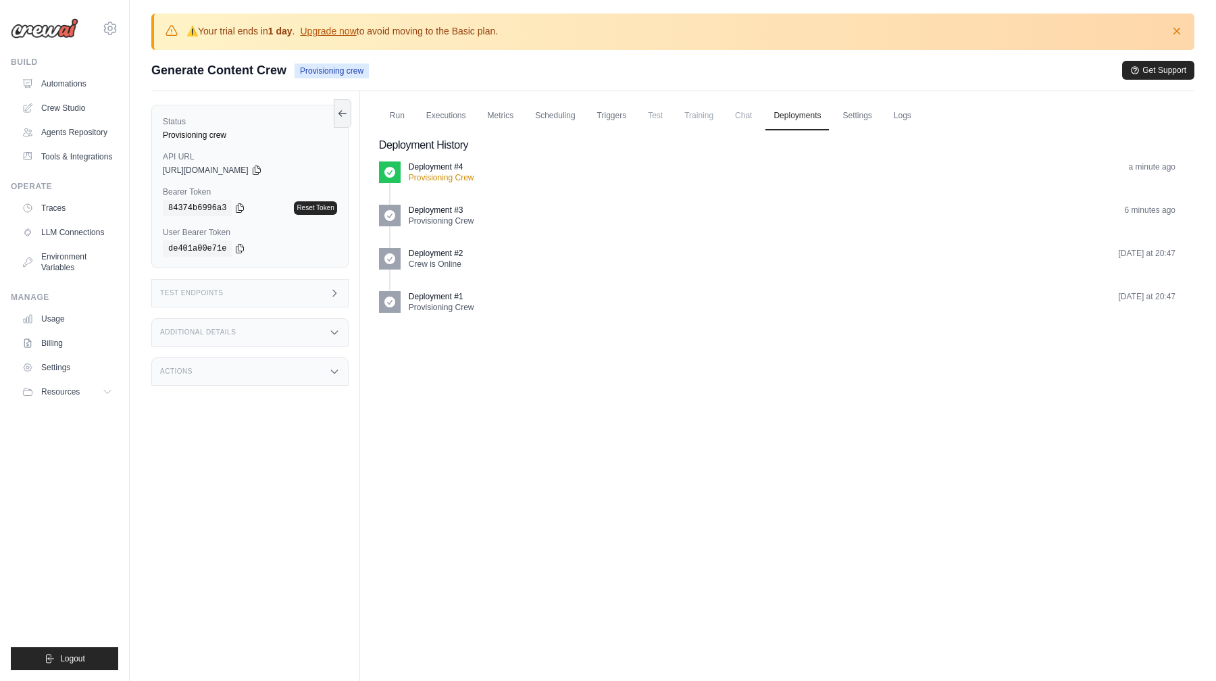
click at [764, 445] on div "Run Executions Metrics Scheduling Triggers Test Training Chat Deployments Setti…" at bounding box center [777, 431] width 834 height 681
click at [697, 295] on div "Deployment #1 Provisioning Crew [DATE] at 20:47" at bounding box center [792, 302] width 767 height 22
click at [786, 119] on link "Deployments" at bounding box center [796, 116] width 63 height 28
click at [869, 119] on link "Settings" at bounding box center [856, 116] width 45 height 28
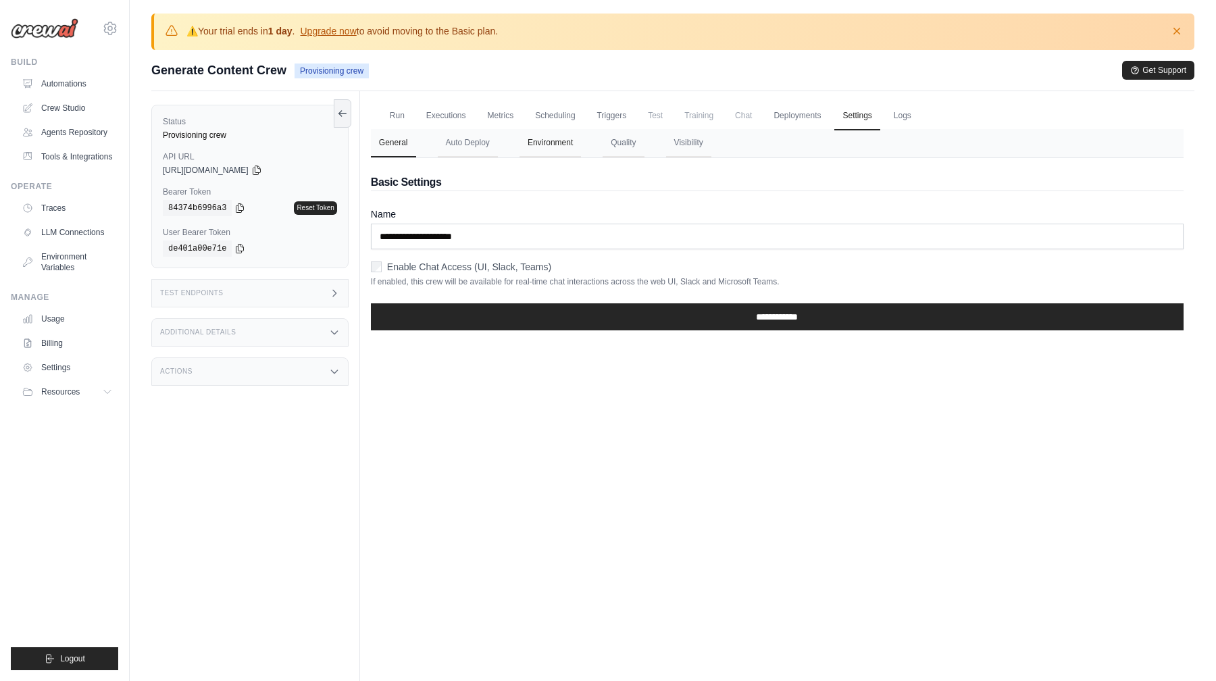
click at [569, 143] on button "Environment" at bounding box center [549, 143] width 61 height 28
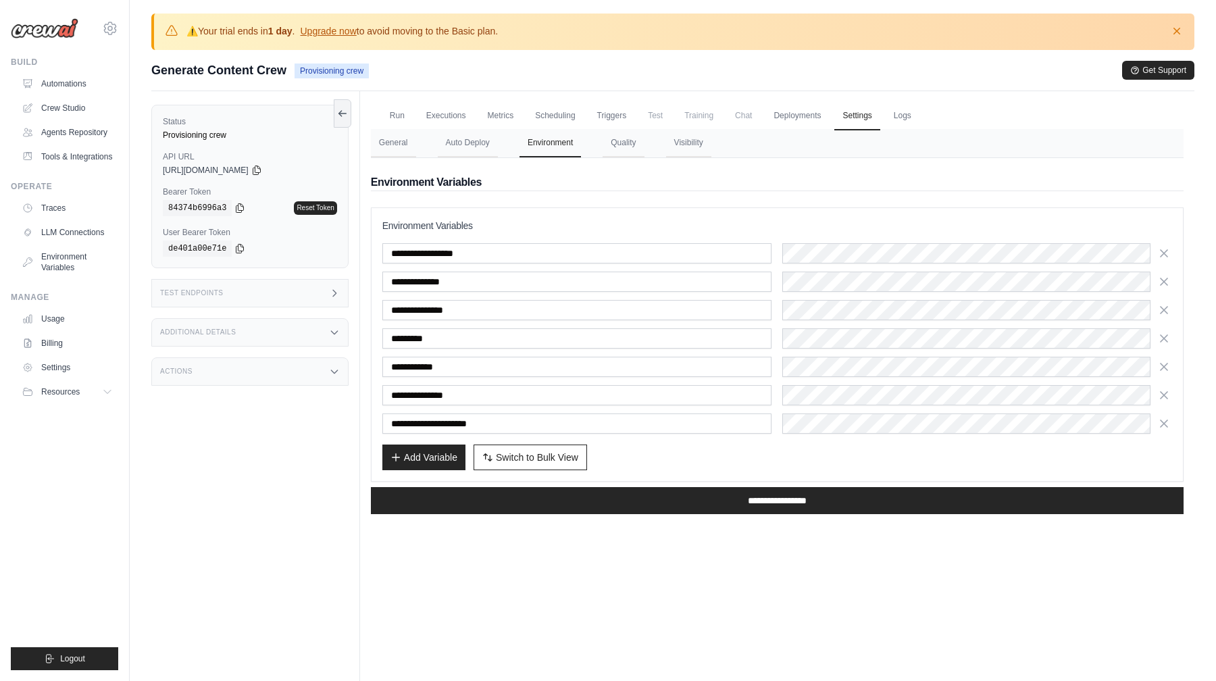
click at [880, 326] on div "**********" at bounding box center [777, 338] width 790 height 190
click at [745, 503] on input "**********" at bounding box center [777, 500] width 813 height 27
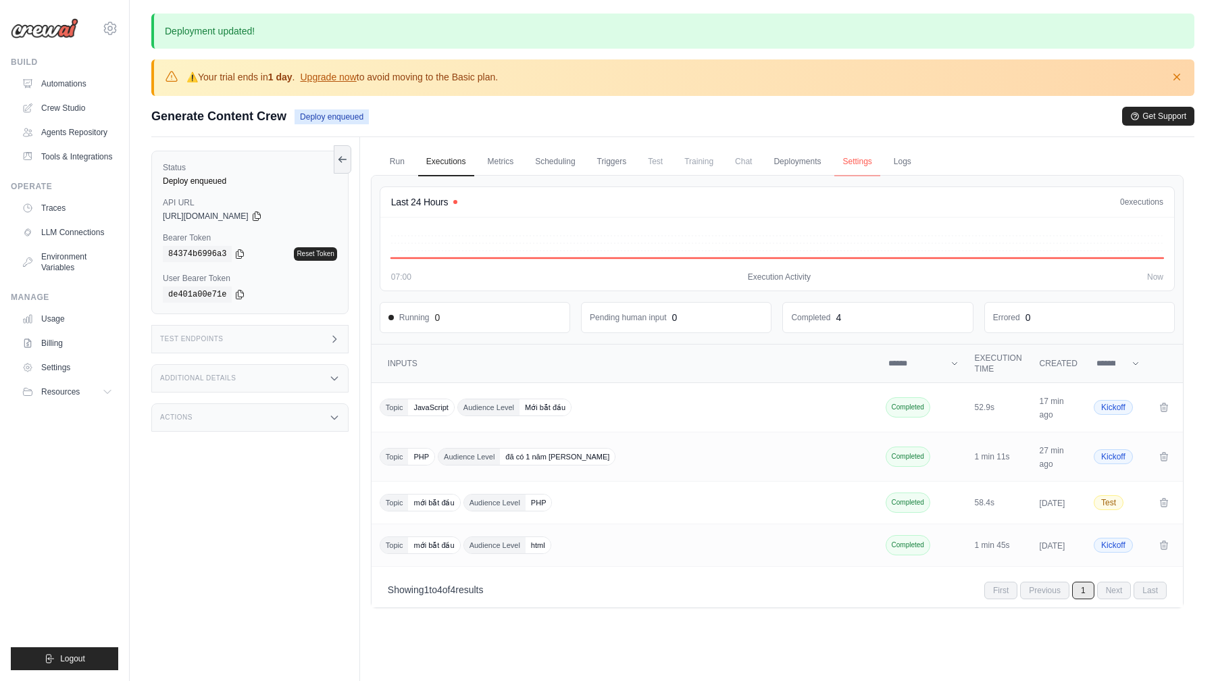
click at [849, 165] on link "Settings" at bounding box center [856, 162] width 45 height 28
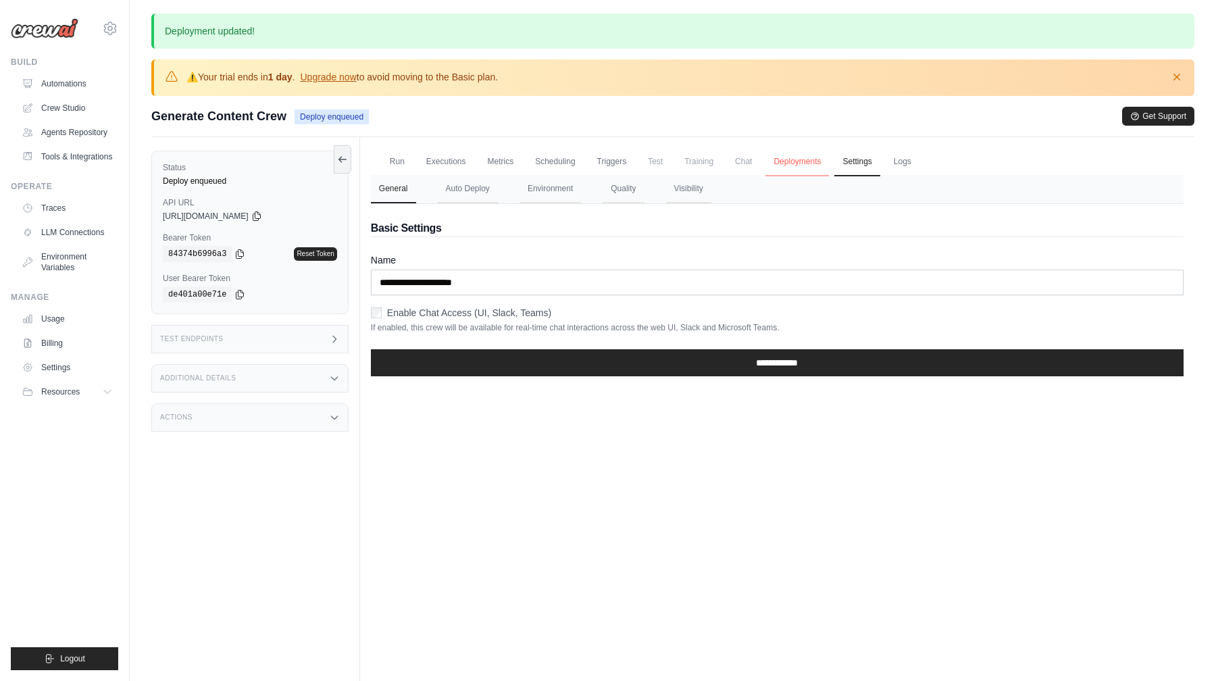
click at [809, 165] on link "Deployments" at bounding box center [796, 162] width 63 height 28
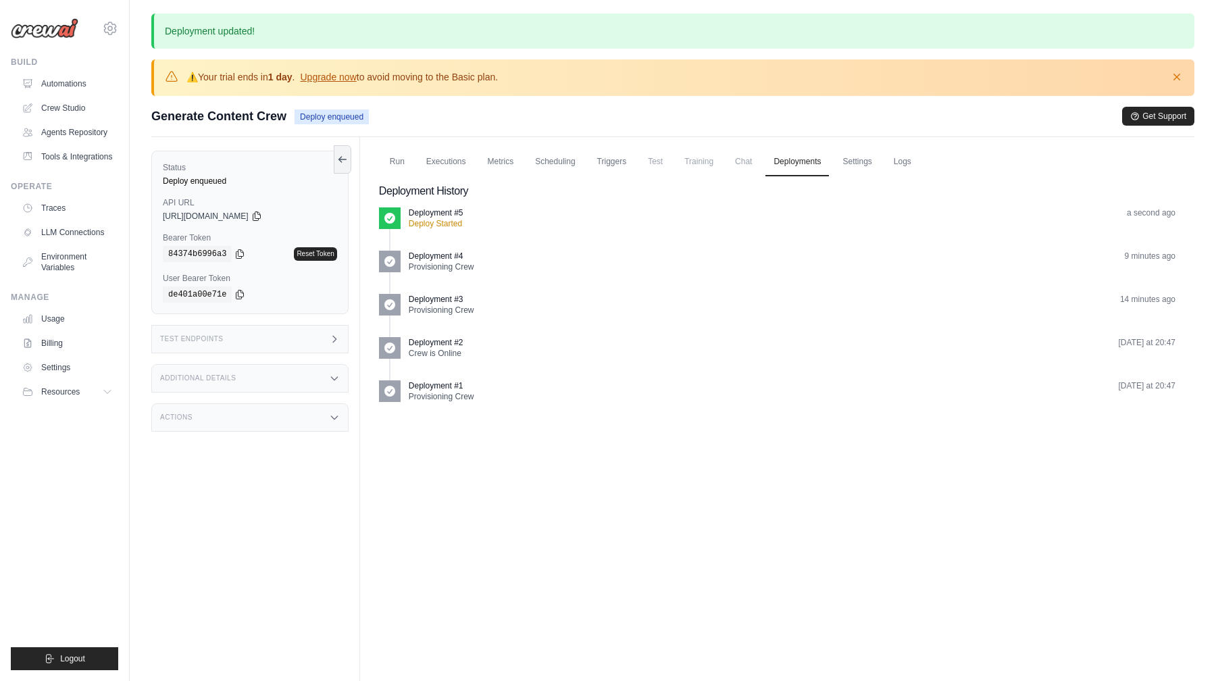
click at [758, 164] on span "Chat" at bounding box center [743, 161] width 33 height 27
click at [847, 161] on link "Settings" at bounding box center [856, 162] width 45 height 28
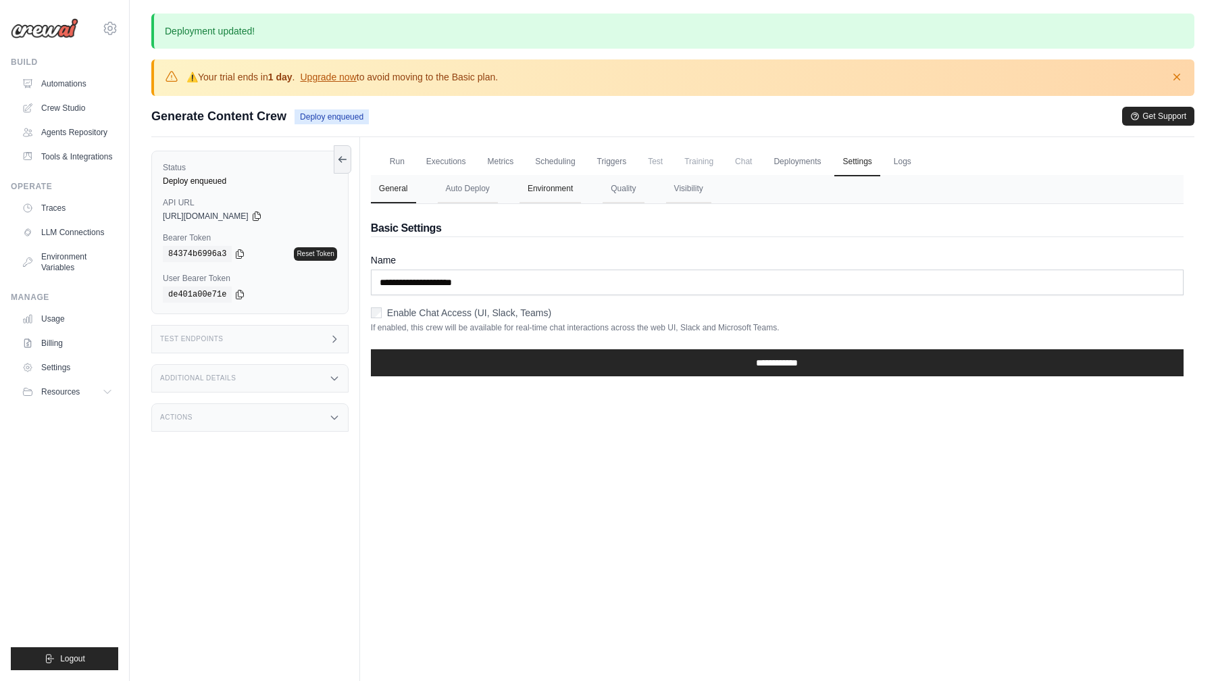
click at [565, 190] on button "Environment" at bounding box center [549, 189] width 61 height 28
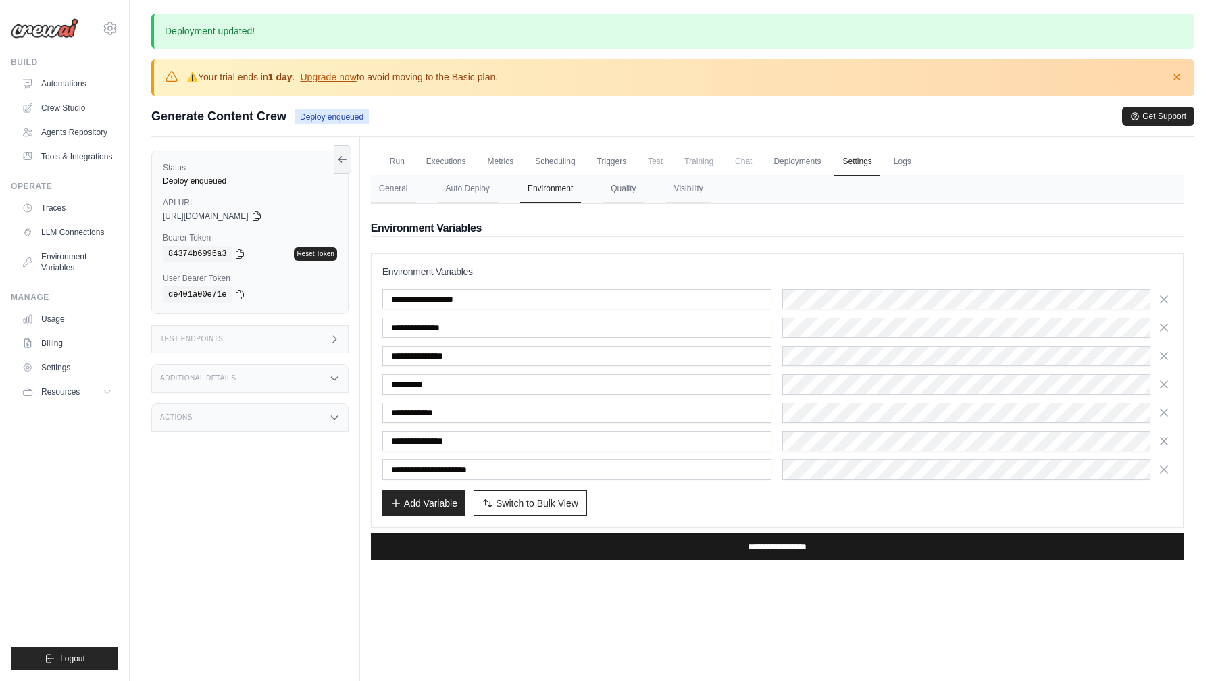
click at [679, 551] on input "**********" at bounding box center [777, 546] width 813 height 27
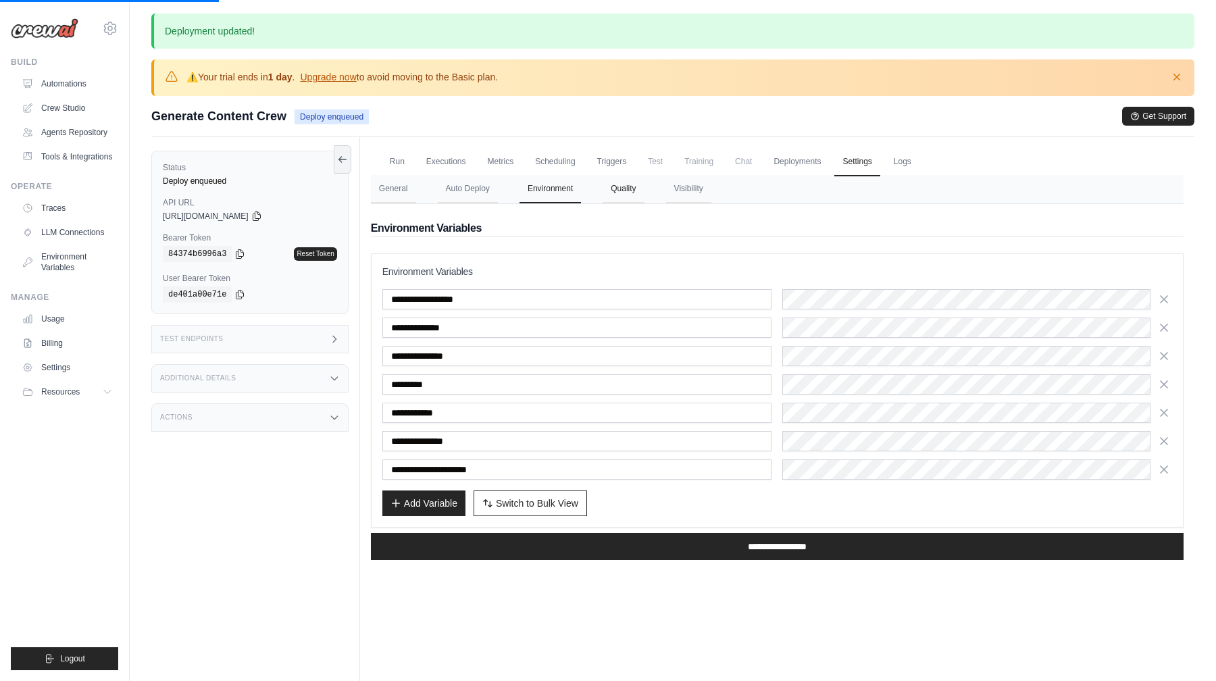
click at [627, 191] on button "Quality" at bounding box center [623, 189] width 41 height 28
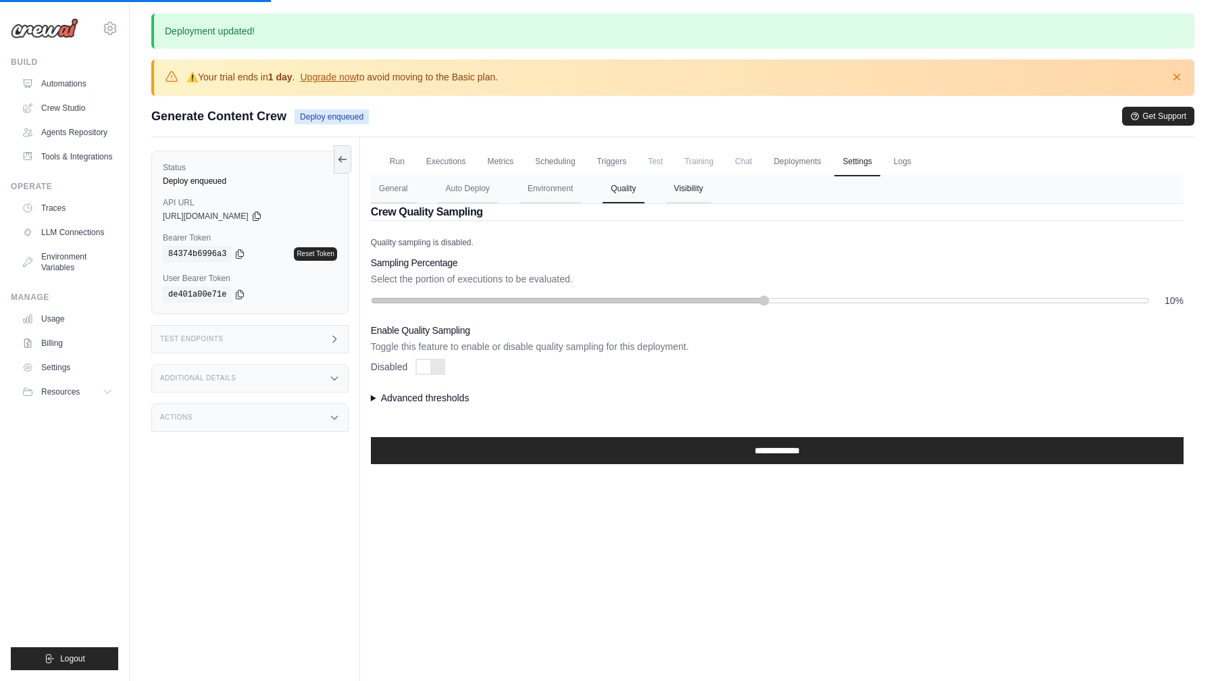
click at [684, 192] on button "Visibility" at bounding box center [688, 189] width 45 height 28
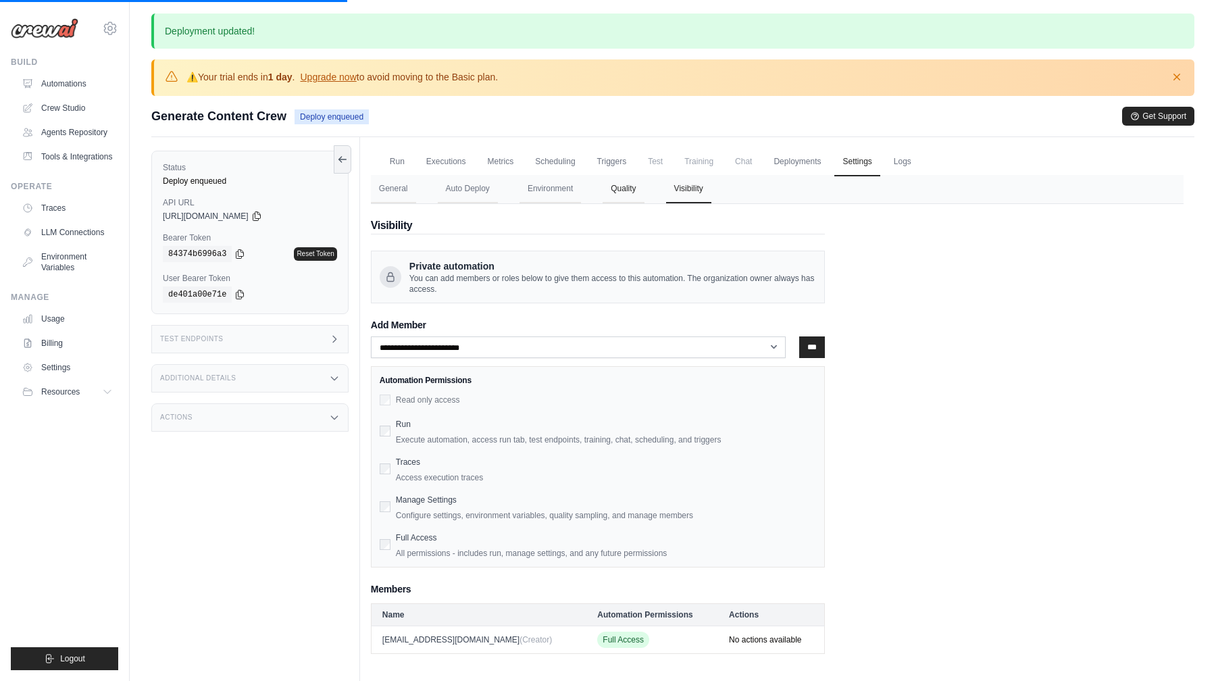
click at [635, 191] on button "Quality" at bounding box center [623, 189] width 41 height 28
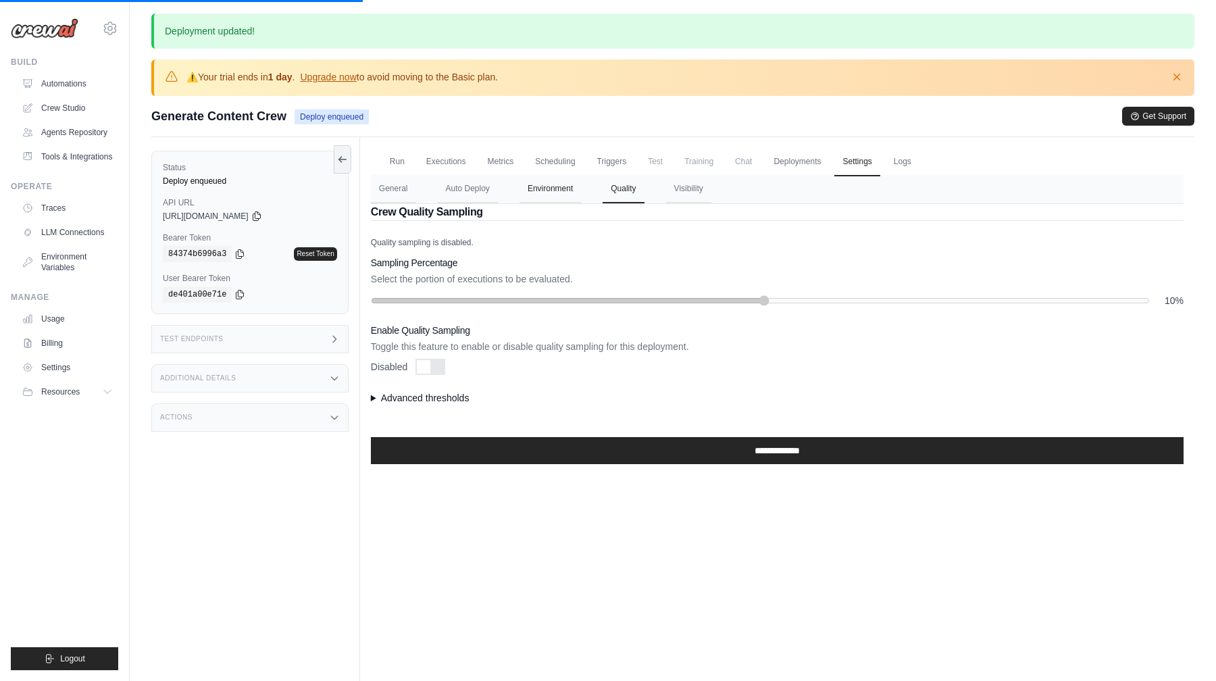
click at [564, 191] on button "Environment" at bounding box center [549, 189] width 61 height 28
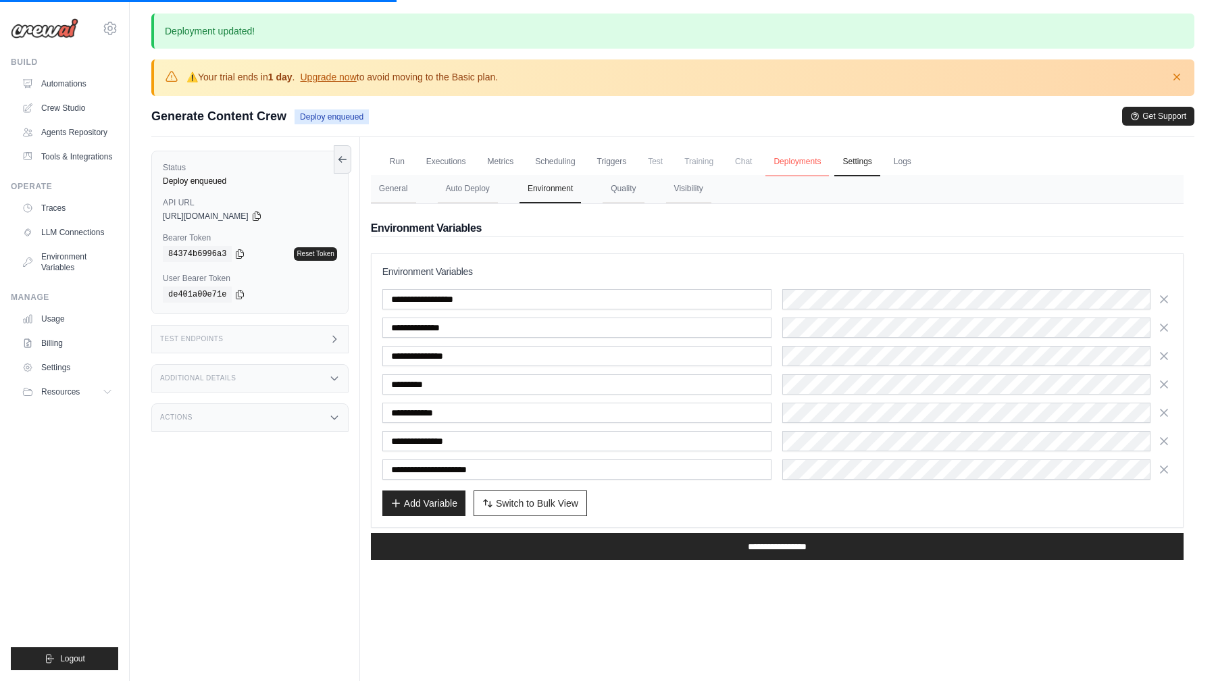
click at [786, 149] on link "Deployments" at bounding box center [796, 162] width 63 height 28
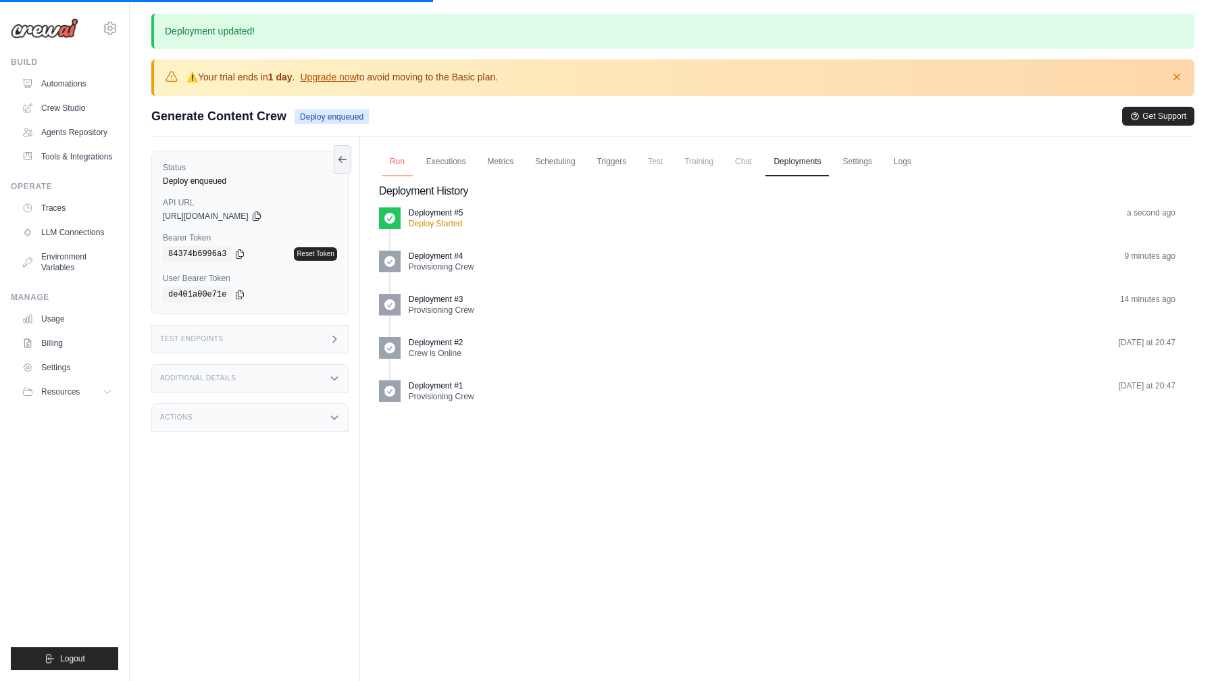
click at [399, 162] on link "Run" at bounding box center [397, 162] width 31 height 28
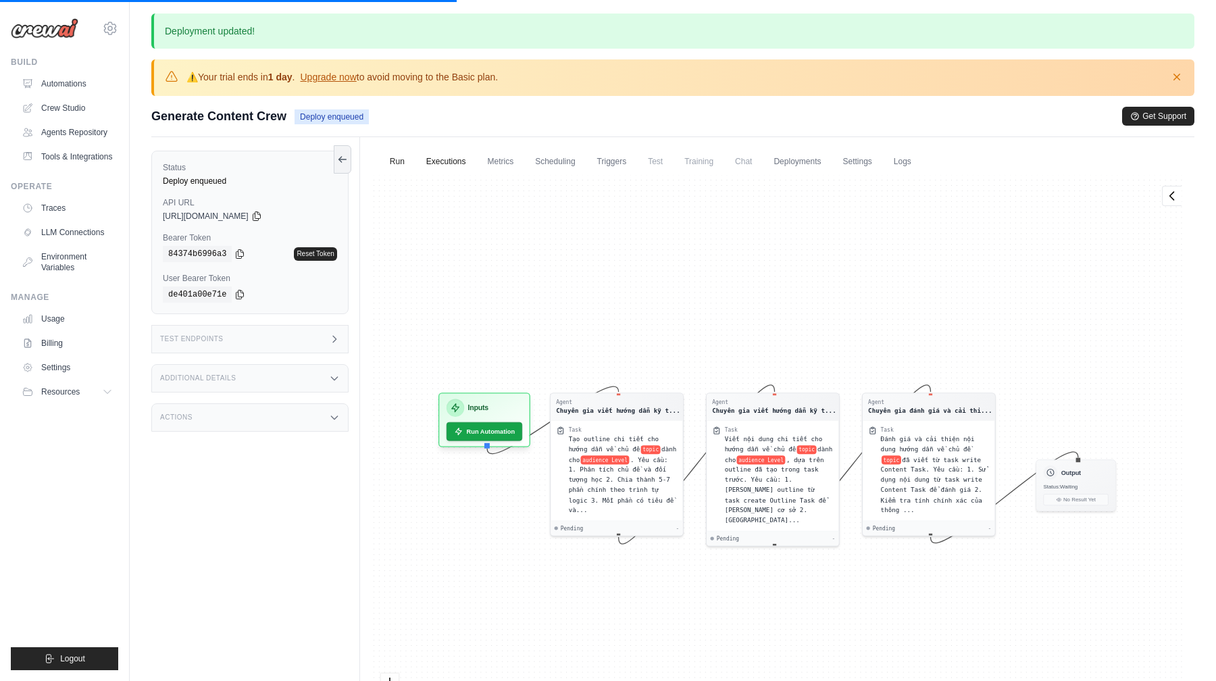
click at [457, 167] on link "Executions" at bounding box center [446, 162] width 56 height 28
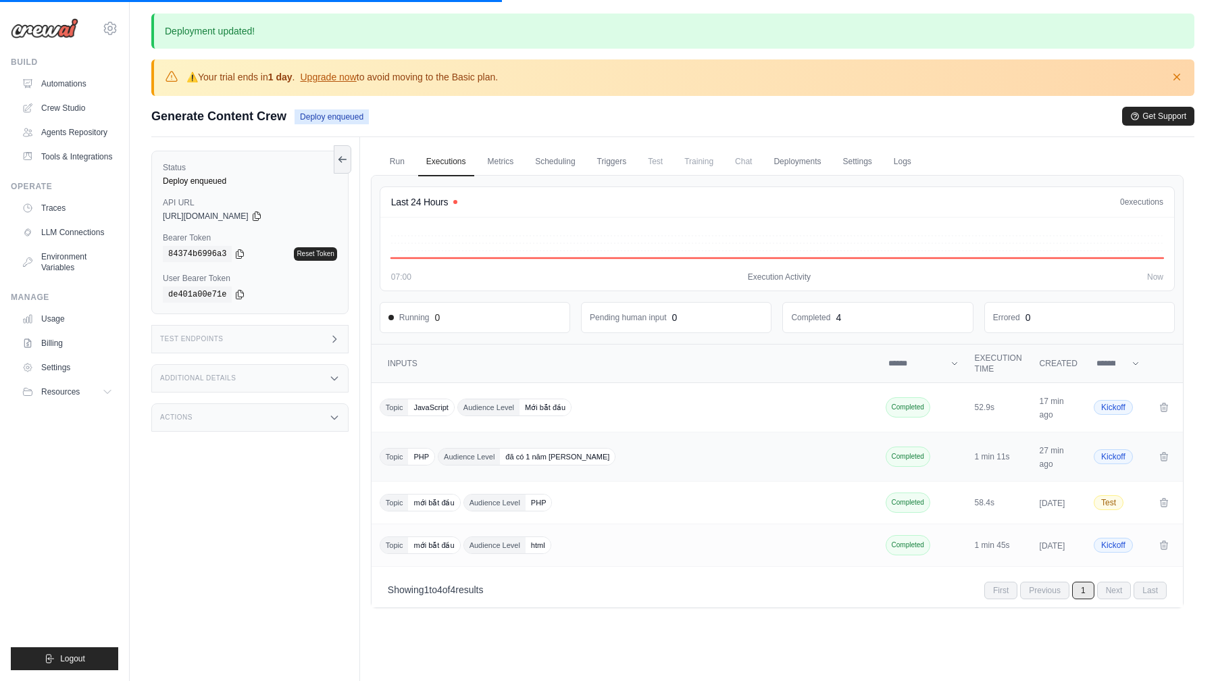
click at [721, 453] on div "Topic PHP Audience Level đã có 1 năm kinh nghiệm" at bounding box center [626, 457] width 492 height 18
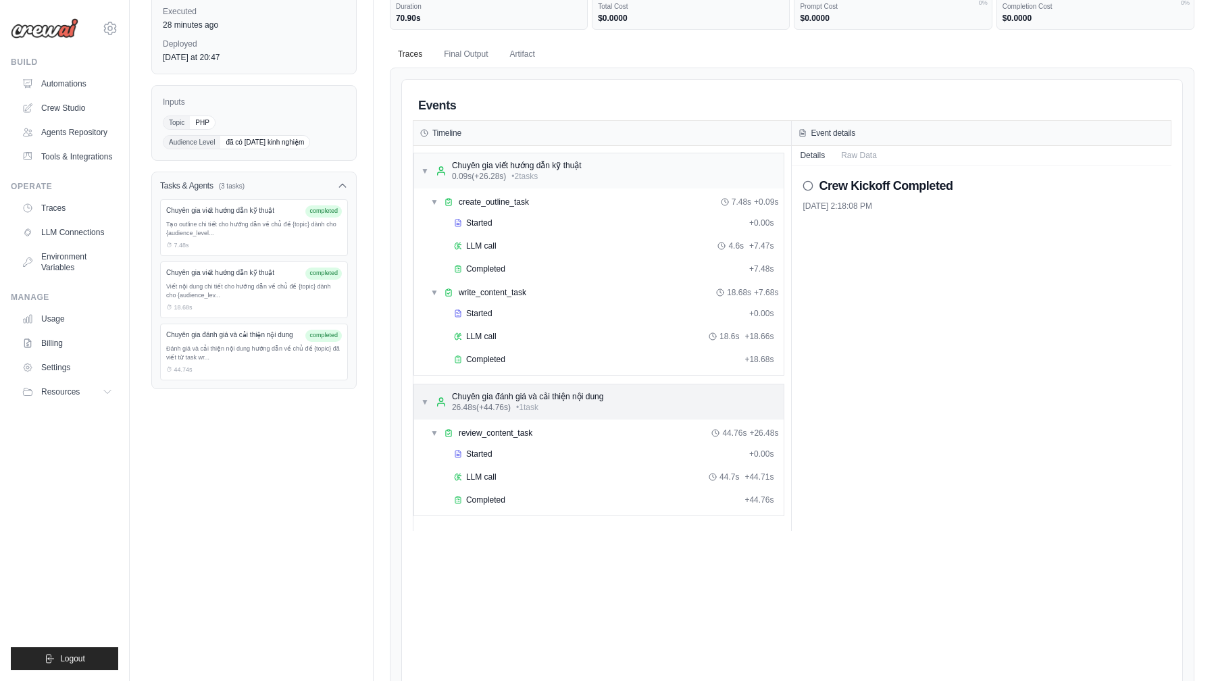
scroll to position [149, 0]
click at [640, 456] on div "Started" at bounding box center [599, 451] width 290 height 11
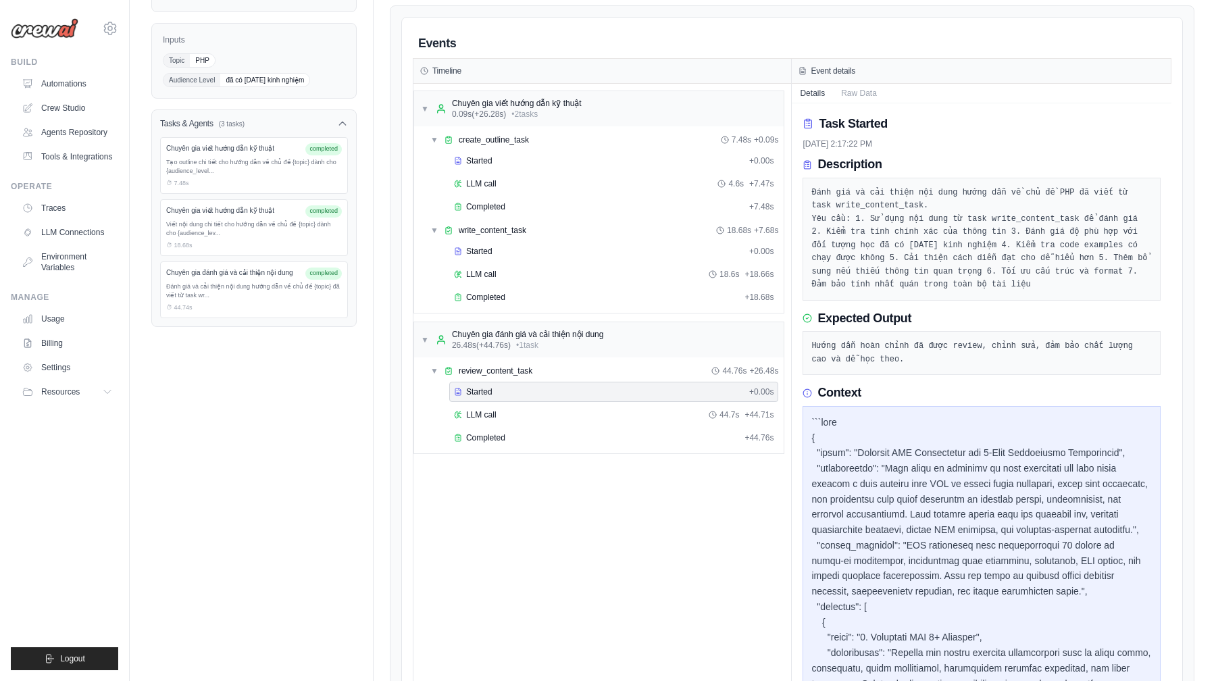
scroll to position [211, 0]
click at [680, 416] on div "LLM call 44.7s + 44.71s" at bounding box center [614, 412] width 320 height 11
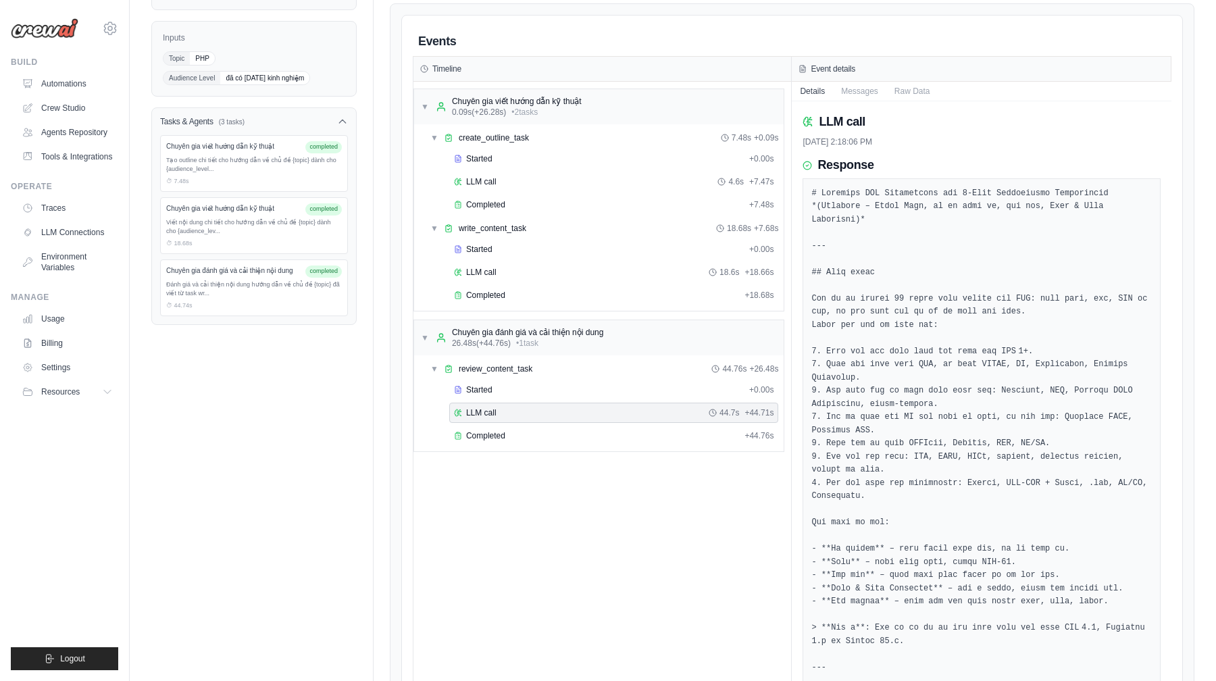
click at [652, 446] on div "Started + 0.00s LLM call 44.7s + 44.71s Completed + 44.76s" at bounding box center [604, 414] width 359 height 69
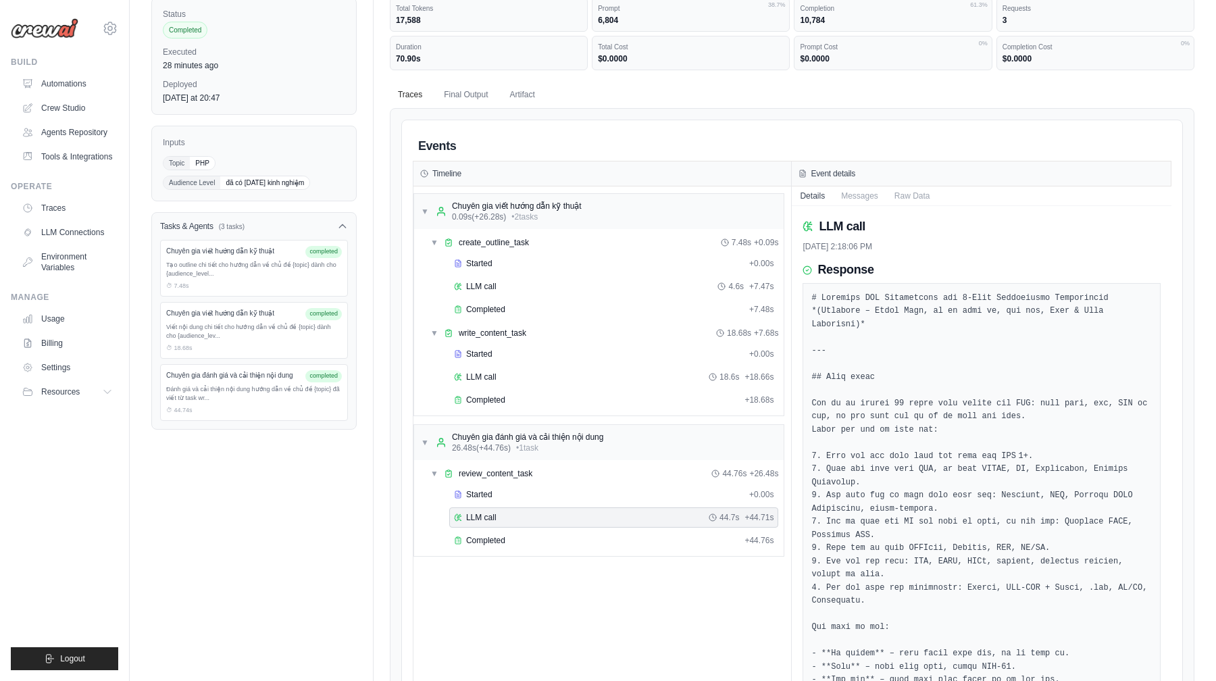
scroll to position [88, 0]
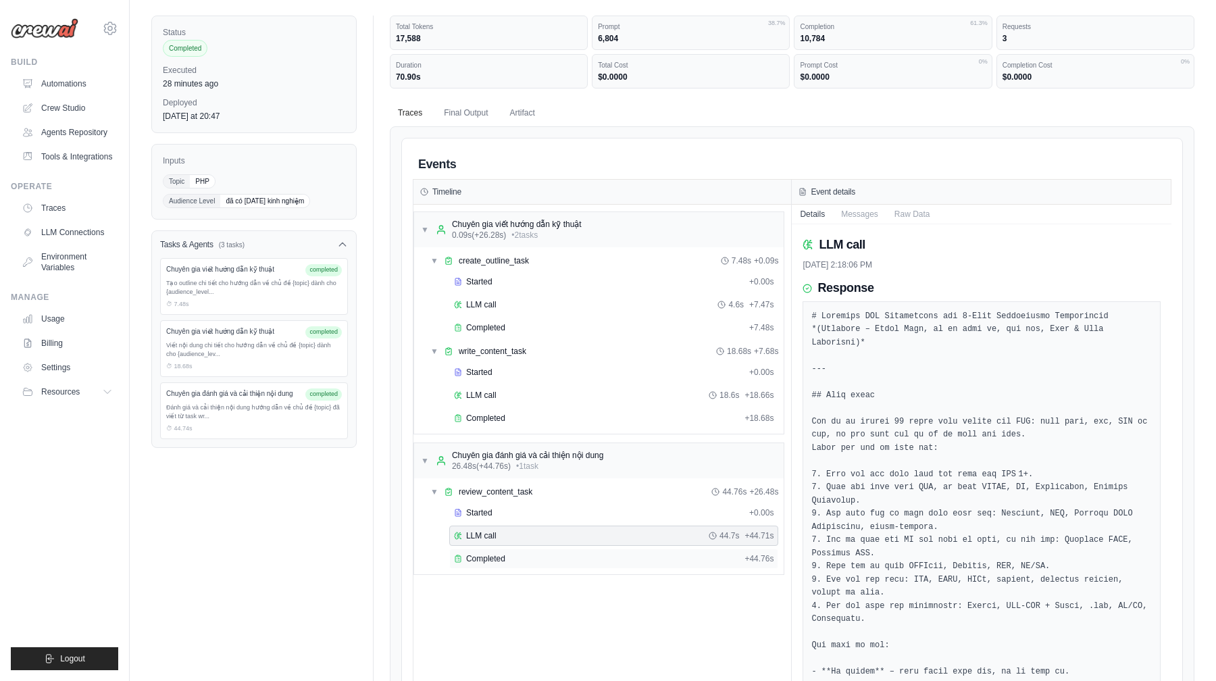
click at [534, 555] on div "Completed" at bounding box center [596, 558] width 285 height 11
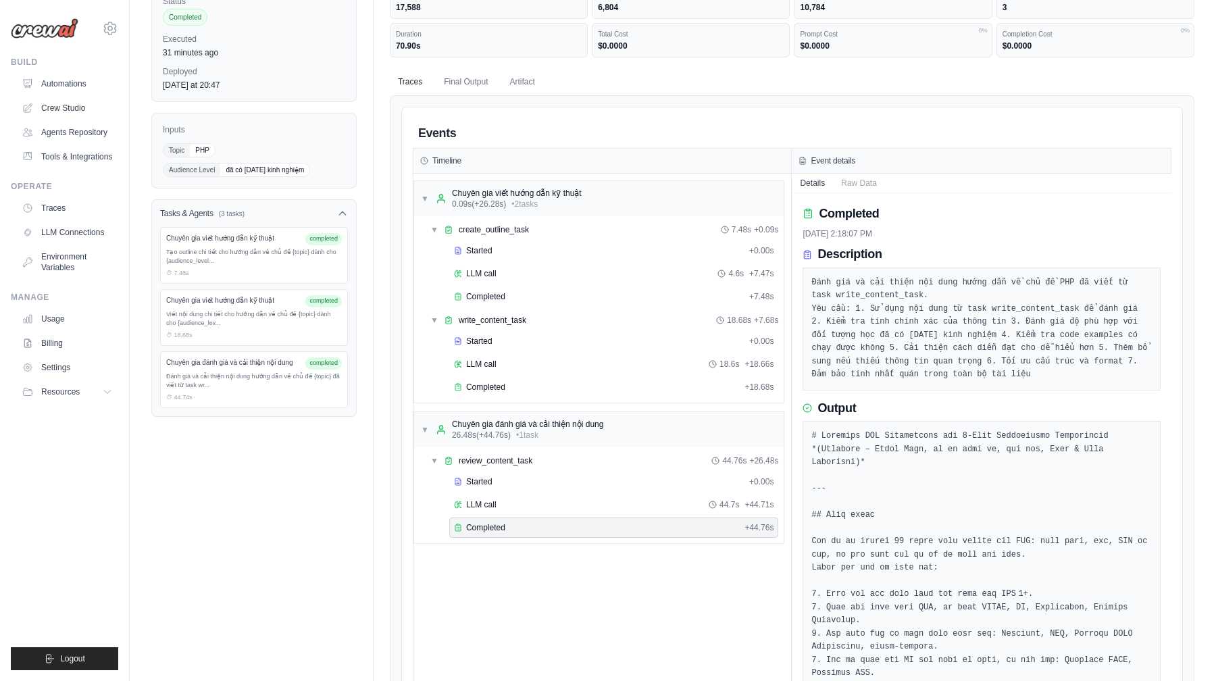
scroll to position [0, 0]
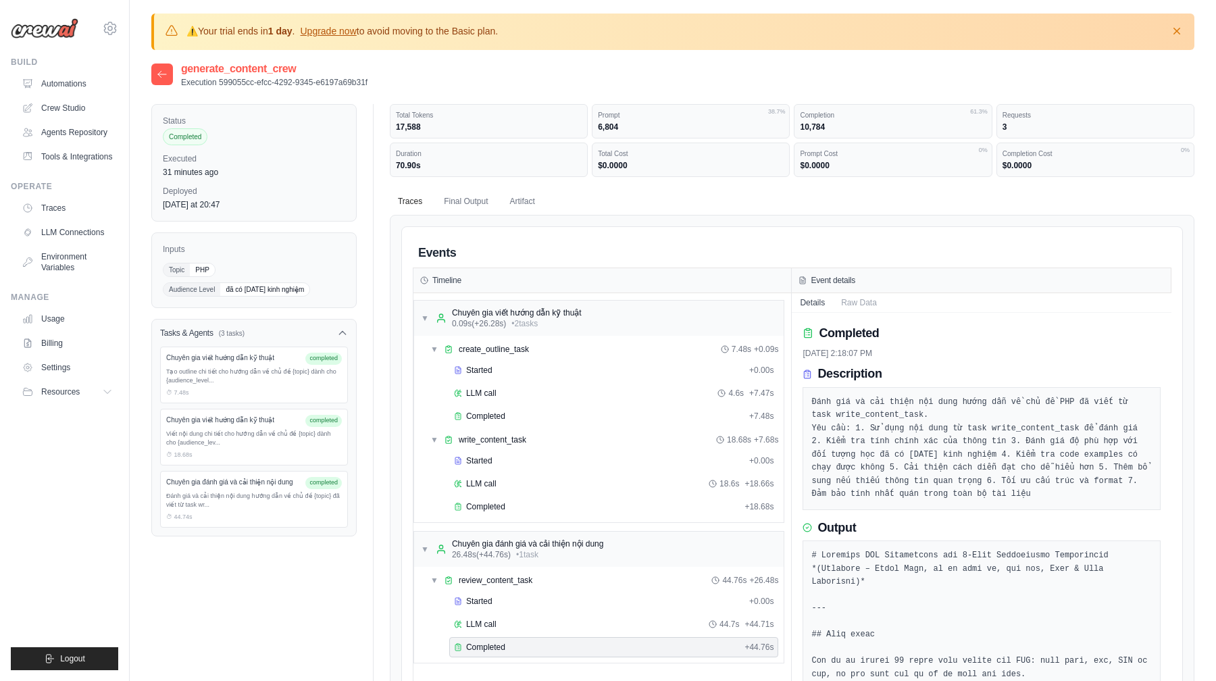
click at [166, 74] on icon at bounding box center [162, 74] width 11 height 11
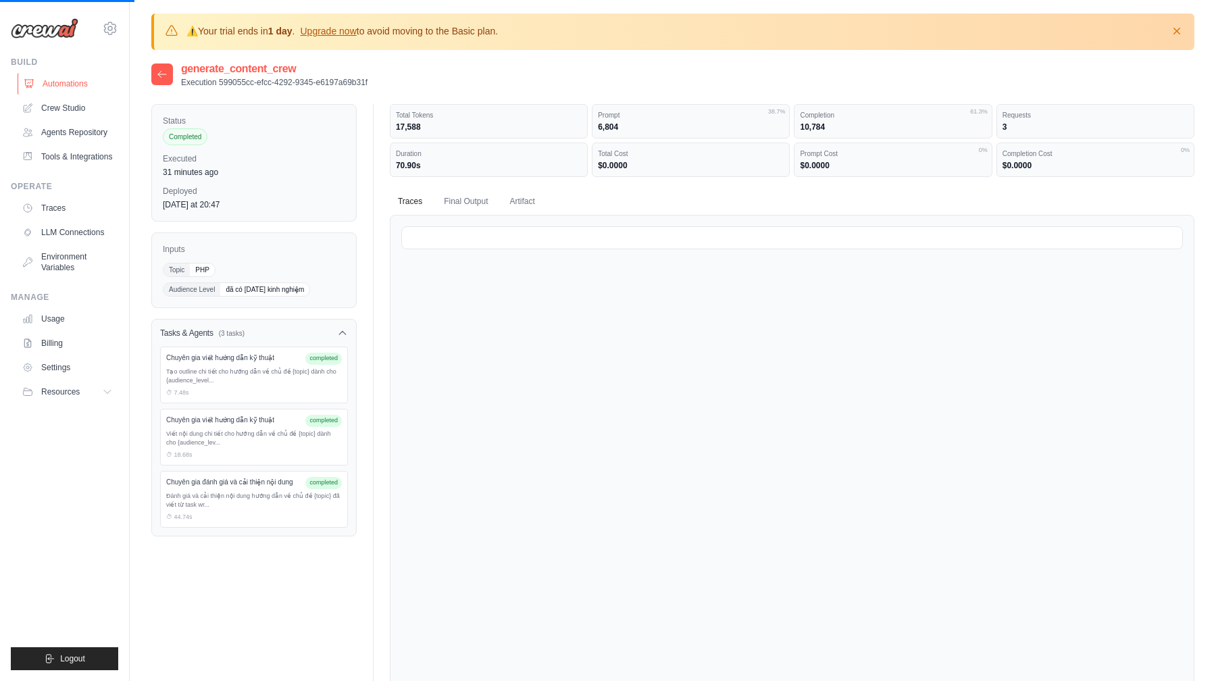
click at [84, 91] on link "Automations" at bounding box center [69, 84] width 102 height 22
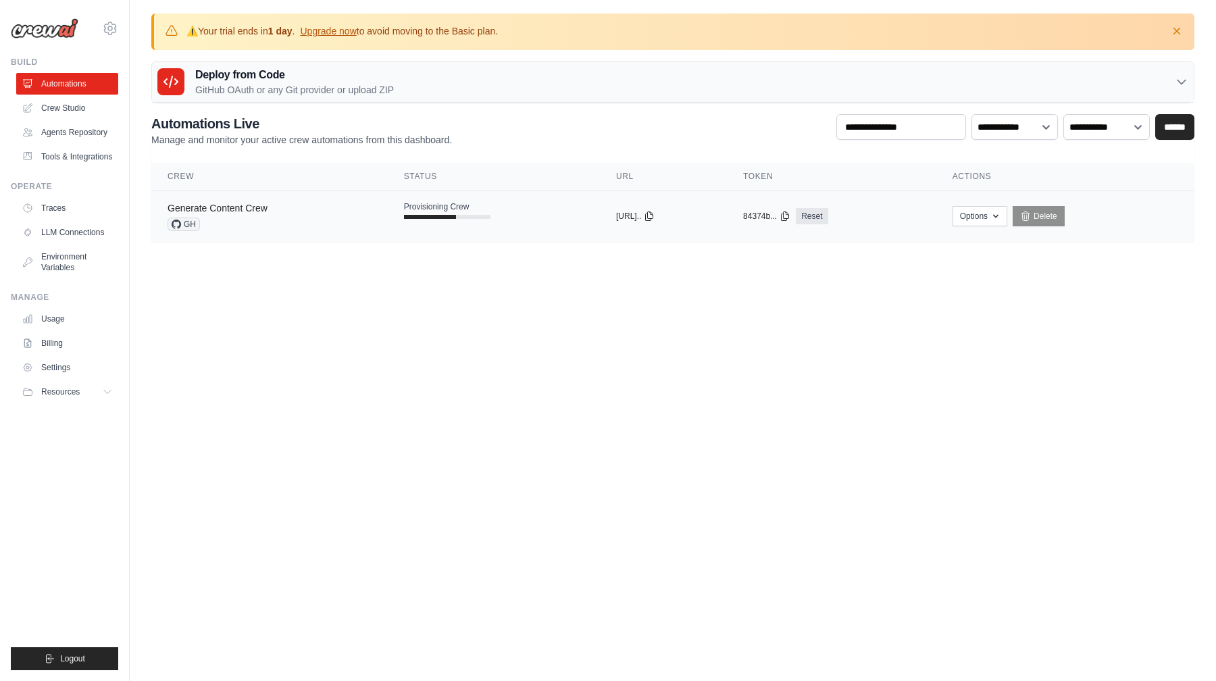
click at [230, 205] on link "Generate Content Crew" at bounding box center [218, 208] width 100 height 11
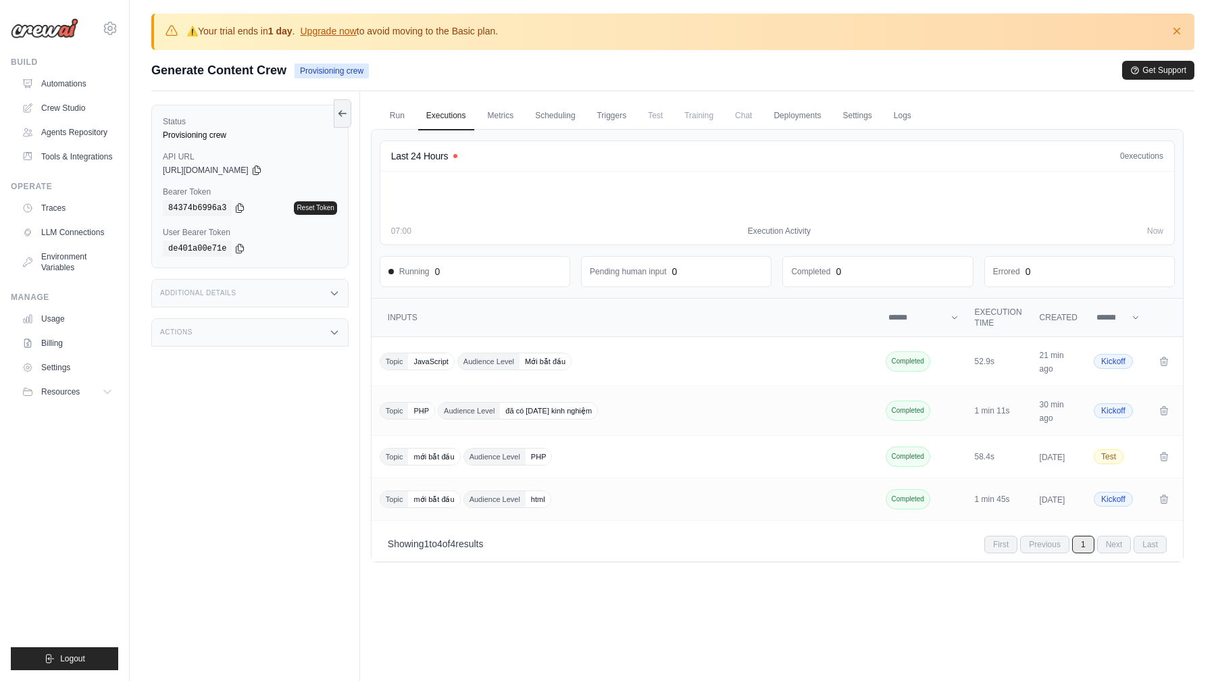
click at [906, 119] on link "Logs" at bounding box center [903, 116] width 34 height 28
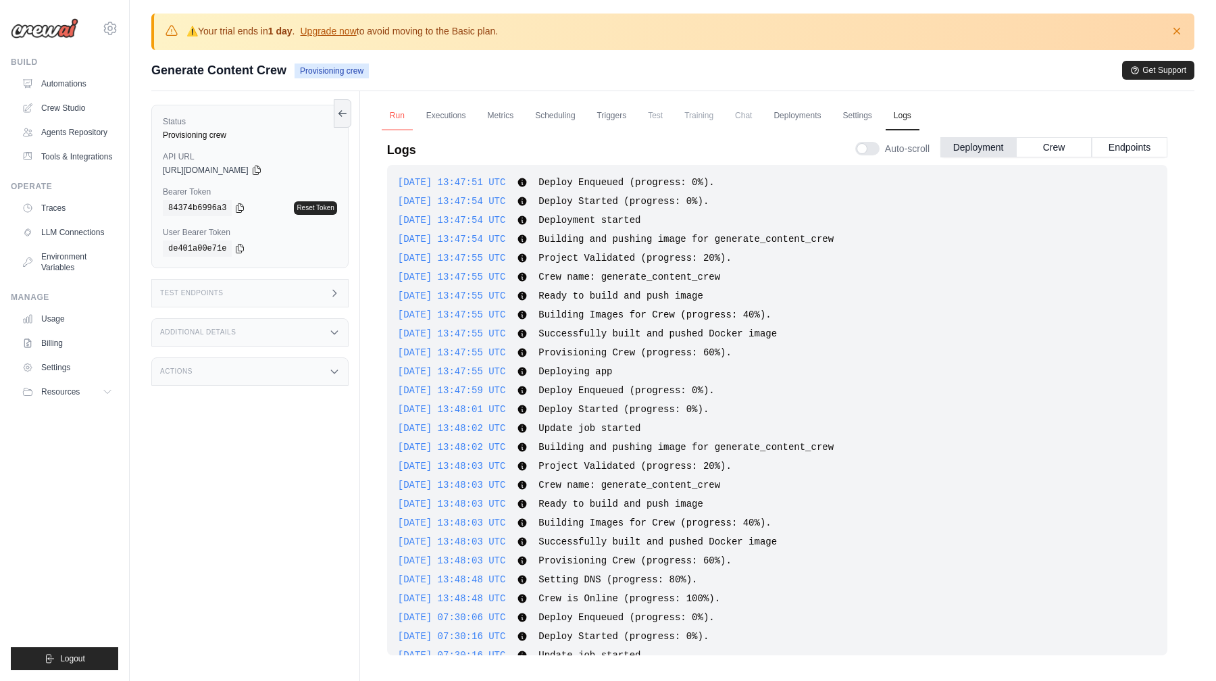
scroll to position [736, 0]
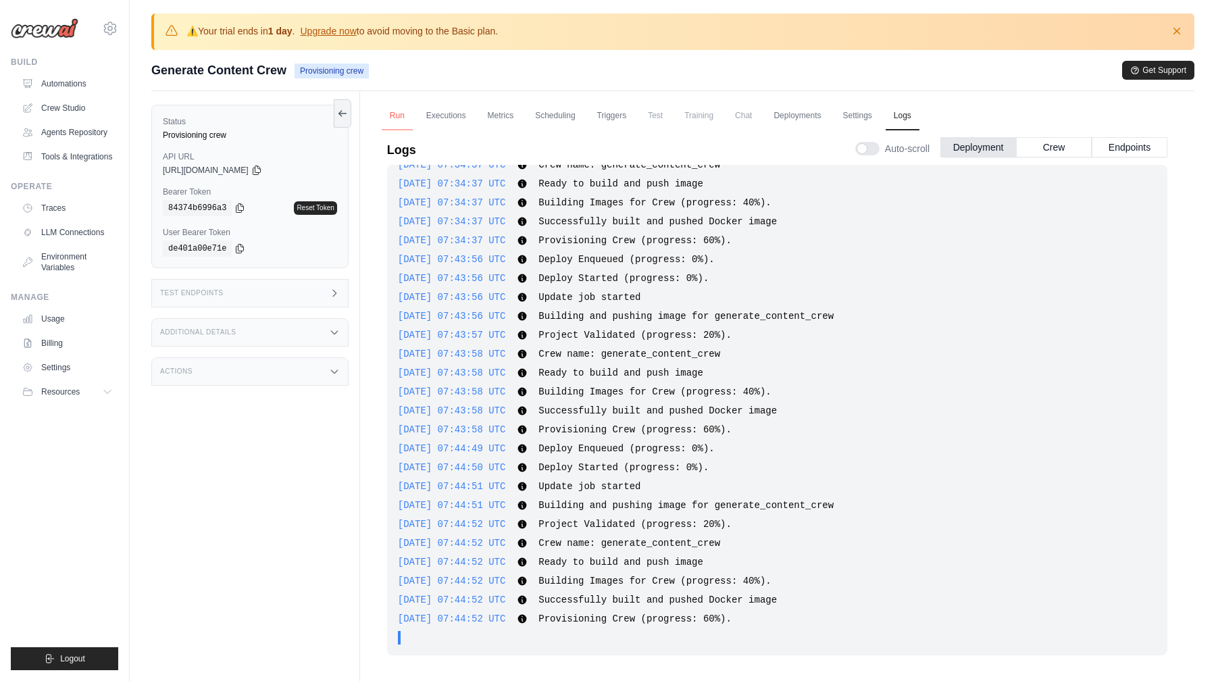
click at [400, 124] on link "Run" at bounding box center [397, 116] width 31 height 28
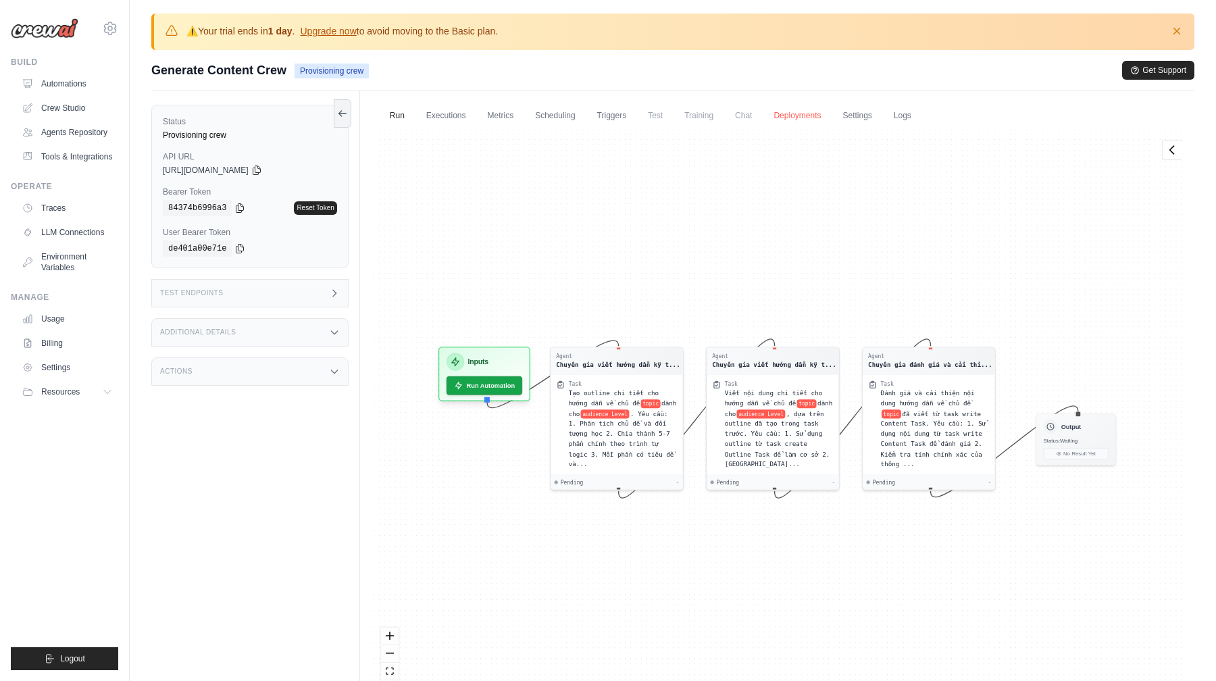
click at [792, 121] on link "Deployments" at bounding box center [796, 116] width 63 height 28
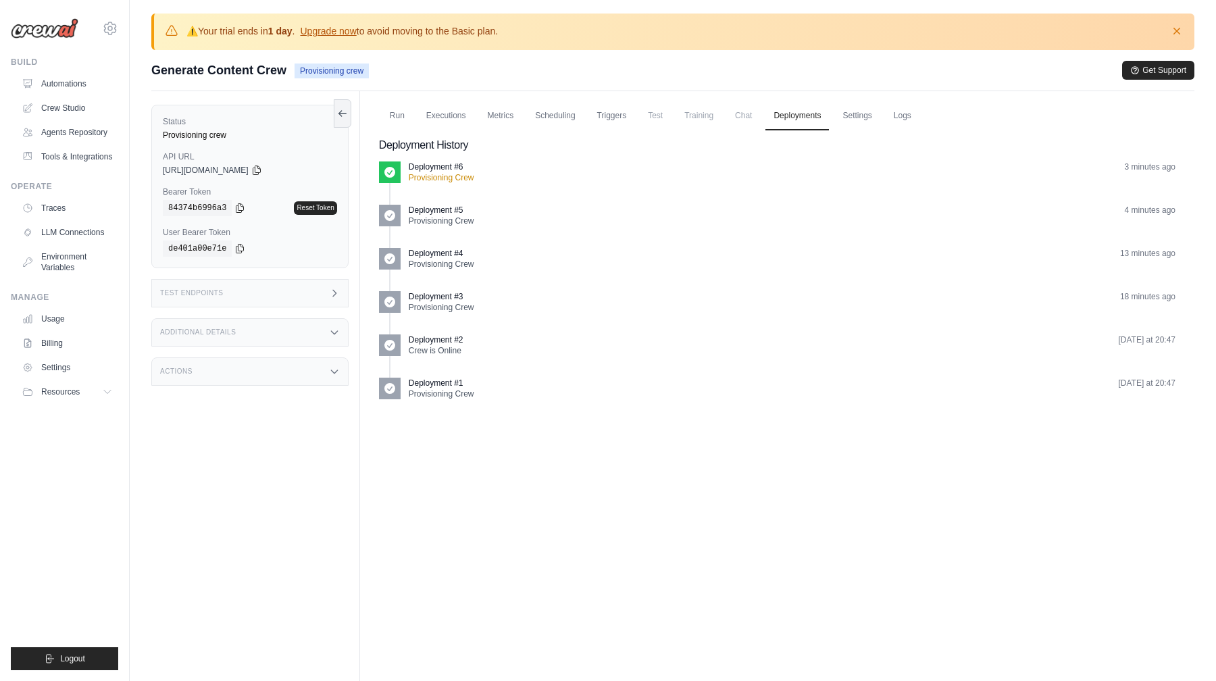
click at [748, 118] on span "Chat" at bounding box center [743, 115] width 33 height 27
click at [847, 120] on link "Settings" at bounding box center [856, 116] width 45 height 28
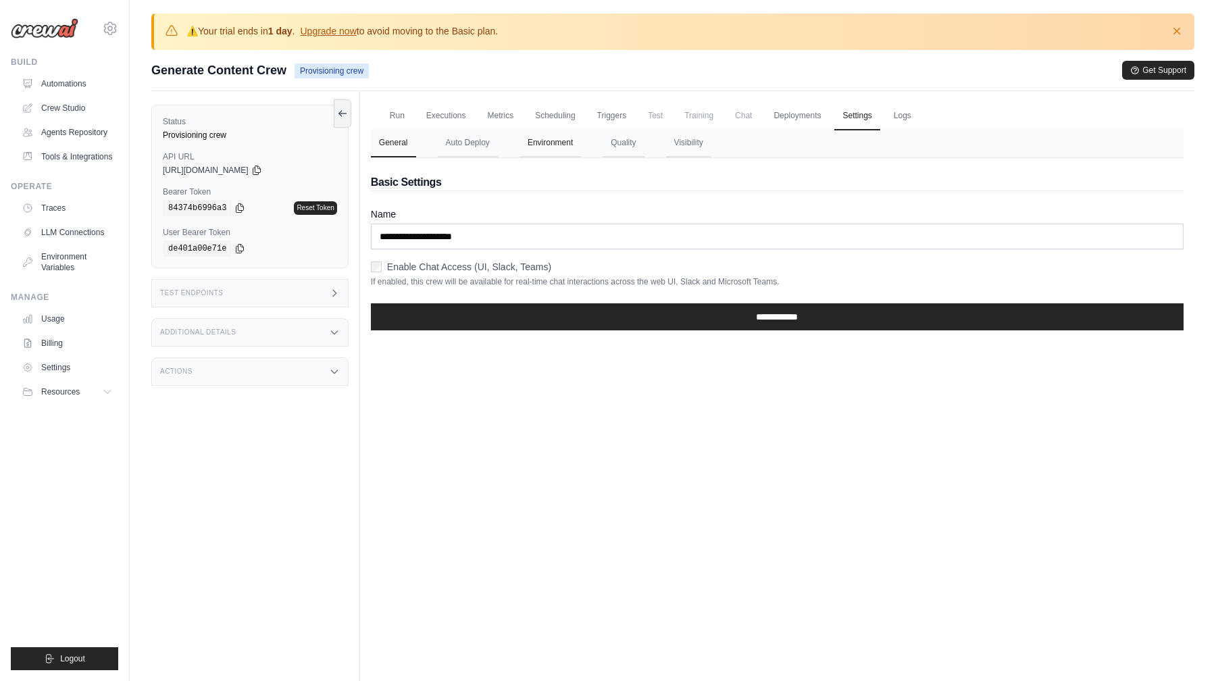
click at [541, 140] on button "Environment" at bounding box center [549, 143] width 61 height 28
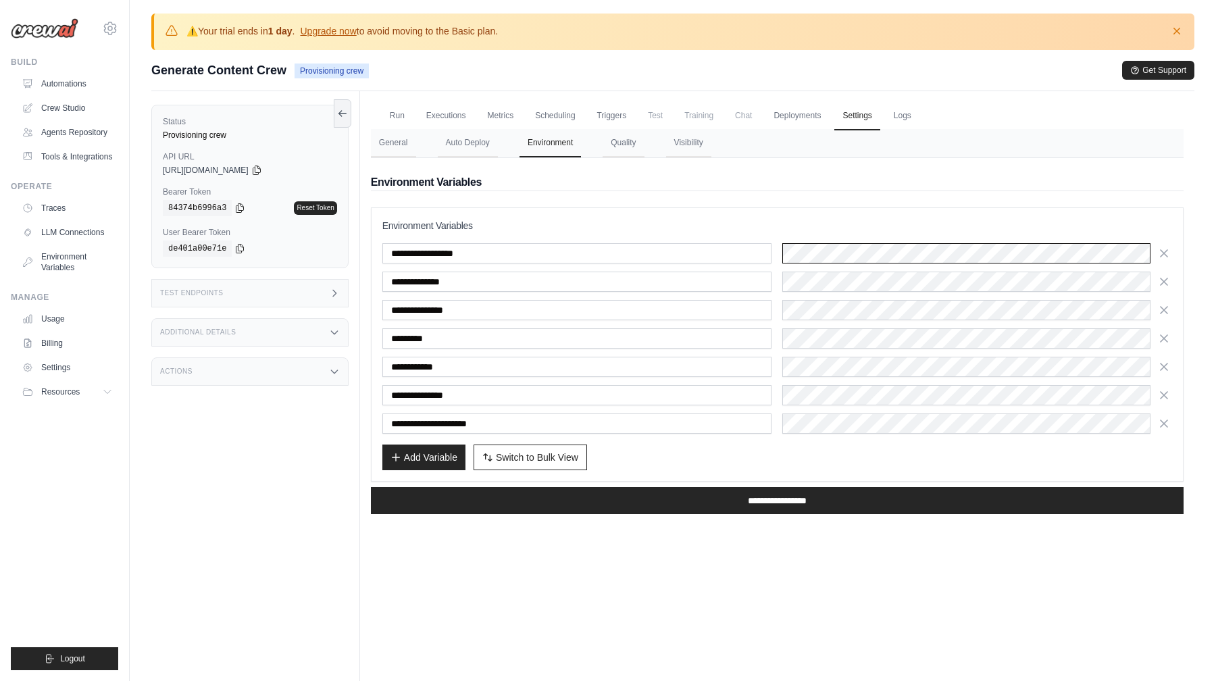
scroll to position [0, 66]
click at [405, 142] on button "General" at bounding box center [393, 143] width 45 height 28
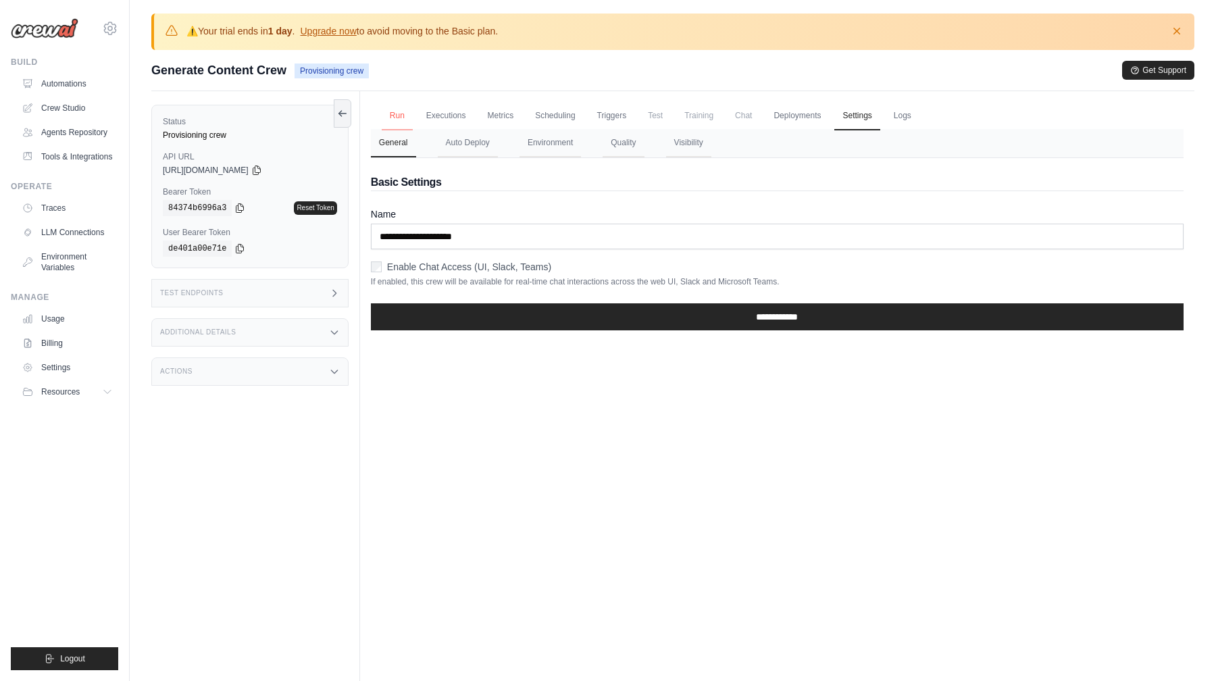
click at [398, 114] on link "Run" at bounding box center [397, 116] width 31 height 28
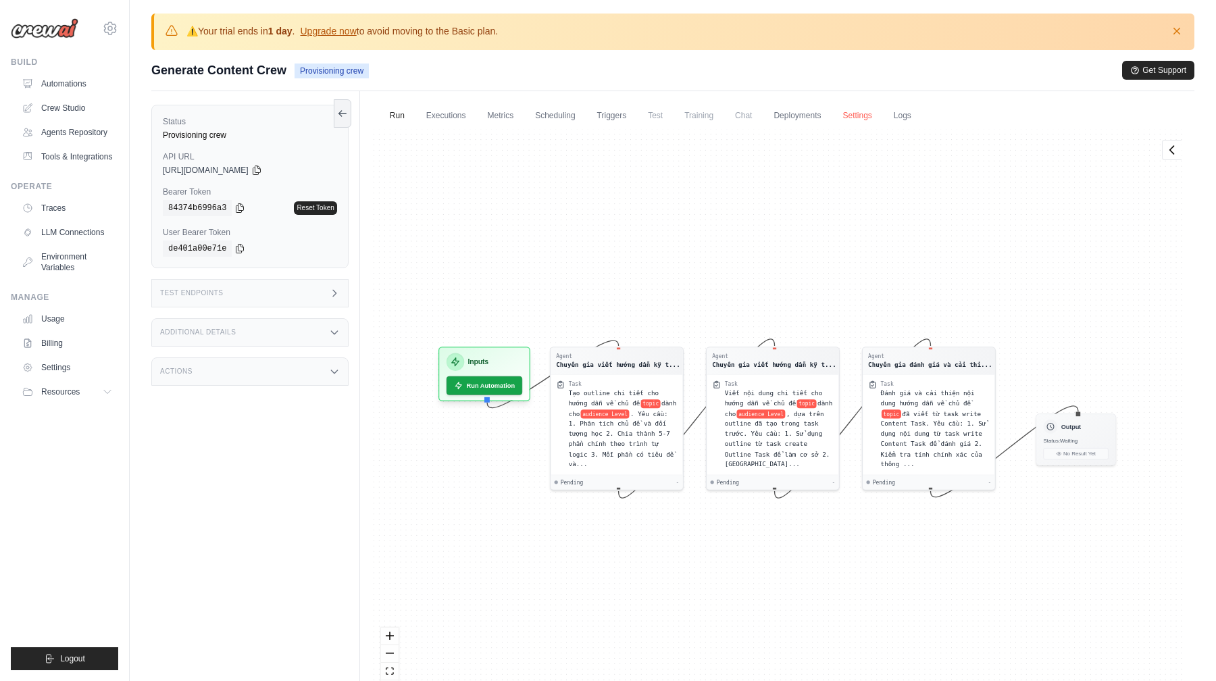
click at [849, 120] on link "Settings" at bounding box center [856, 116] width 45 height 28
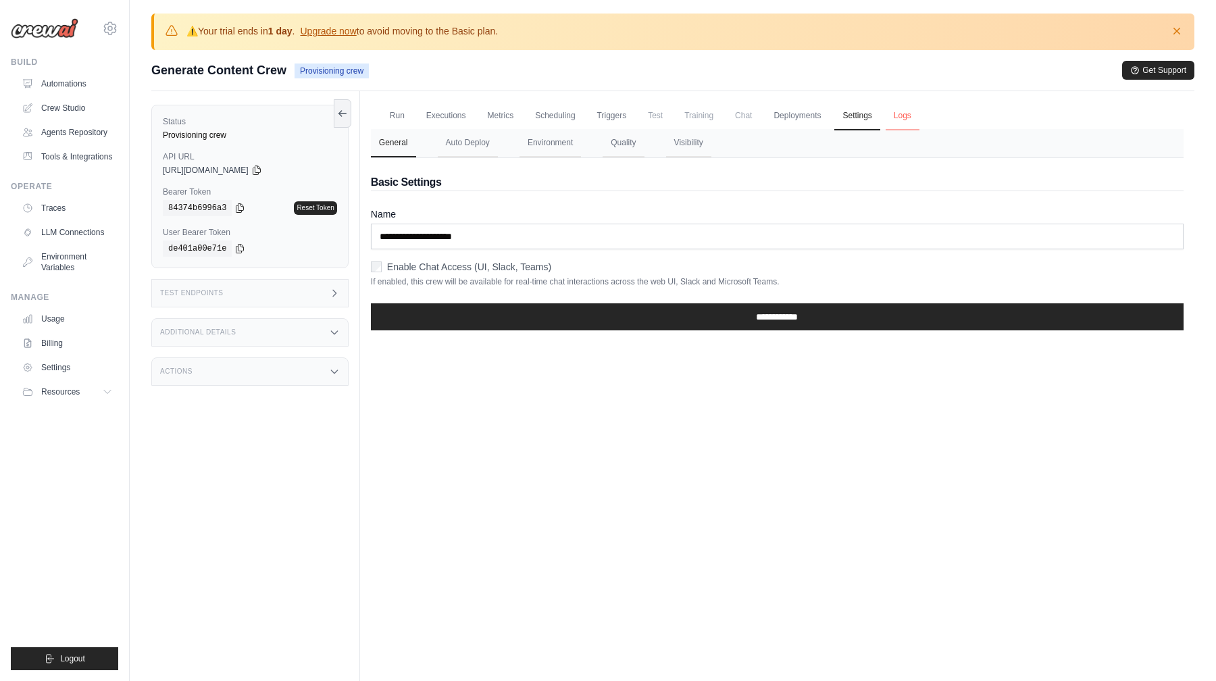
click at [898, 120] on link "Logs" at bounding box center [903, 116] width 34 height 28
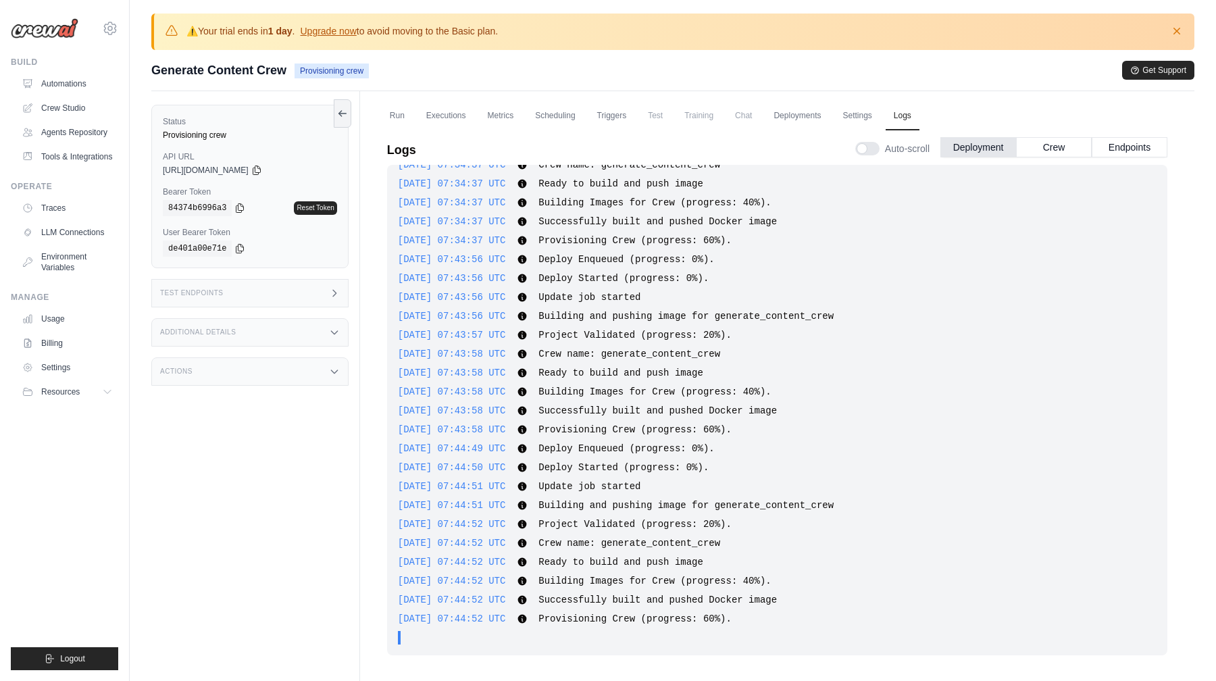
scroll to position [104, 0]
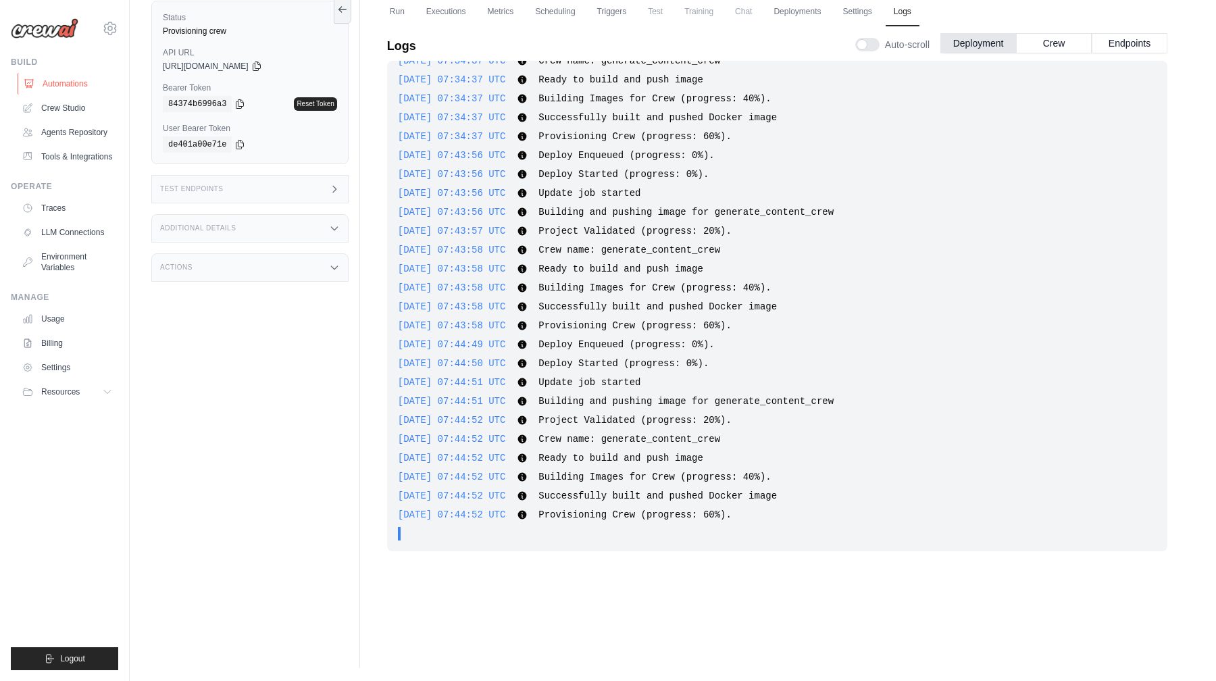
click at [91, 85] on link "Automations" at bounding box center [69, 84] width 102 height 22
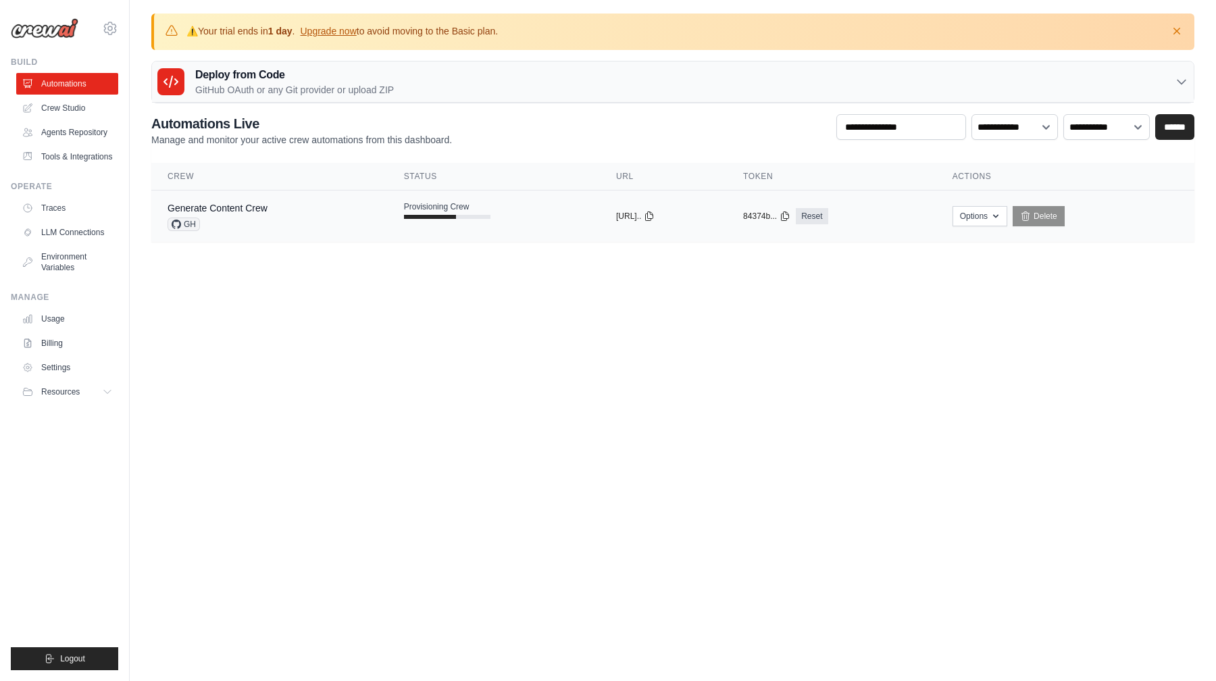
click at [234, 215] on div "Generate Content Crew GH" at bounding box center [218, 216] width 100 height 30
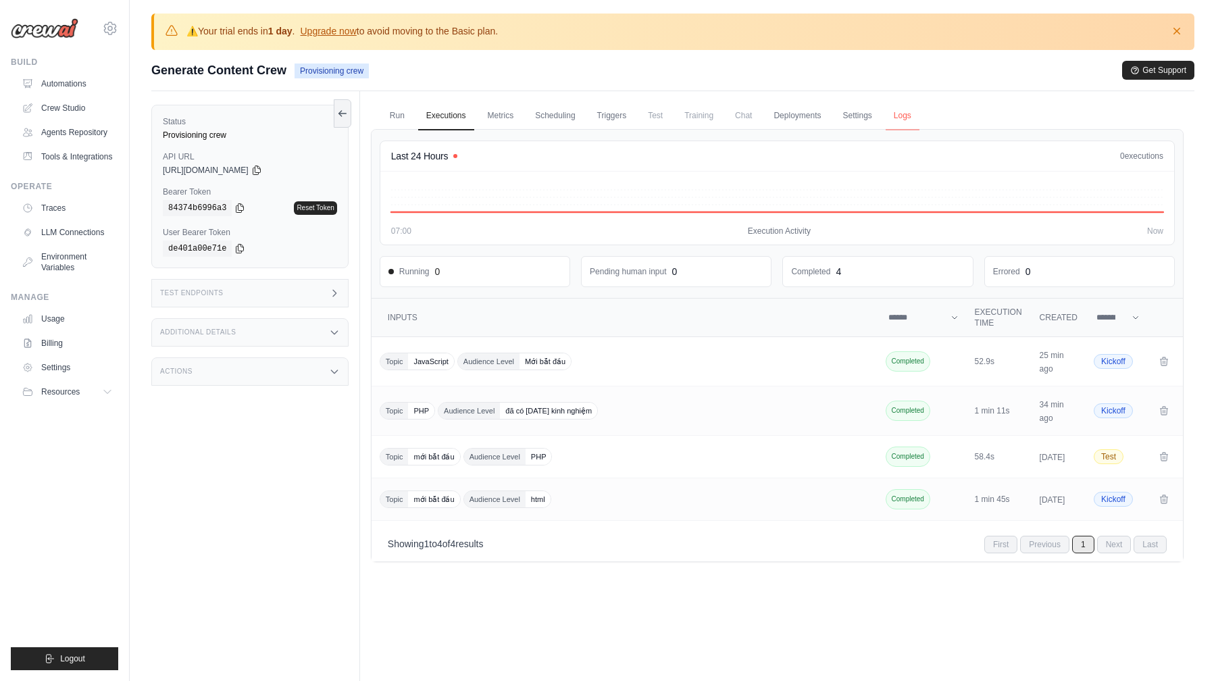
click at [902, 119] on link "Logs" at bounding box center [903, 116] width 34 height 28
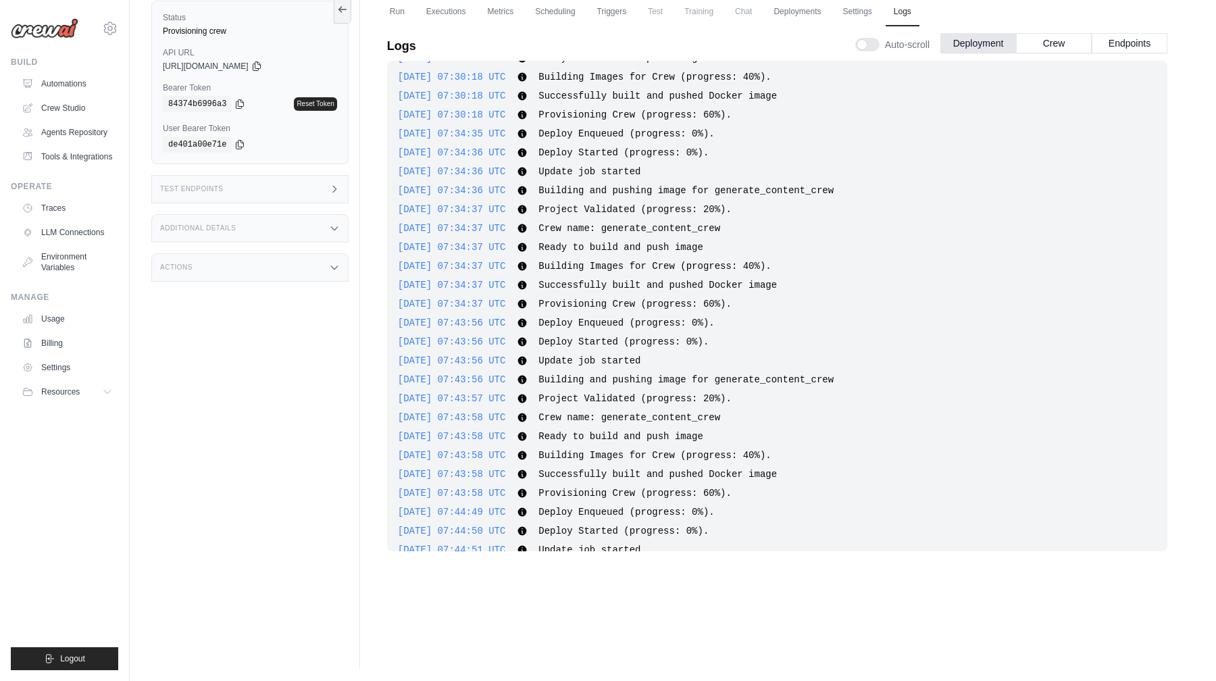
scroll to position [499, 0]
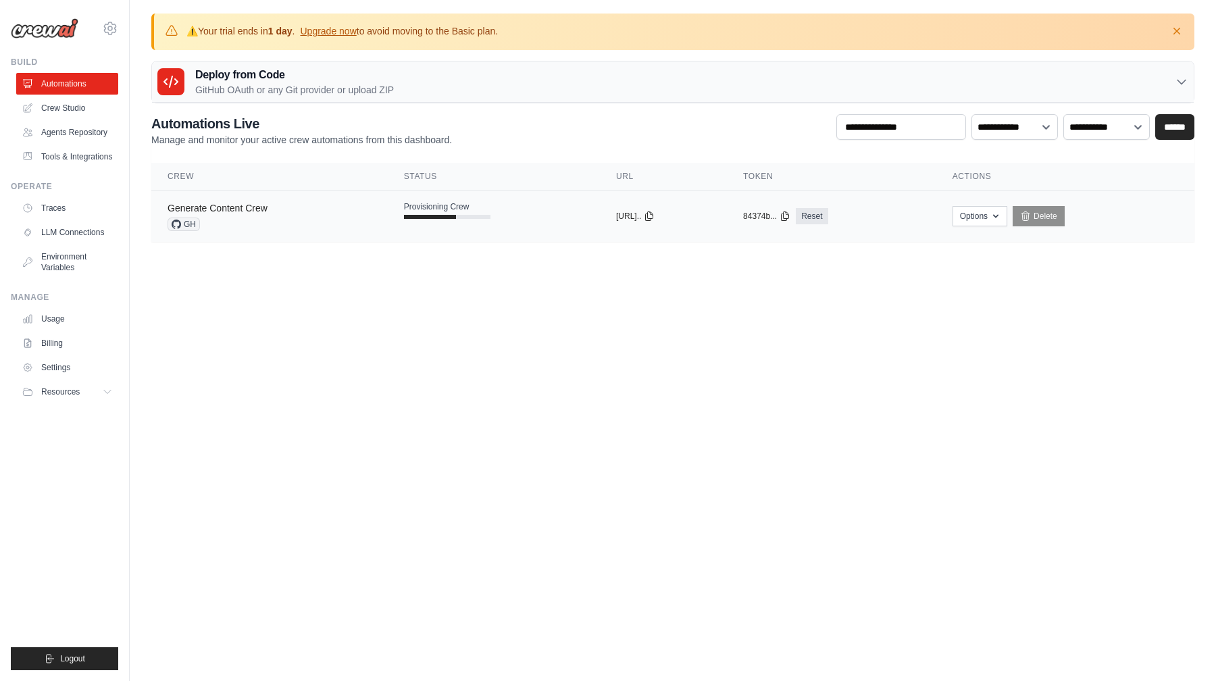
click at [251, 205] on link "Generate Content Crew" at bounding box center [218, 208] width 100 height 11
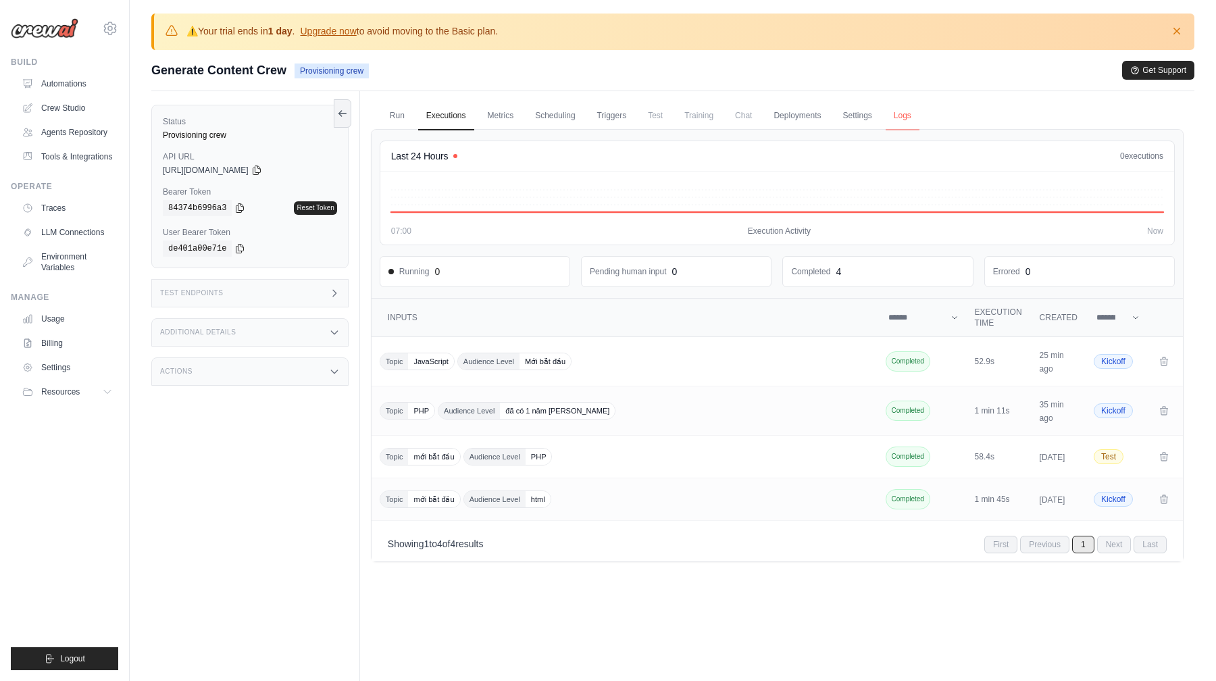
click at [899, 119] on link "Logs" at bounding box center [903, 116] width 34 height 28
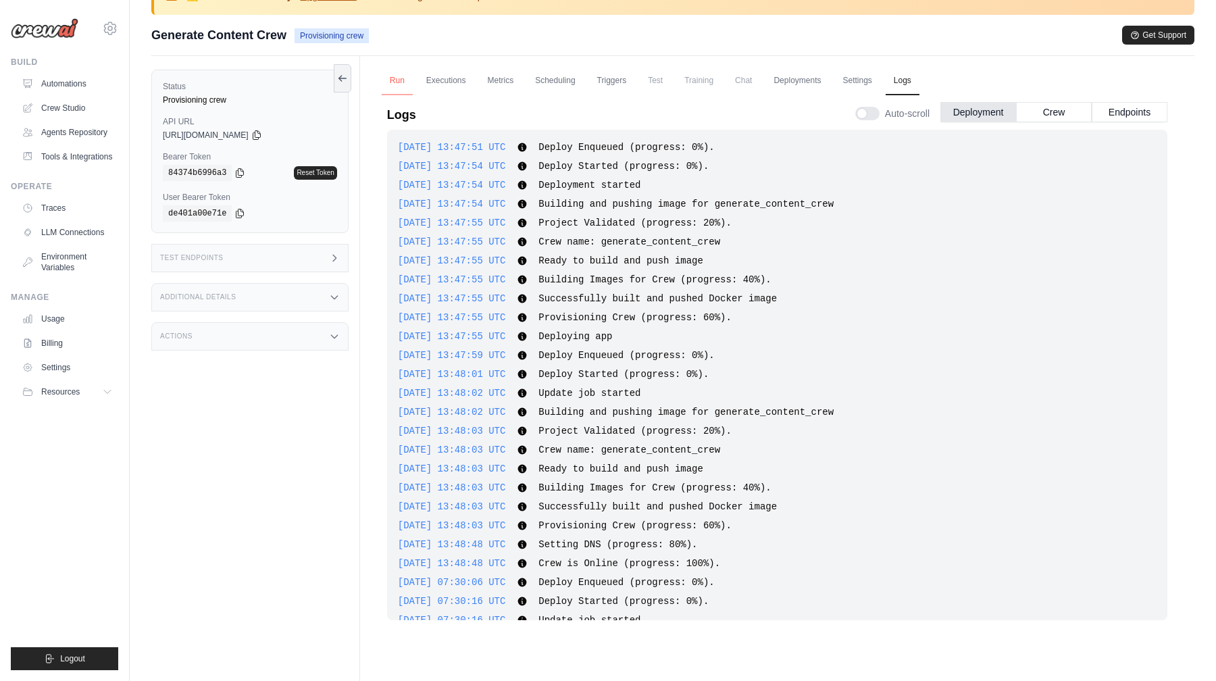
scroll to position [736, 0]
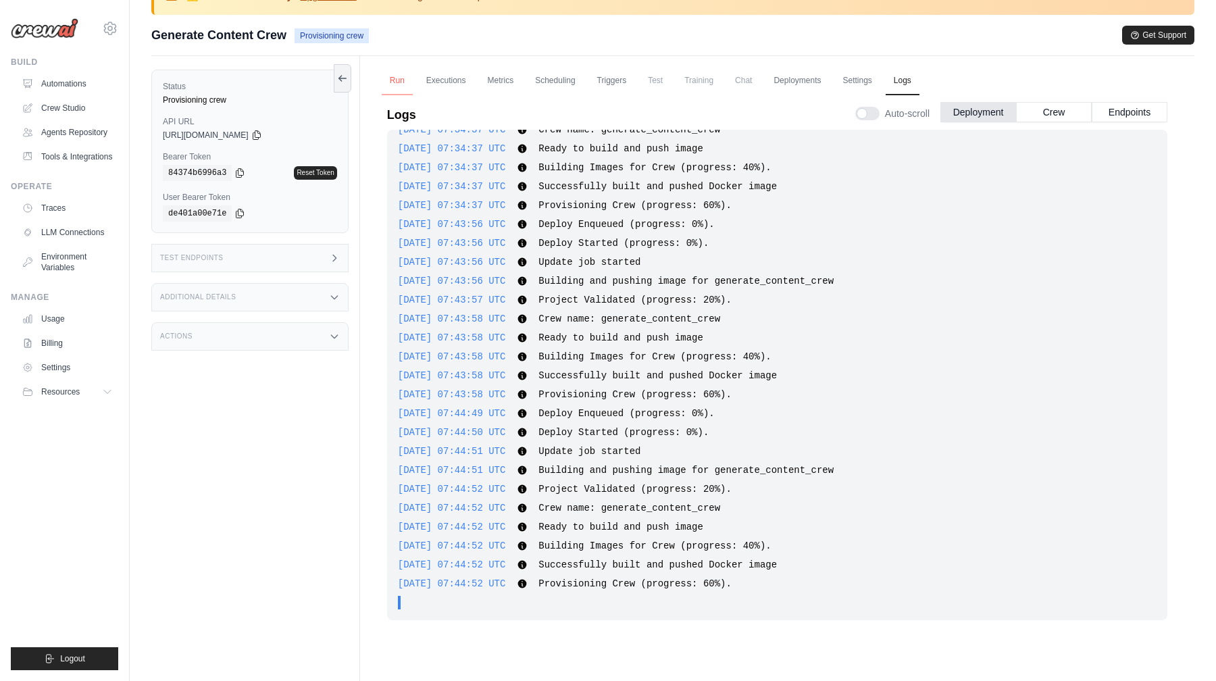
click at [397, 84] on link "Run" at bounding box center [397, 81] width 31 height 28
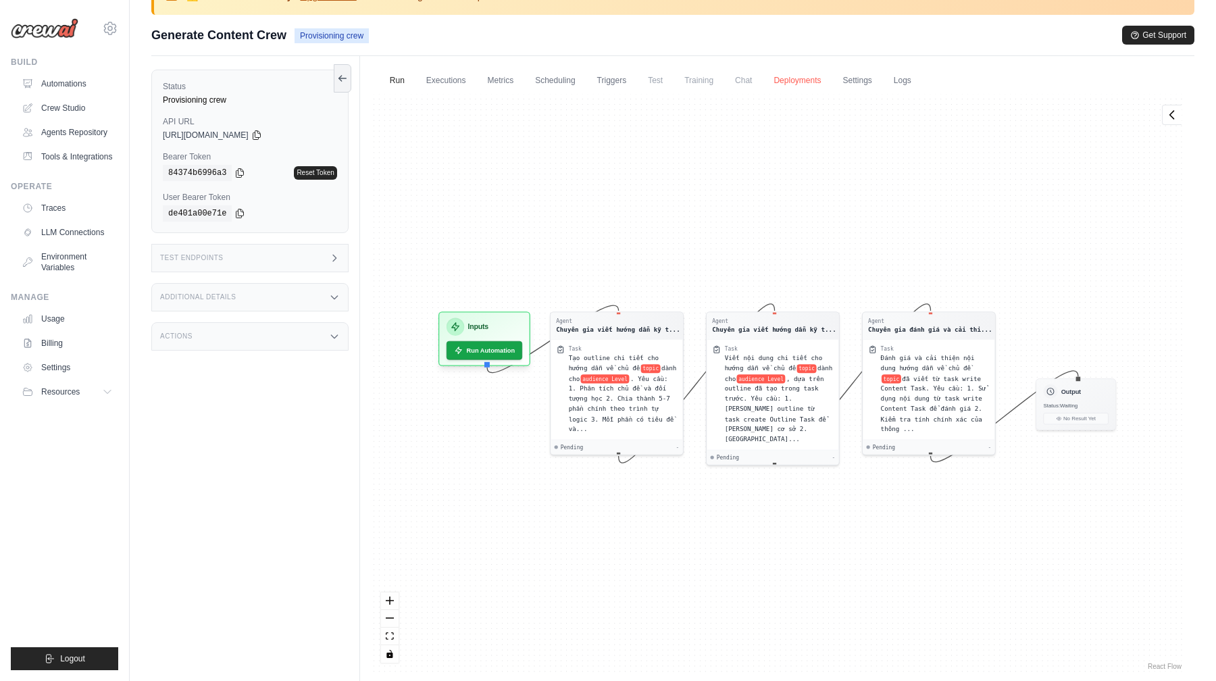
click at [809, 88] on link "Deployments" at bounding box center [796, 81] width 63 height 28
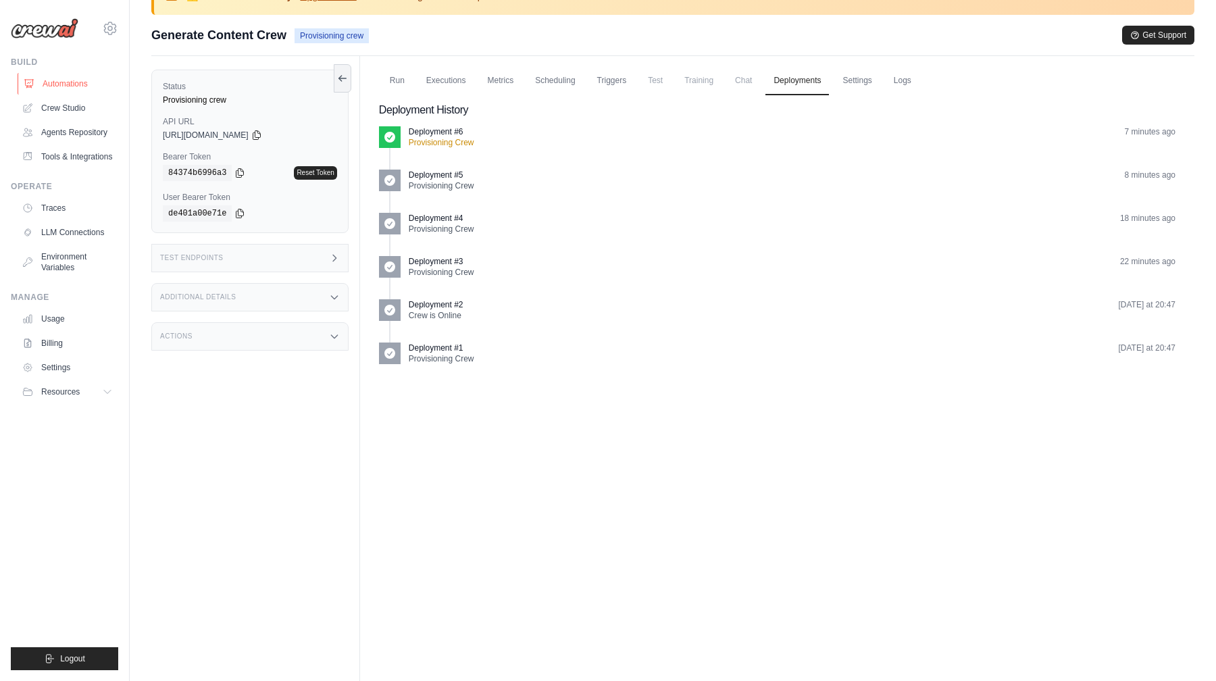
click at [62, 89] on link "Automations" at bounding box center [69, 84] width 102 height 22
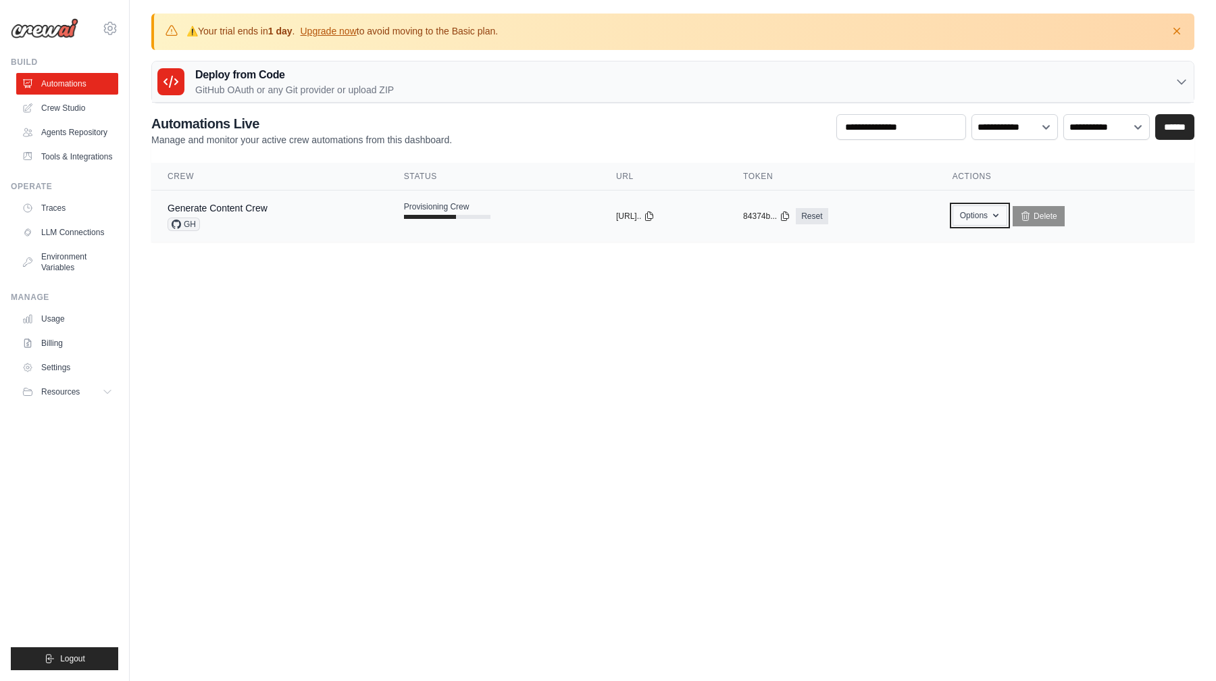
click at [1000, 210] on button "Options" at bounding box center [979, 215] width 55 height 20
click at [868, 382] on body "lmduy2612@gmail.com Settings Build Automations" at bounding box center [608, 340] width 1216 height 681
click at [415, 203] on span "Provisioning Crew" at bounding box center [437, 206] width 66 height 11
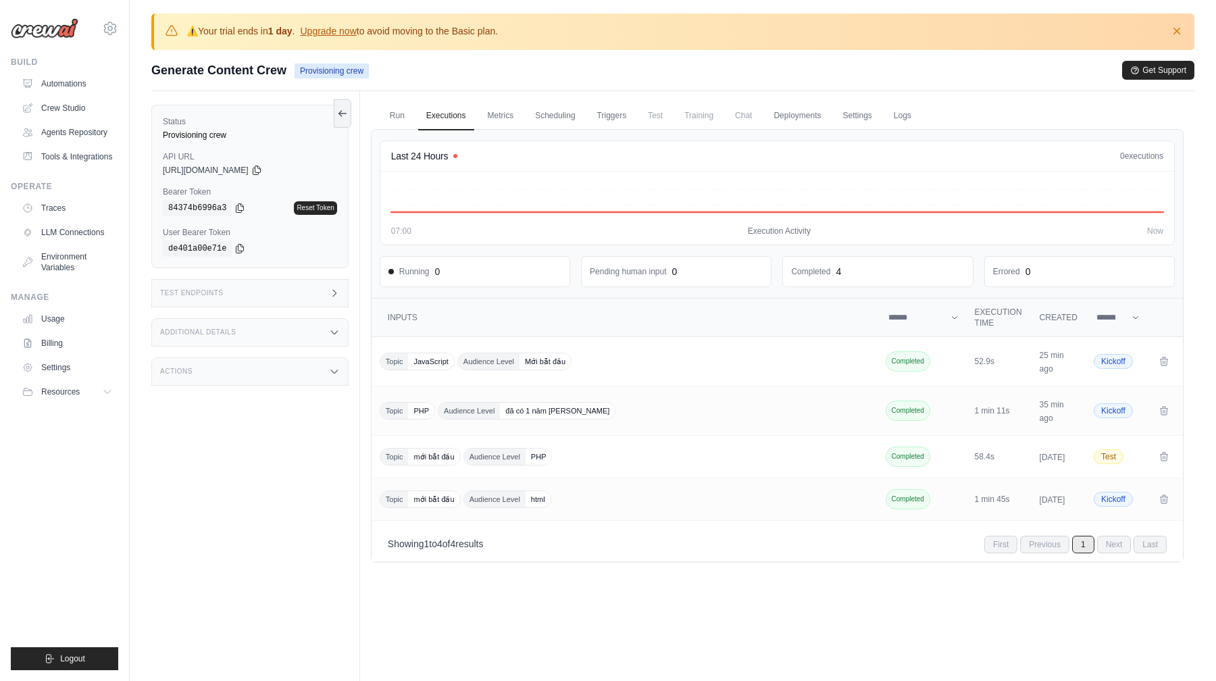
click at [197, 376] on div "Actions" at bounding box center [249, 371] width 197 height 28
click at [212, 342] on div "Additional Details" at bounding box center [249, 332] width 197 height 28
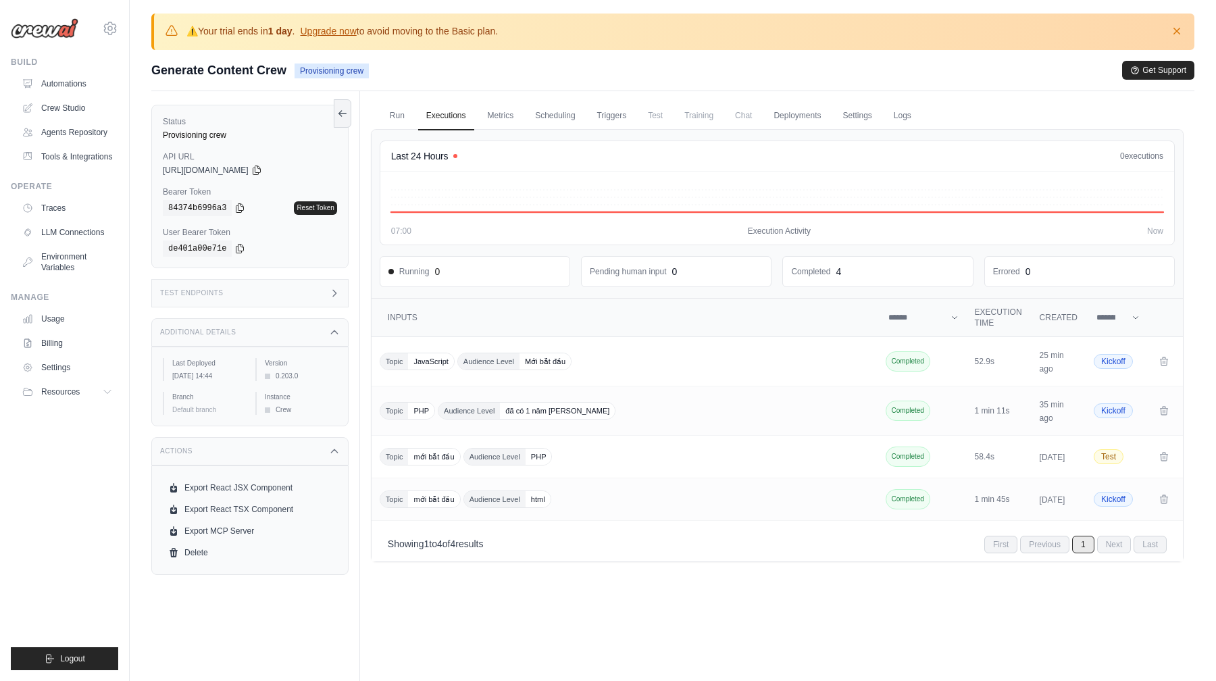
click at [236, 287] on div "Test Endpoints" at bounding box center [249, 293] width 197 height 28
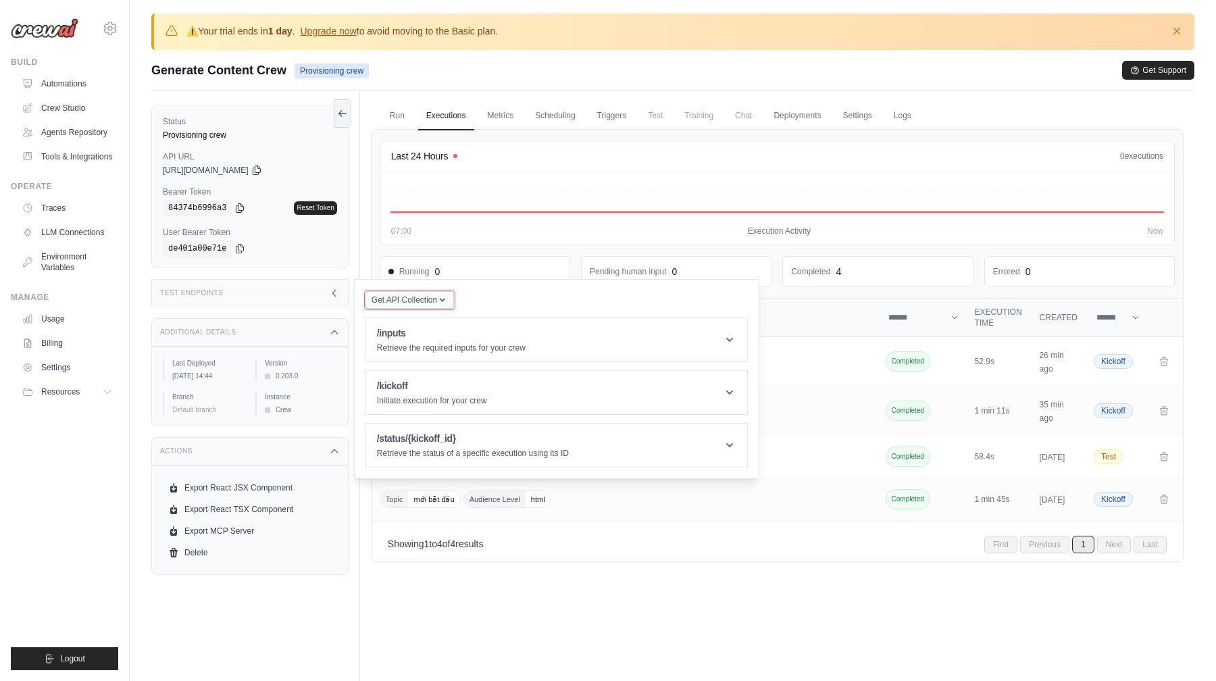
click at [423, 301] on span "Get API Collection" at bounding box center [405, 300] width 66 height 11
click at [553, 209] on icon at bounding box center [777, 199] width 772 height 38
click at [503, 124] on link "Metrics" at bounding box center [501, 116] width 43 height 28
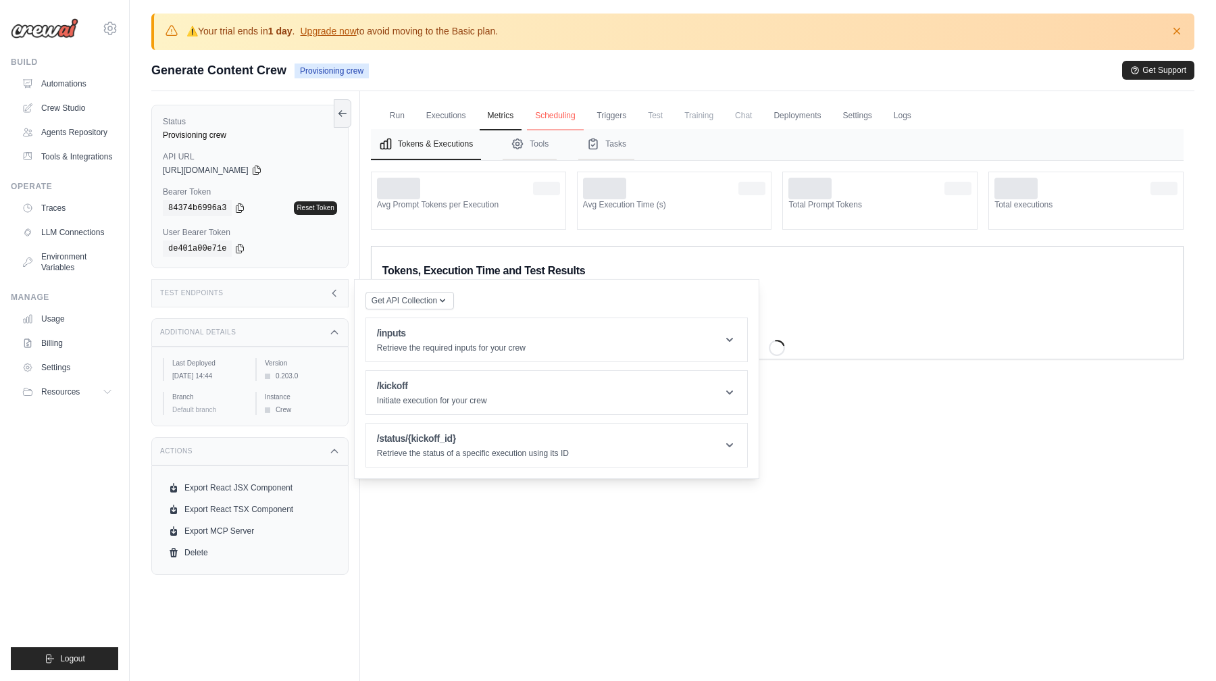
click at [546, 120] on link "Scheduling" at bounding box center [555, 116] width 56 height 28
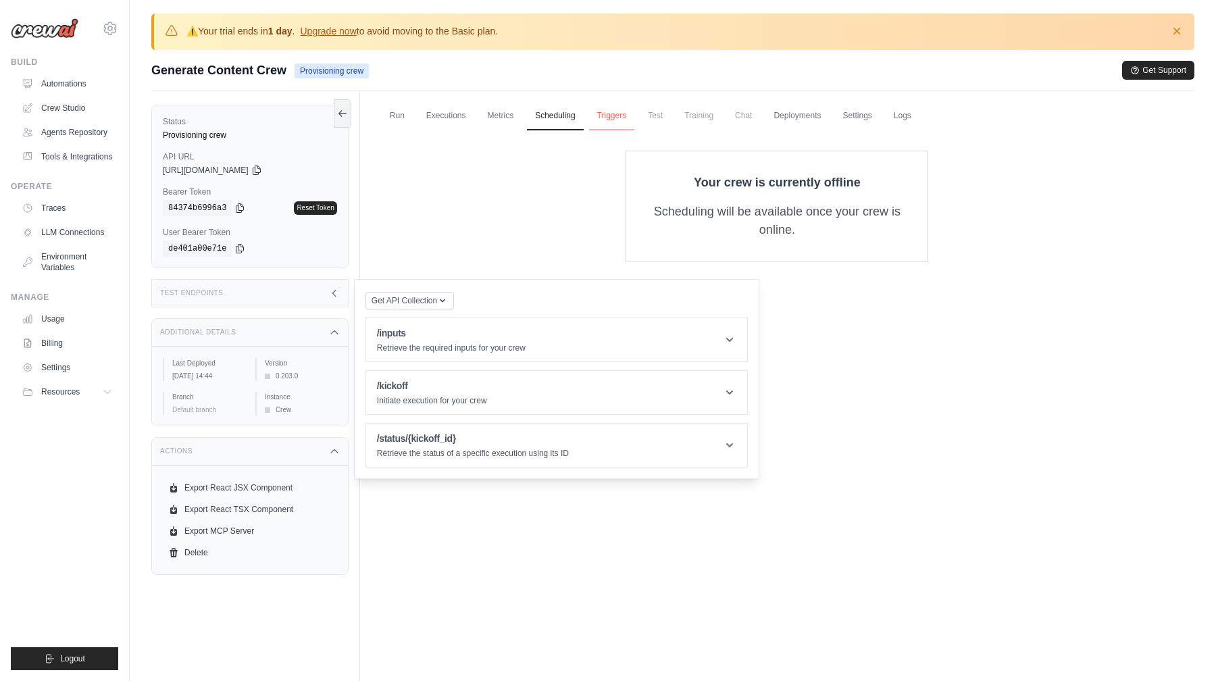
click at [608, 122] on link "Triggers" at bounding box center [612, 116] width 46 height 28
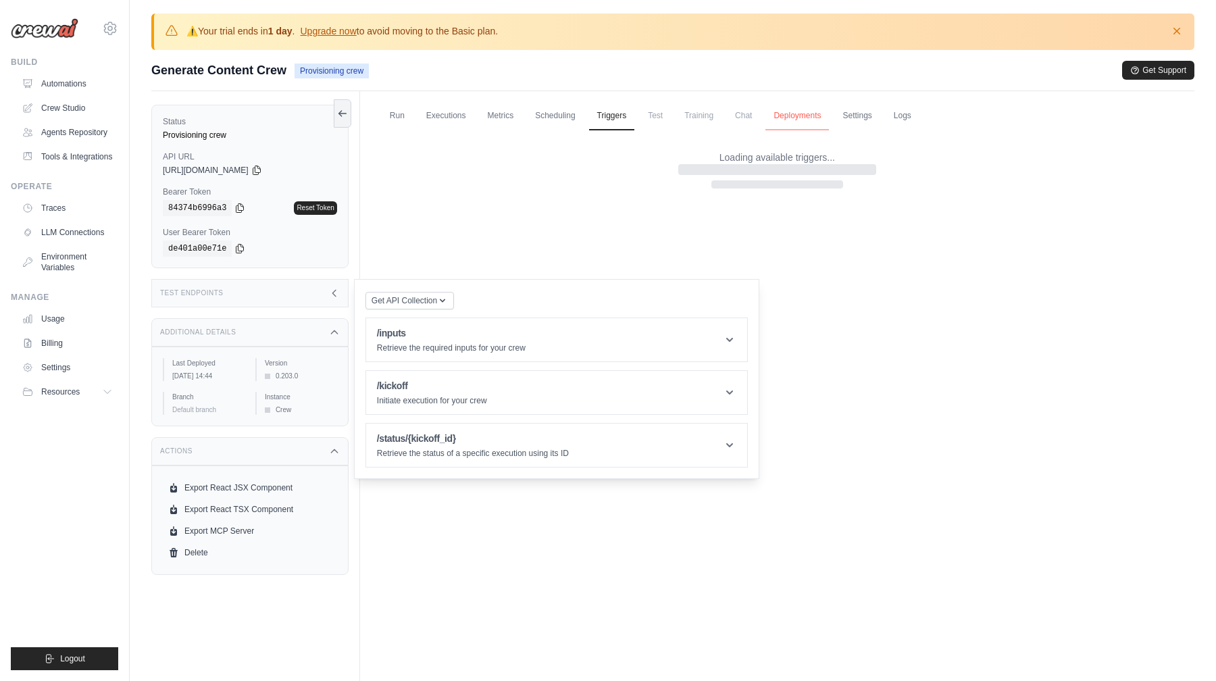
click at [786, 109] on link "Deployments" at bounding box center [796, 116] width 63 height 28
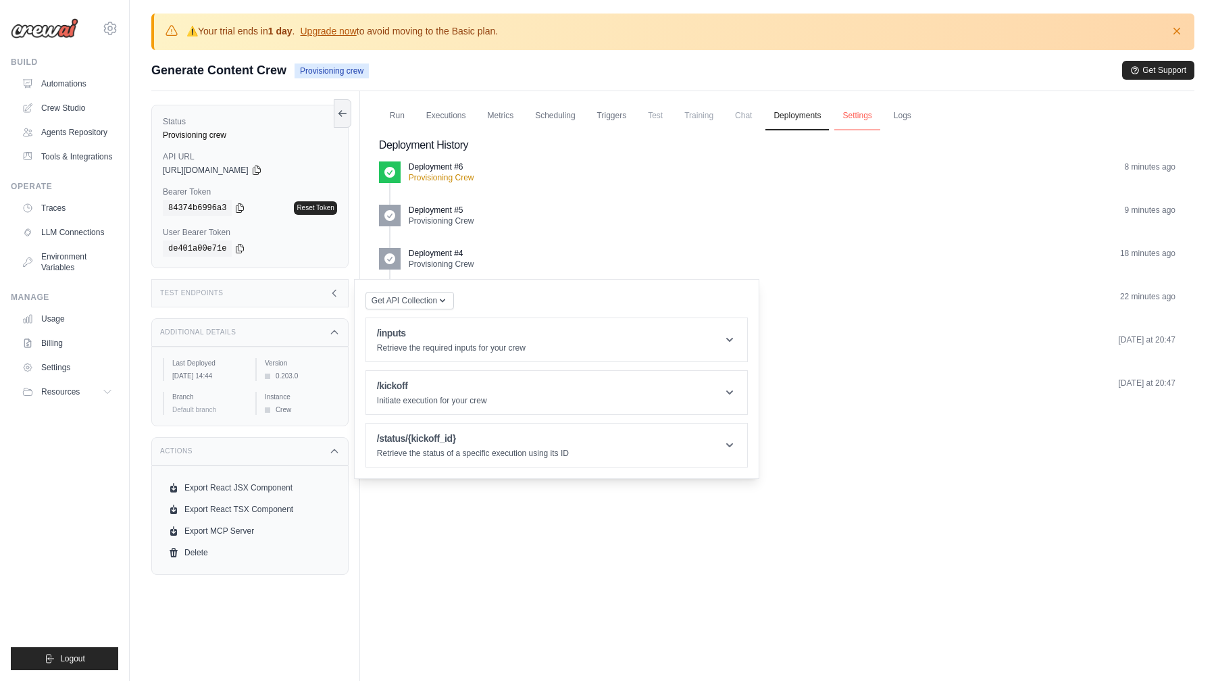
click at [838, 118] on link "Settings" at bounding box center [856, 116] width 45 height 28
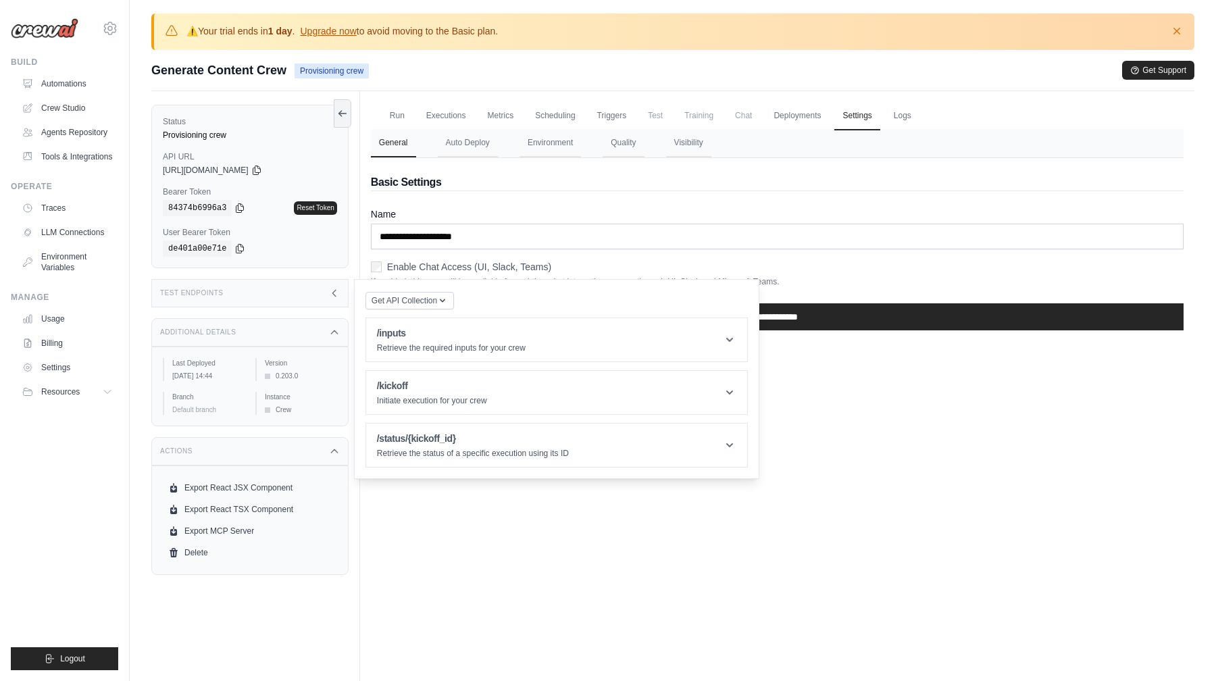
click at [851, 435] on div "Run Executions Metrics Scheduling Triggers Test Training Chat Deployments Setti…" at bounding box center [777, 431] width 834 height 681
click at [336, 298] on div "Test Endpoints" at bounding box center [249, 293] width 197 height 28
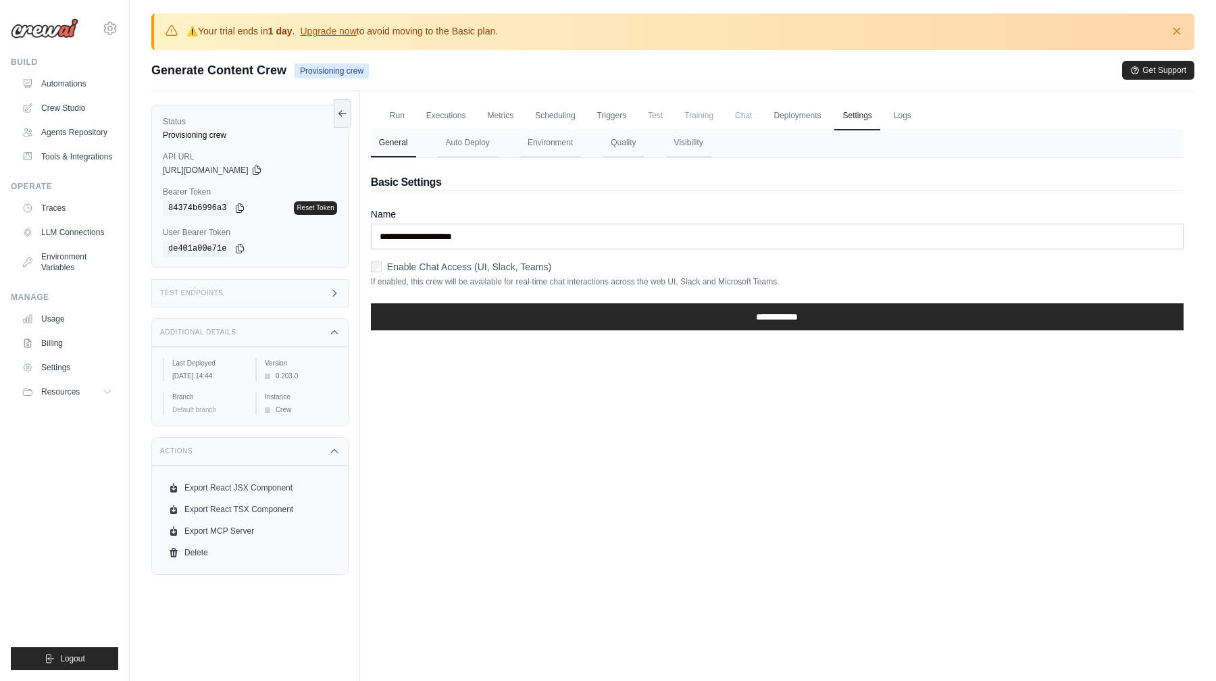
click at [505, 384] on div "Run Executions Metrics Scheduling Triggers Test Training Chat Deployments Setti…" at bounding box center [777, 431] width 834 height 681
click at [467, 153] on button "Auto Deploy" at bounding box center [468, 143] width 60 height 28
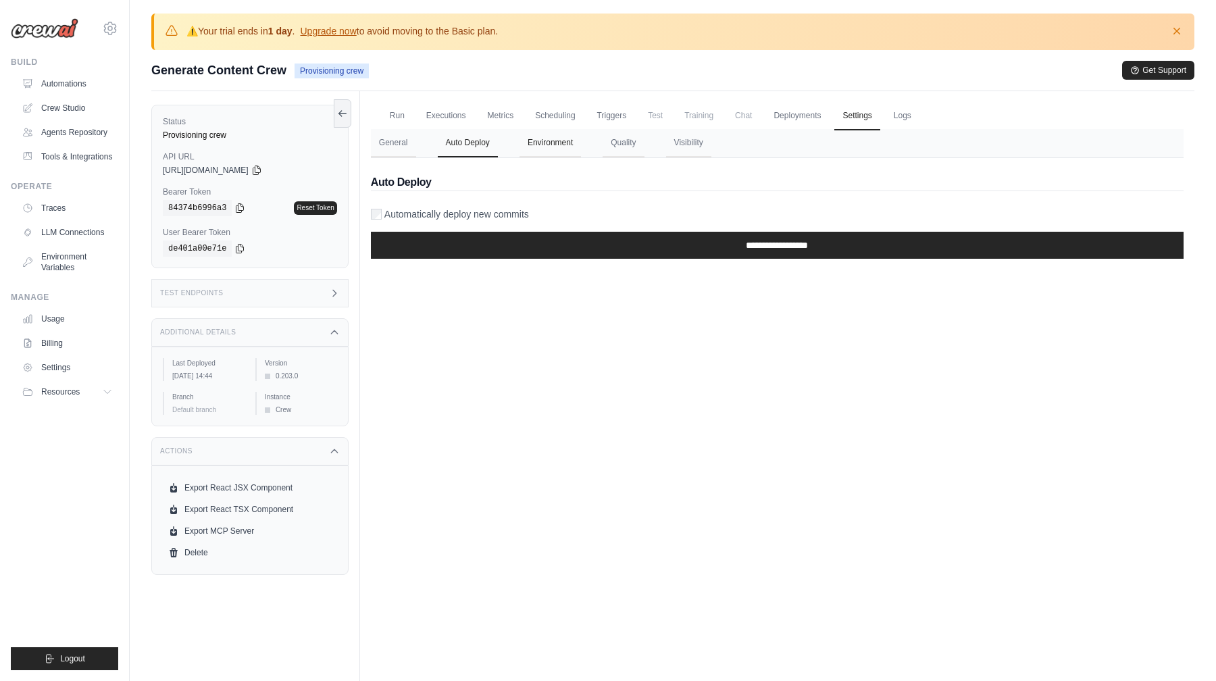
click at [555, 143] on button "Environment" at bounding box center [549, 143] width 61 height 28
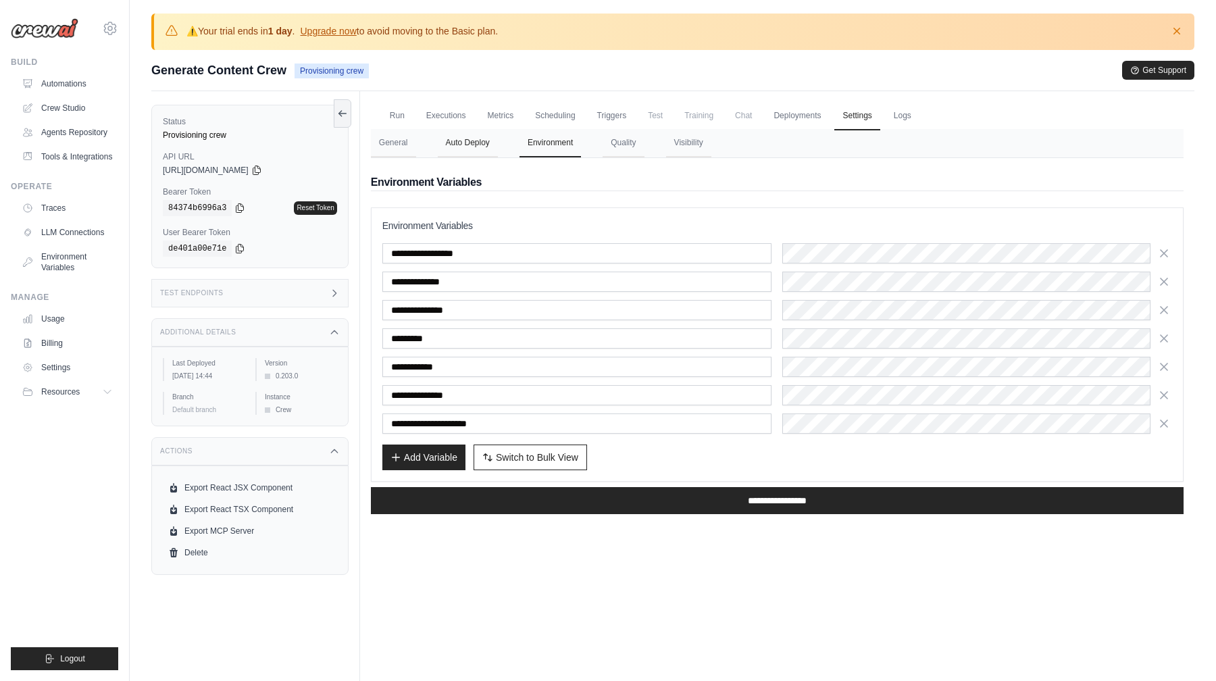
click at [470, 147] on button "Auto Deploy" at bounding box center [468, 143] width 60 height 28
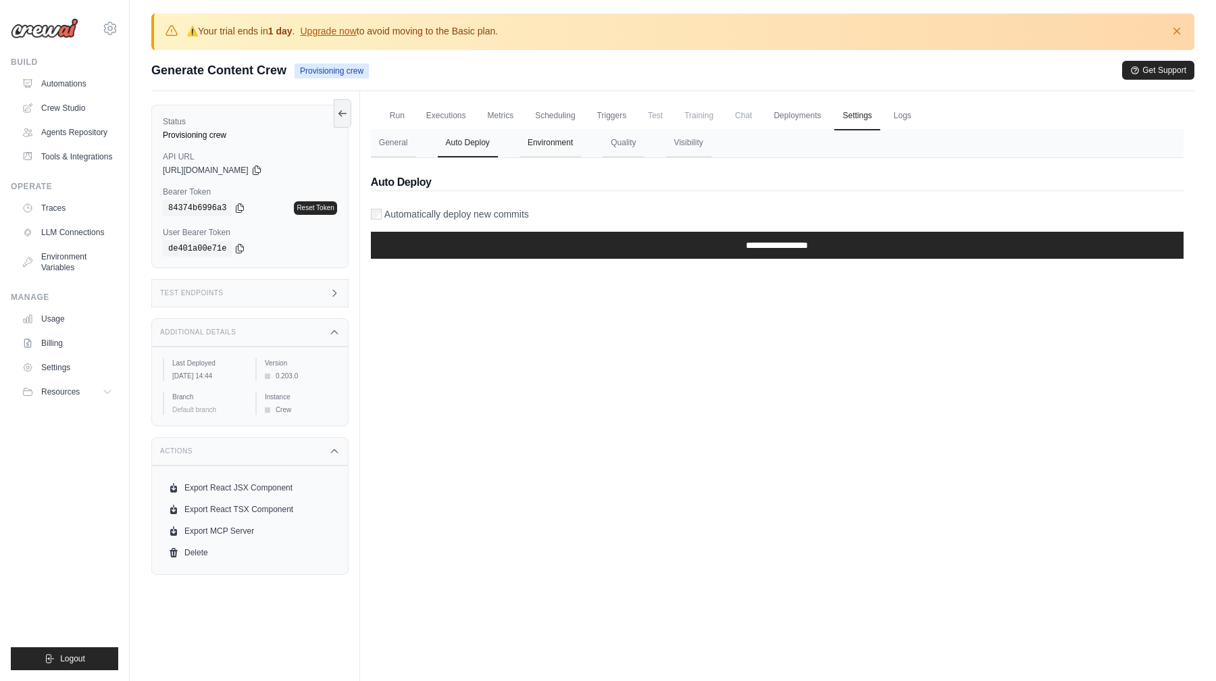
click at [535, 147] on button "Environment" at bounding box center [549, 143] width 61 height 28
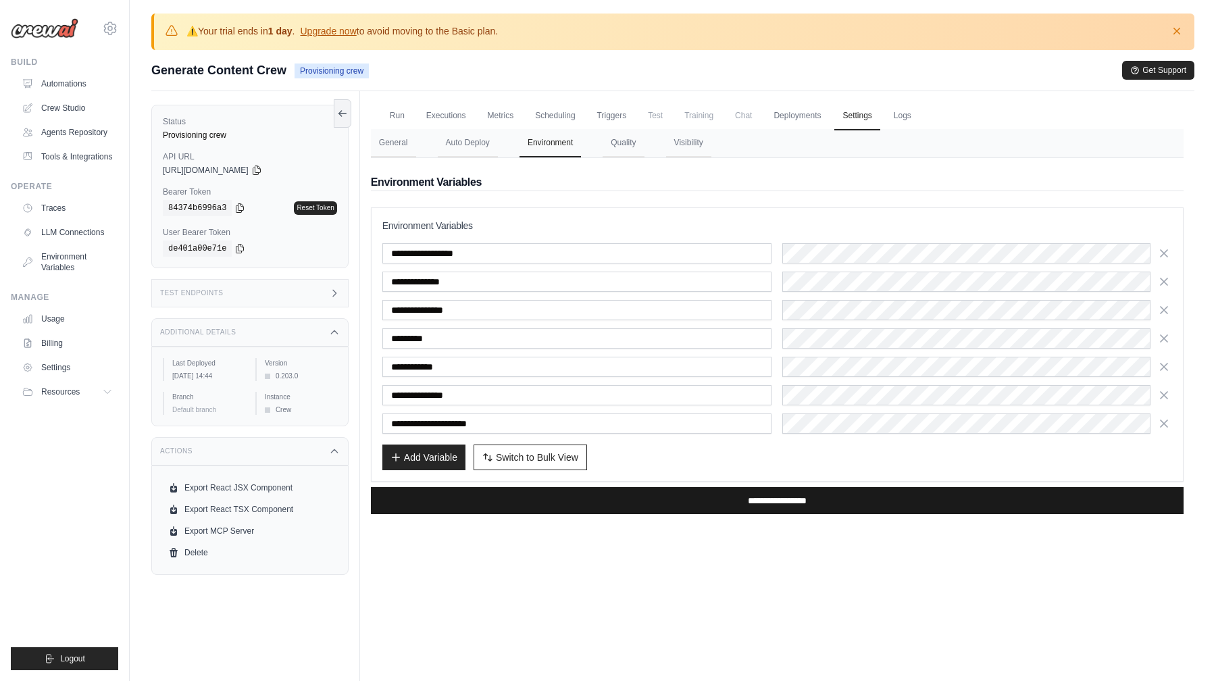
click at [692, 506] on input "**********" at bounding box center [777, 500] width 813 height 27
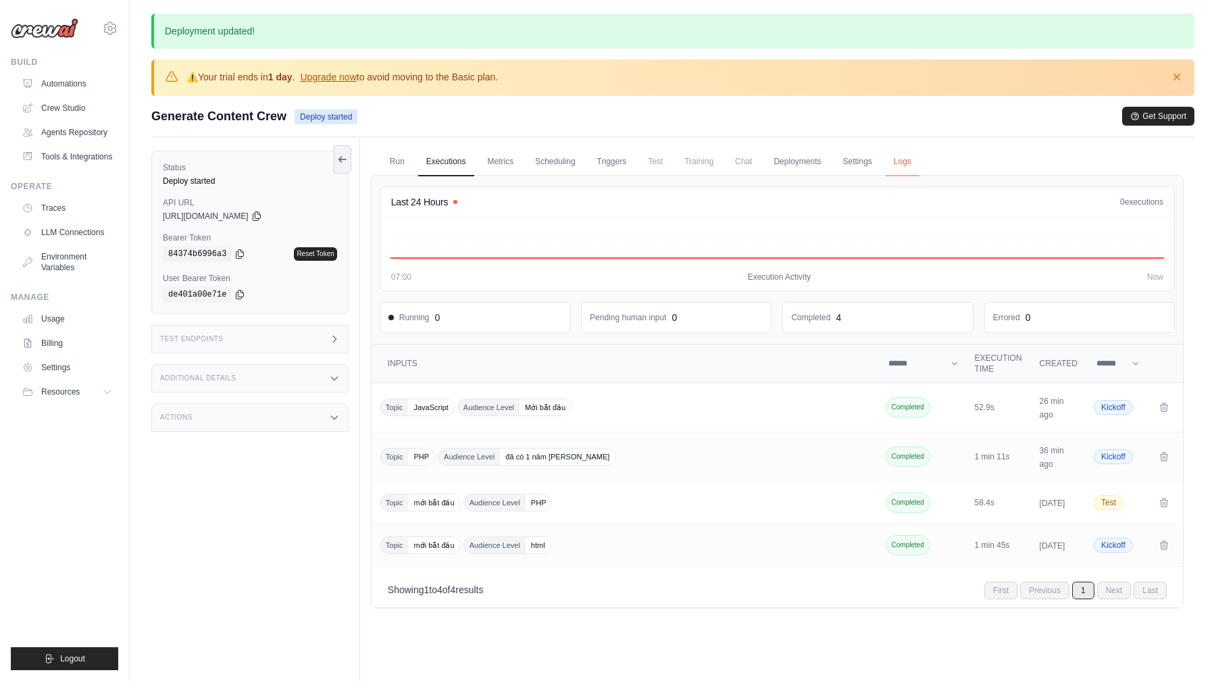
click at [903, 167] on link "Logs" at bounding box center [903, 162] width 34 height 28
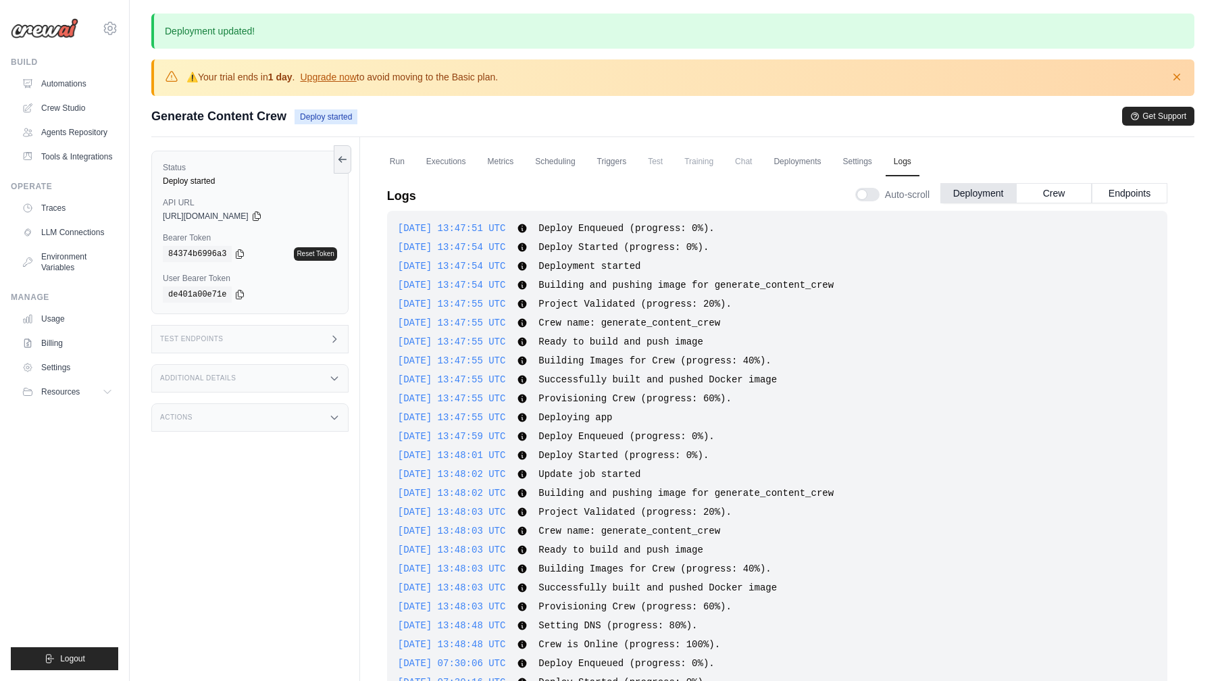
scroll to position [925, 0]
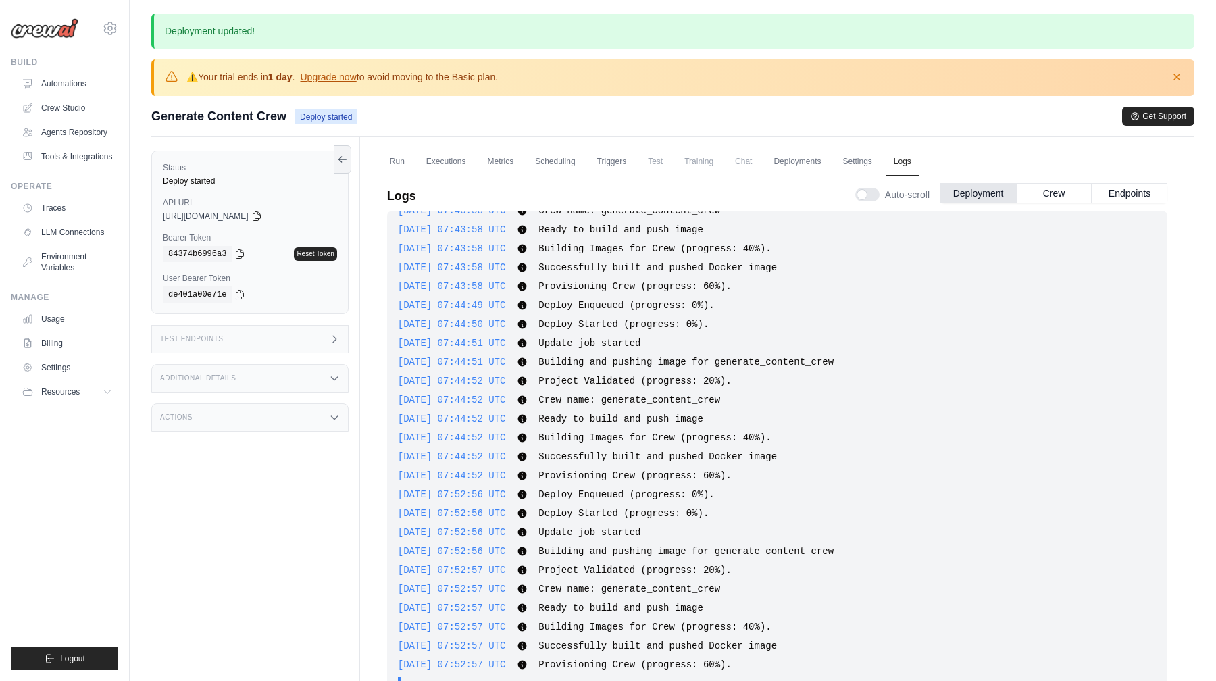
click at [740, 82] on div "⚠️ Your trial ends [DATE] . Upgrade now to avoid moving to the Basic plan. Dism…" at bounding box center [674, 77] width 1019 height 15
